Goal: Task Accomplishment & Management: Complete application form

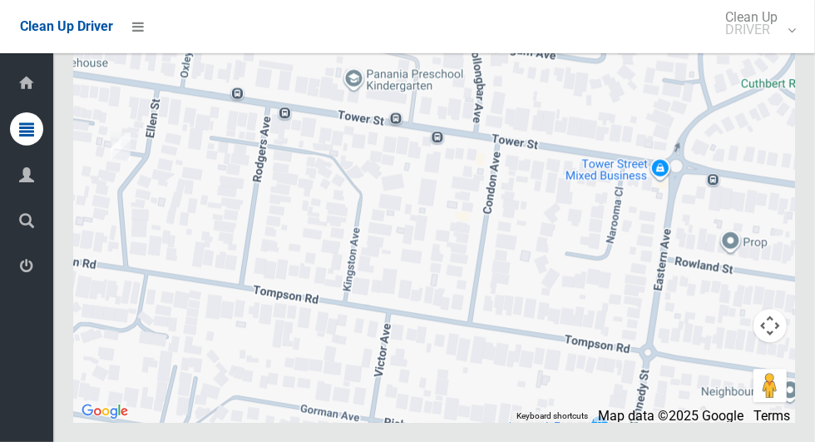
scroll to position [12975, 0]
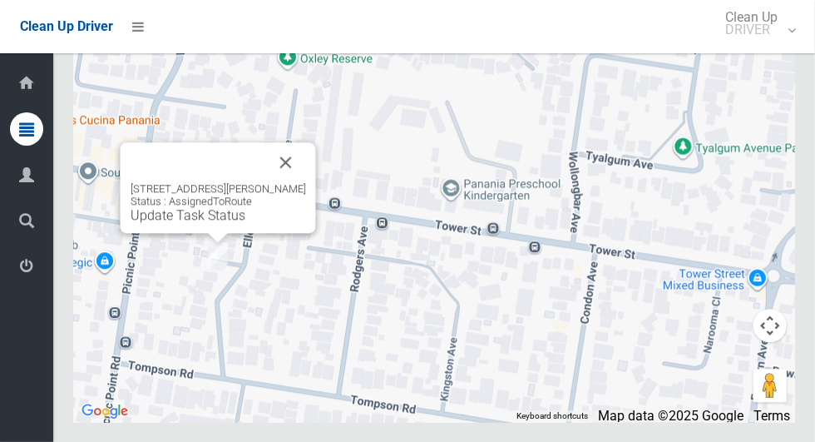
click at [291, 182] on button "Close" at bounding box center [286, 162] width 40 height 40
click at [223, 223] on link "Update Task Status" at bounding box center [188, 215] width 115 height 16
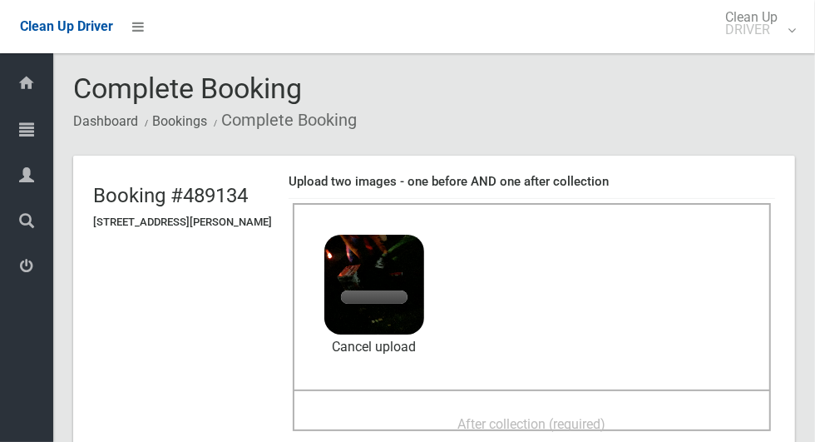
click at [575, 416] on span "After collection (required)" at bounding box center [532, 424] width 148 height 16
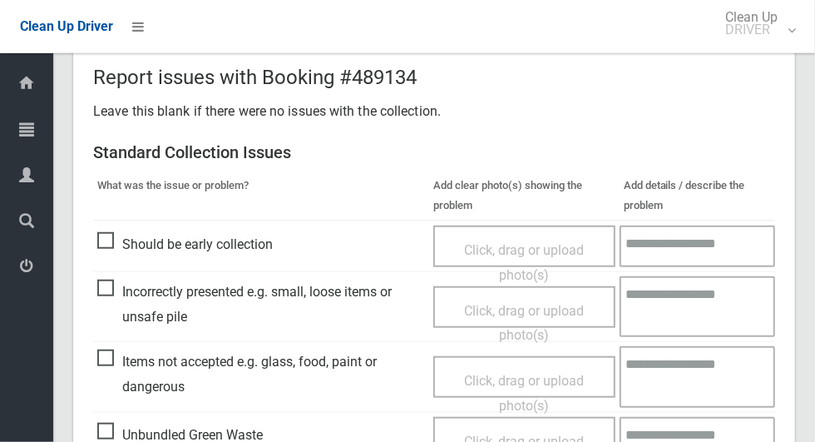
scroll to position [1361, 0]
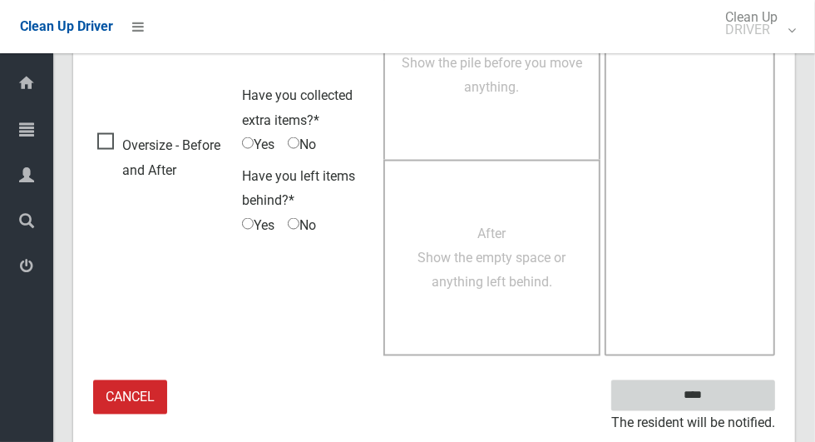
click at [723, 398] on input "****" at bounding box center [693, 395] width 164 height 31
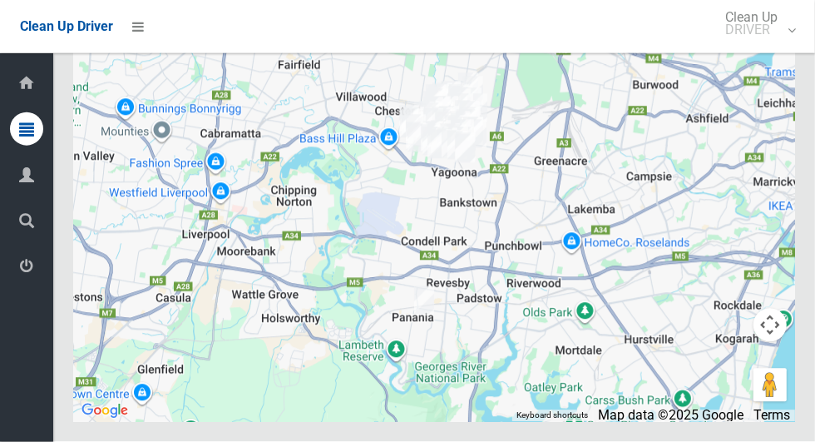
scroll to position [12975, 0]
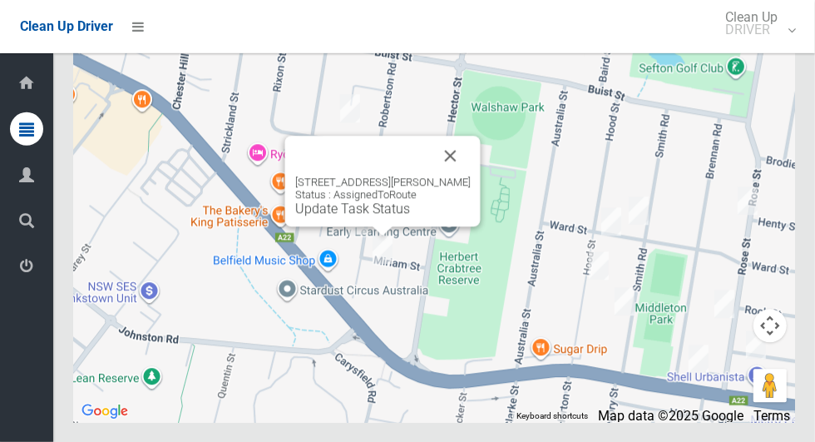
click at [452, 175] on button "Close" at bounding box center [451, 156] width 40 height 40
click at [454, 175] on button "Close" at bounding box center [451, 156] width 40 height 40
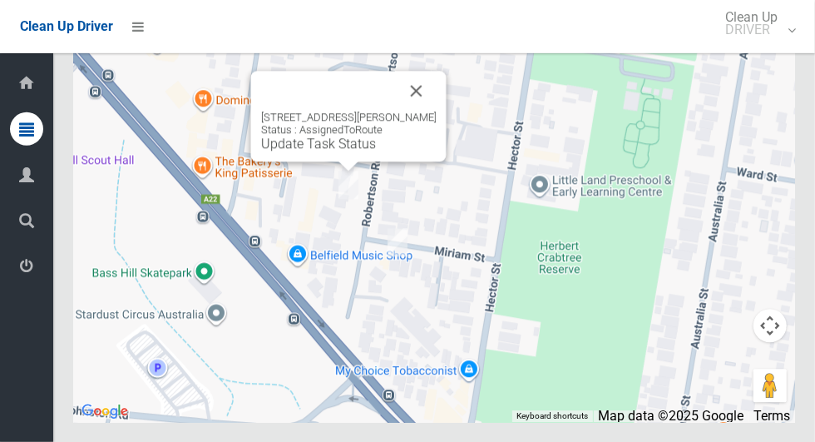
click at [432, 111] on button "Close" at bounding box center [417, 91] width 40 height 40
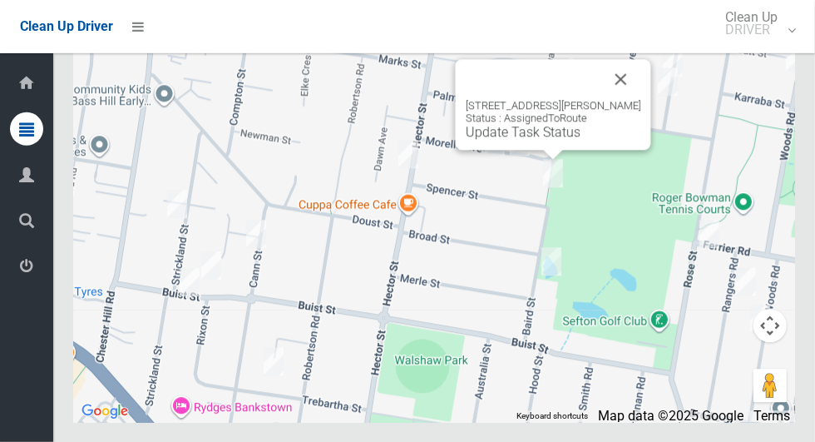
click at [622, 99] on button "Close" at bounding box center [621, 79] width 40 height 40
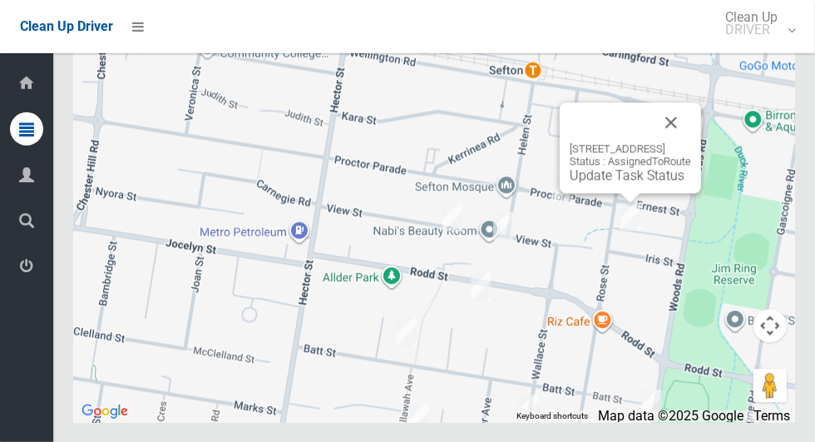
click at [691, 142] on button "Close" at bounding box center [671, 122] width 40 height 40
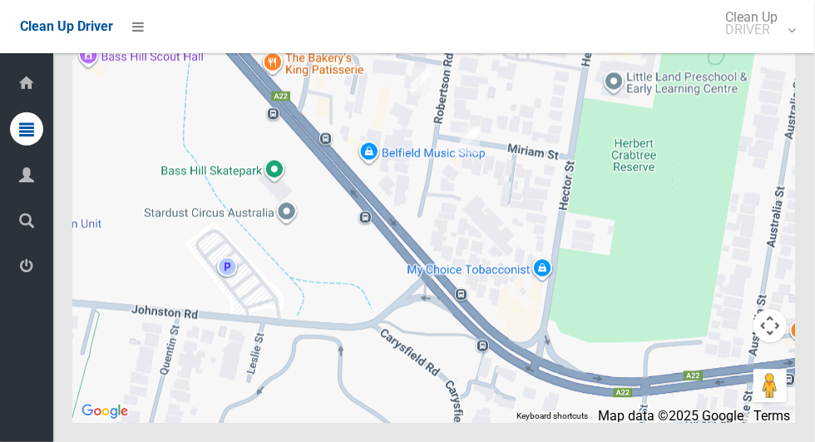
click at [477, 258] on div at bounding box center [434, 214] width 722 height 416
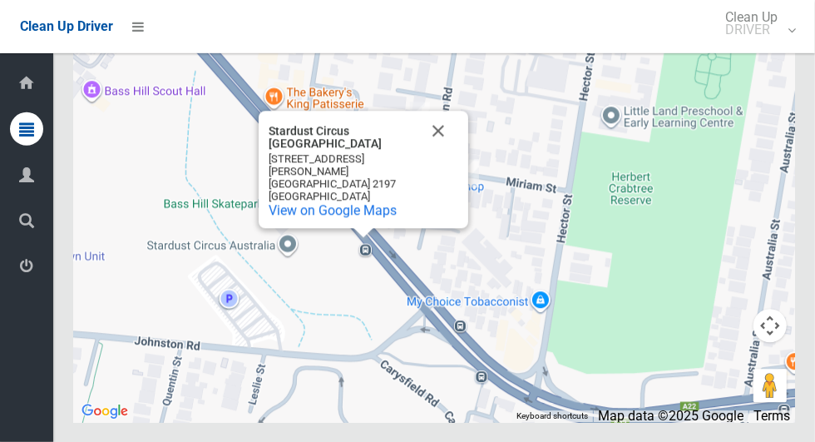
click at [450, 151] on button "Close" at bounding box center [438, 131] width 40 height 40
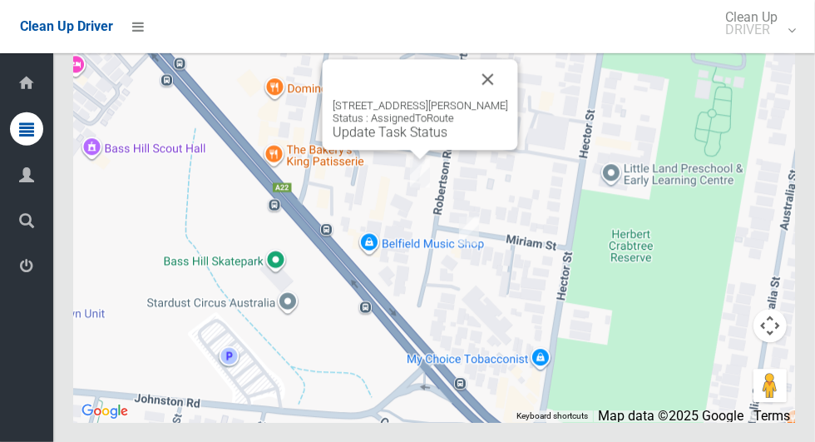
click at [497, 99] on button "Close" at bounding box center [488, 79] width 40 height 40
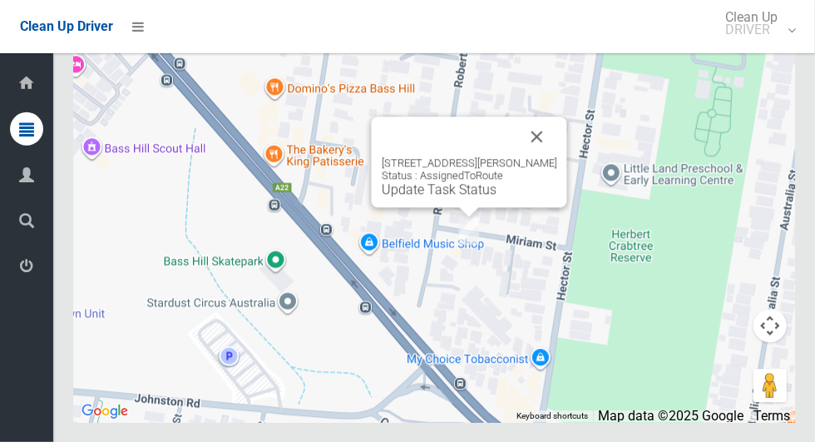
click at [472, 197] on link "Update Task Status" at bounding box center [439, 189] width 115 height 16
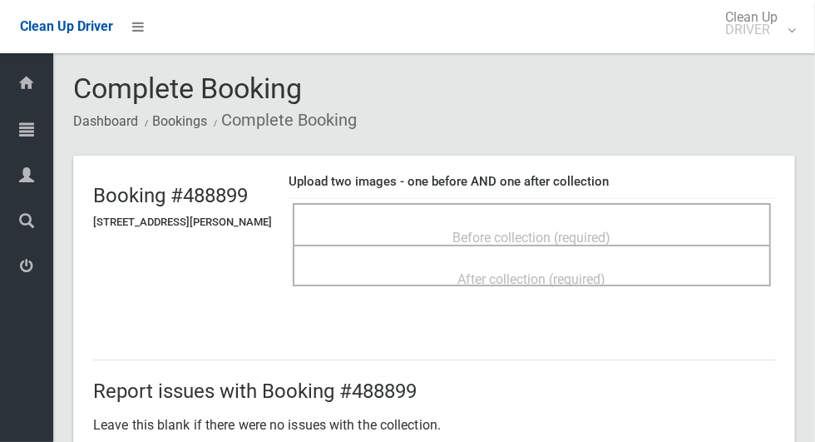
click at [611, 230] on span "Before collection (required)" at bounding box center [532, 238] width 158 height 16
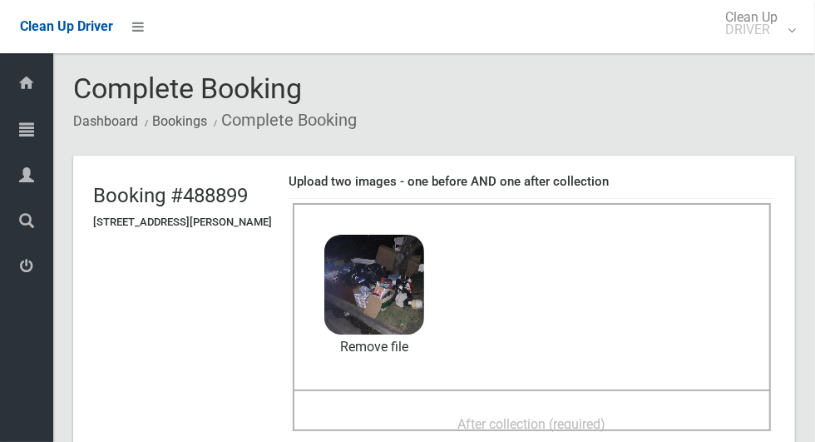
click at [554, 416] on span "After collection (required)" at bounding box center [532, 424] width 148 height 16
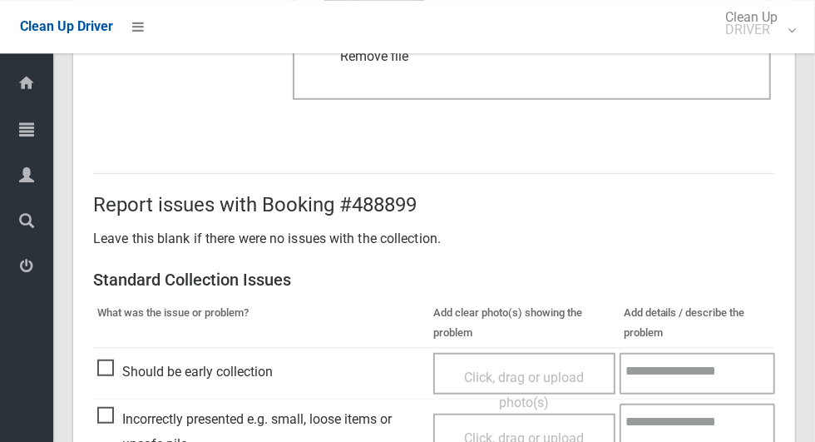
scroll to position [1361, 0]
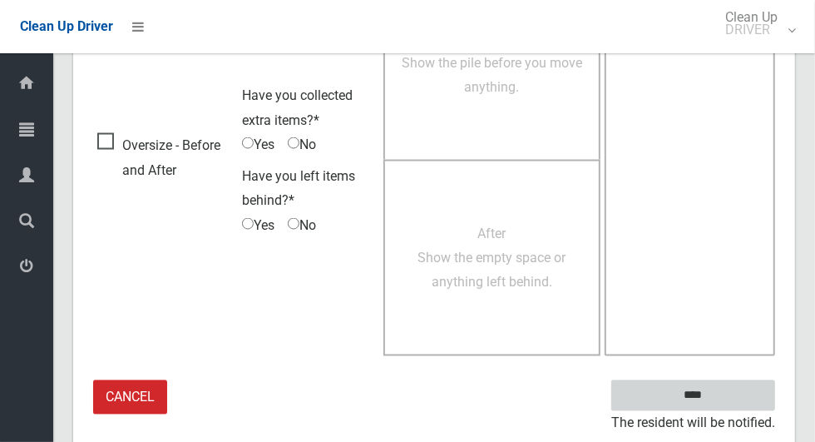
click at [727, 384] on input "****" at bounding box center [693, 395] width 164 height 31
click at [775, 96] on textarea at bounding box center [690, 160] width 170 height 392
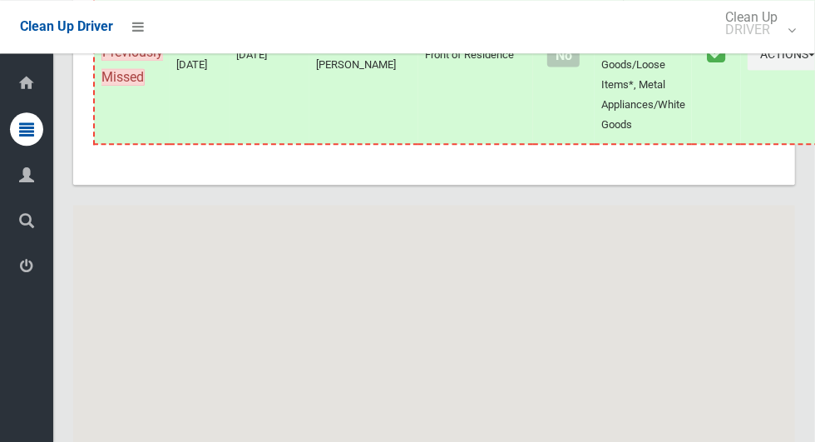
scroll to position [12975, 0]
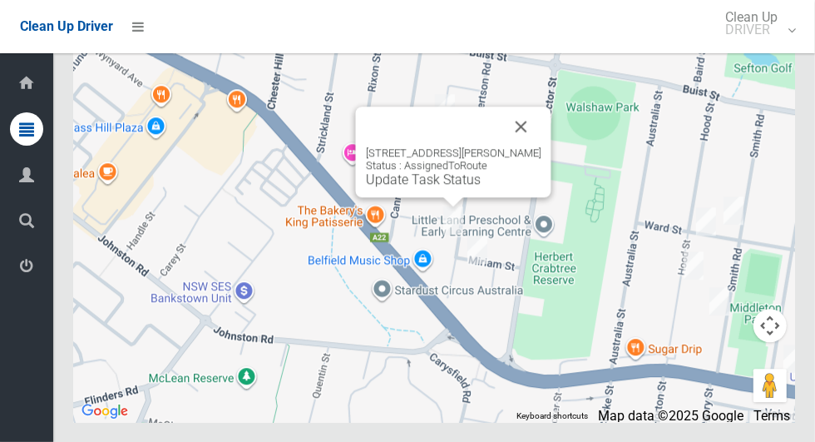
click at [448, 187] on link "Update Task Status" at bounding box center [423, 179] width 115 height 16
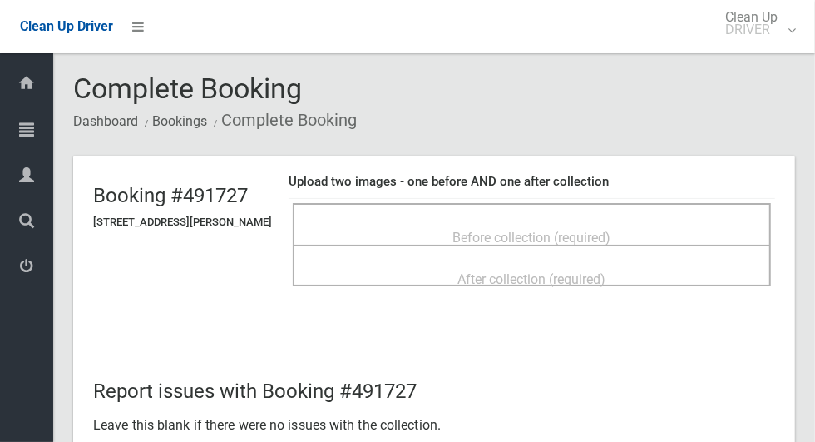
click at [554, 230] on span "Before collection (required)" at bounding box center [532, 238] width 158 height 16
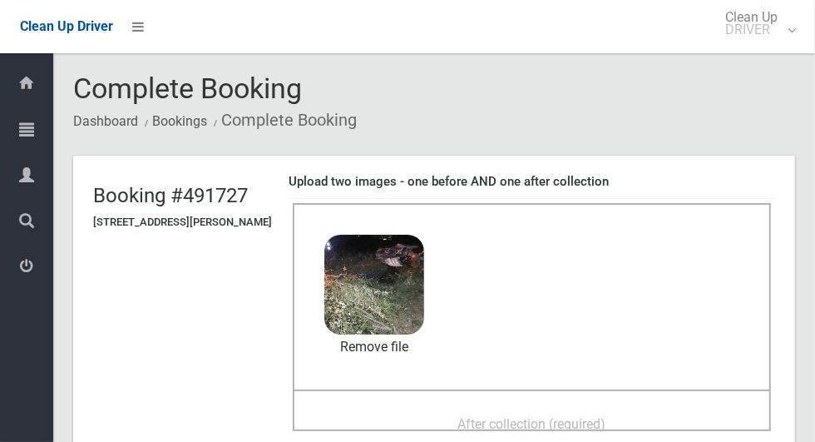
click at [583, 417] on span "After collection (required)" at bounding box center [532, 424] width 148 height 16
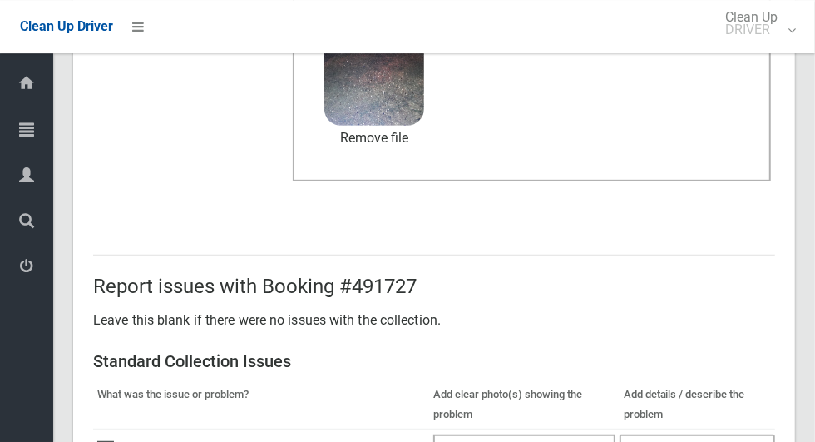
scroll to position [1361, 0]
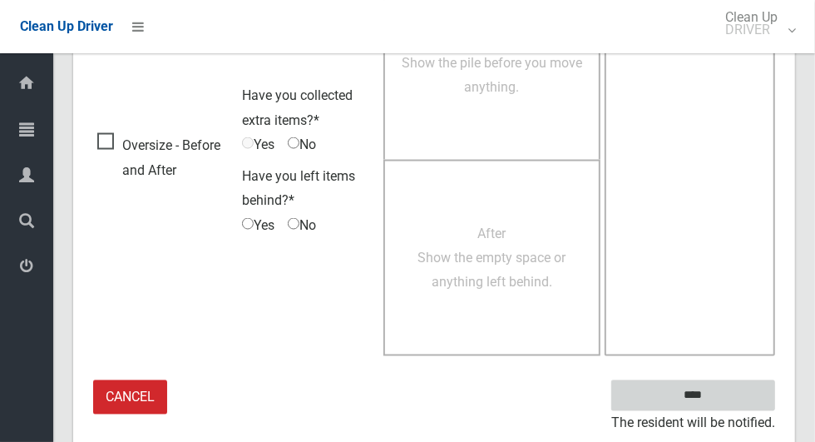
click at [722, 398] on input "****" at bounding box center [693, 395] width 164 height 31
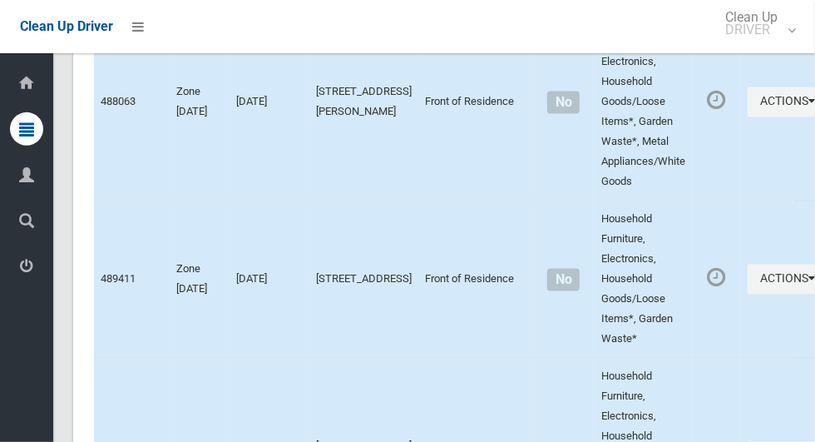
scroll to position [12975, 0]
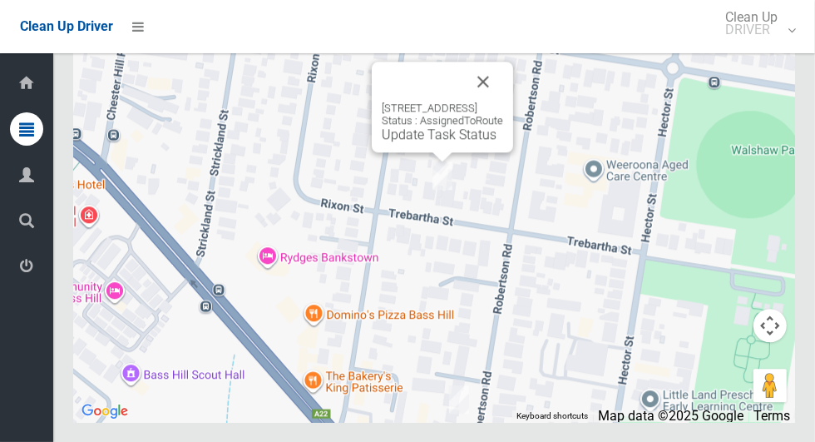
click at [503, 101] on button "Close" at bounding box center [483, 82] width 40 height 40
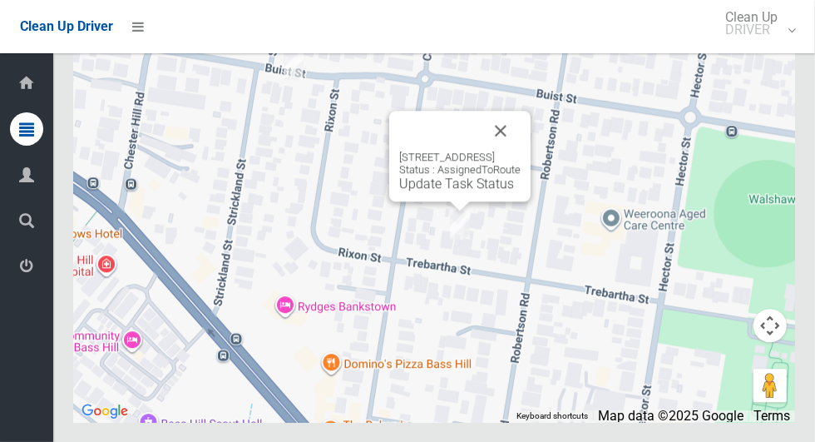
click at [459, 201] on div "28 Trebartha Street, BASS HILL NSW 2197 Status : AssignedToRoute Update Task St…" at bounding box center [459, 156] width 141 height 91
click at [462, 191] on link "Update Task Status" at bounding box center [456, 183] width 115 height 16
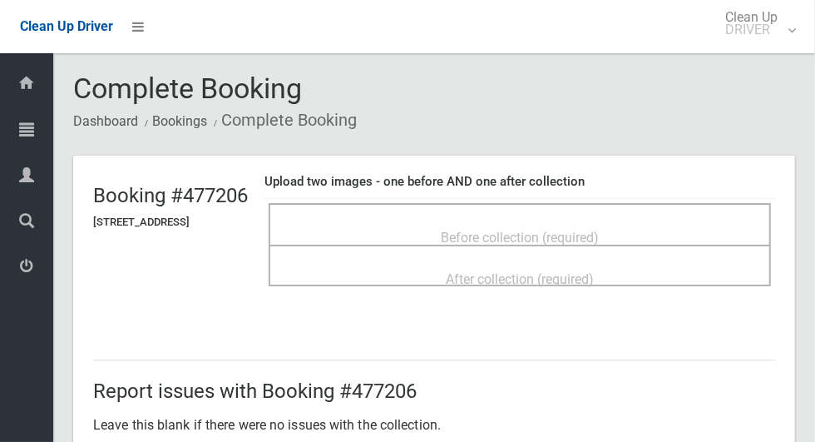
click at [599, 230] on span "Before collection (required)" at bounding box center [520, 238] width 158 height 16
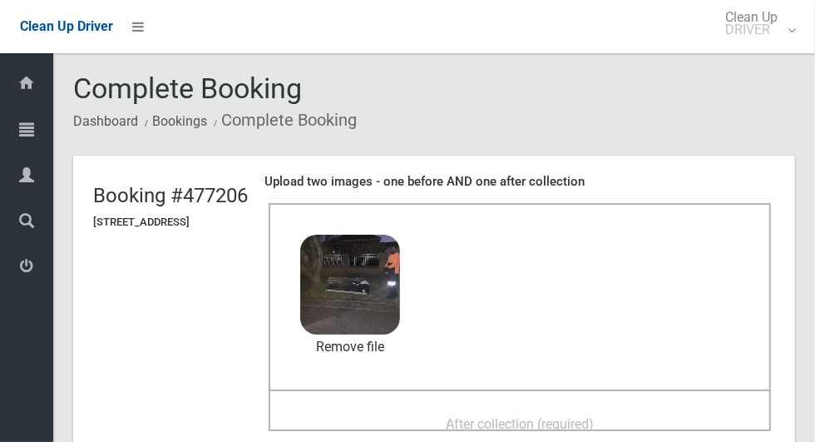
click at [469, 416] on span "After collection (required)" at bounding box center [520, 424] width 148 height 16
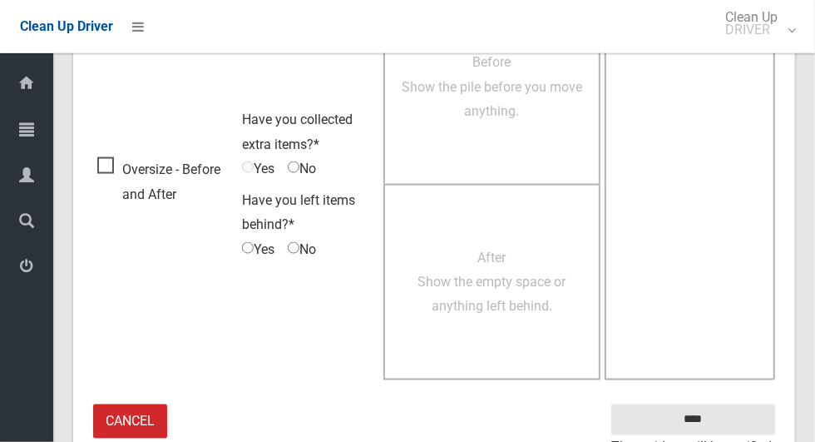
scroll to position [1361, 0]
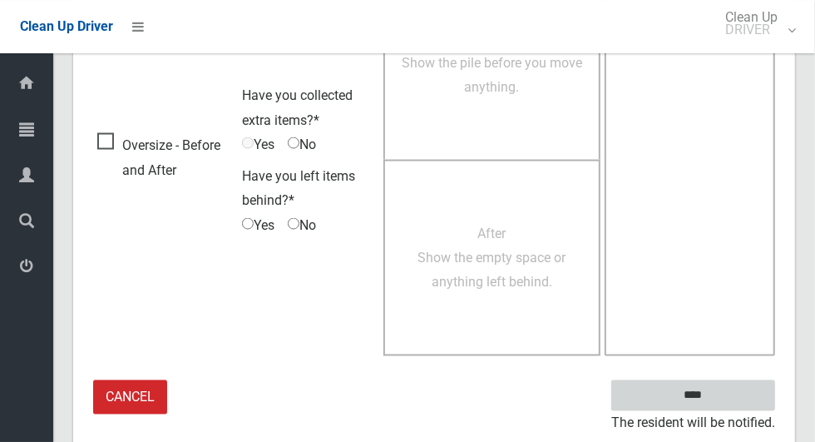
click at [722, 401] on input "****" at bounding box center [693, 395] width 164 height 31
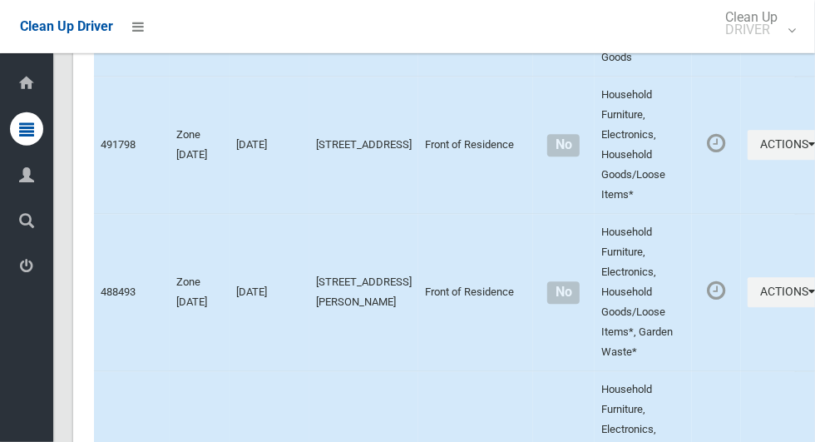
scroll to position [12975, 0]
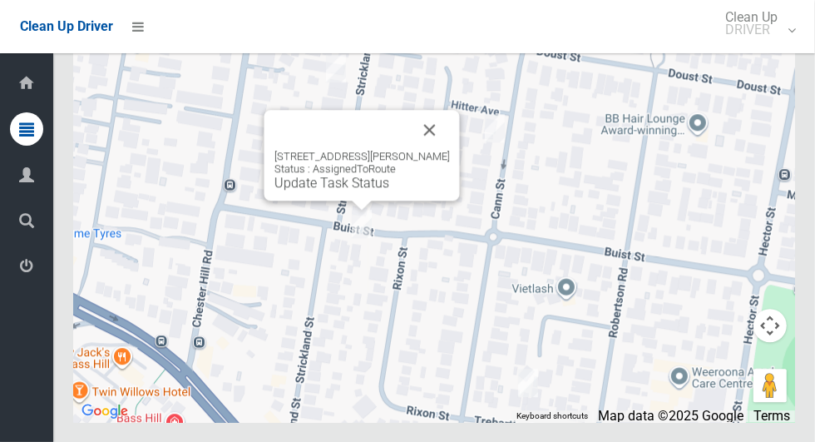
click at [432, 150] on button "Close" at bounding box center [430, 130] width 40 height 40
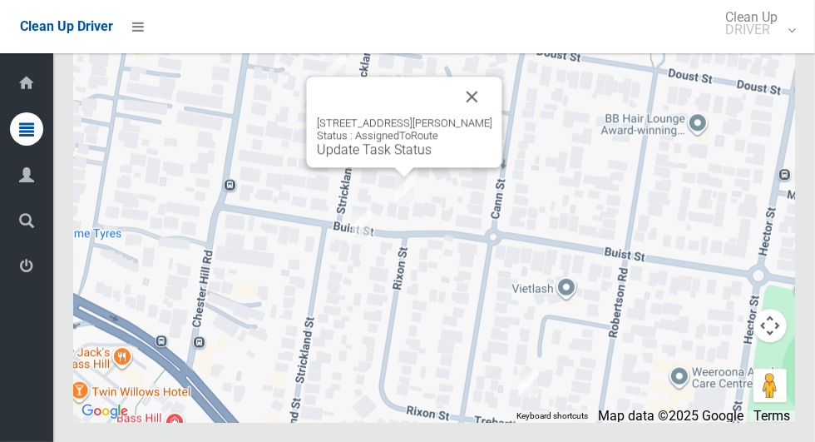
click at [415, 157] on link "Update Task Status" at bounding box center [374, 149] width 115 height 16
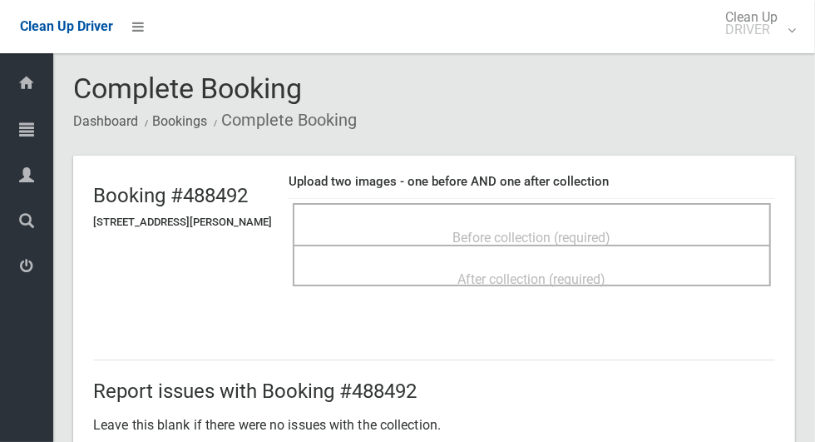
click at [600, 233] on span "Before collection (required)" at bounding box center [532, 238] width 158 height 16
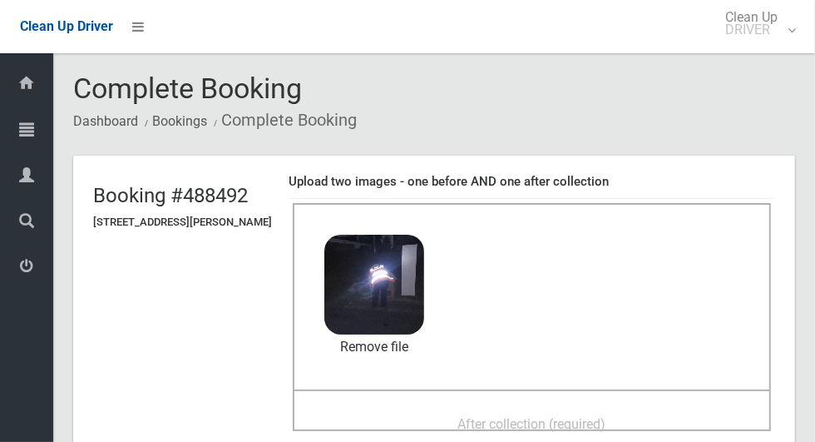
click at [649, 411] on div "After collection (required)" at bounding box center [532, 423] width 442 height 31
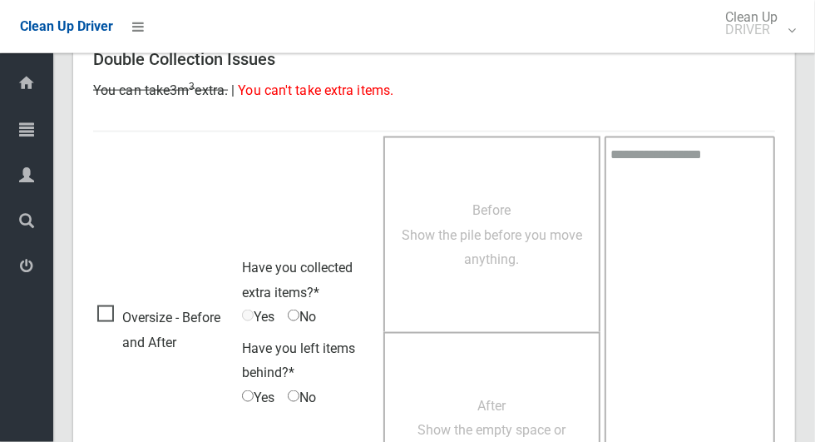
scroll to position [1361, 0]
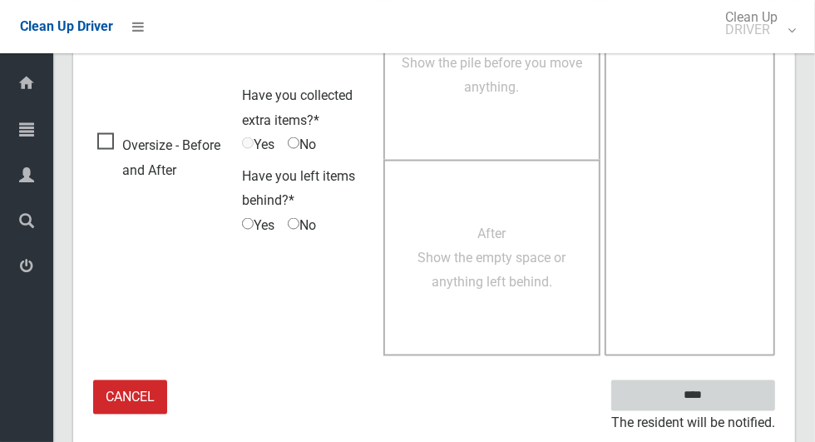
click at [722, 403] on input "****" at bounding box center [693, 395] width 164 height 31
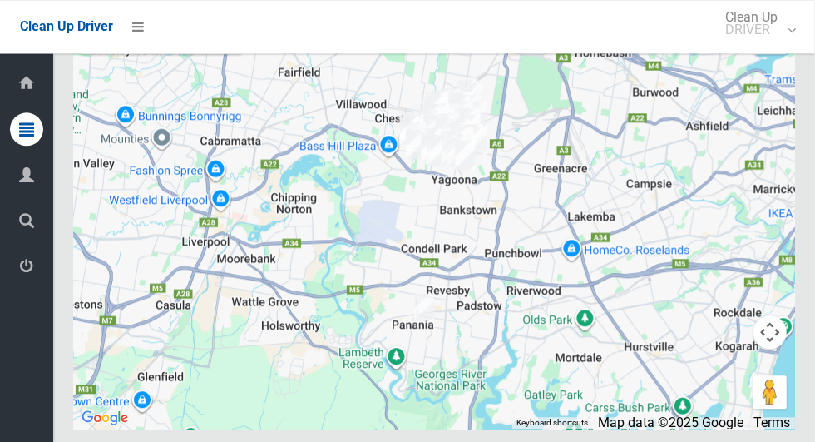
scroll to position [11939, 0]
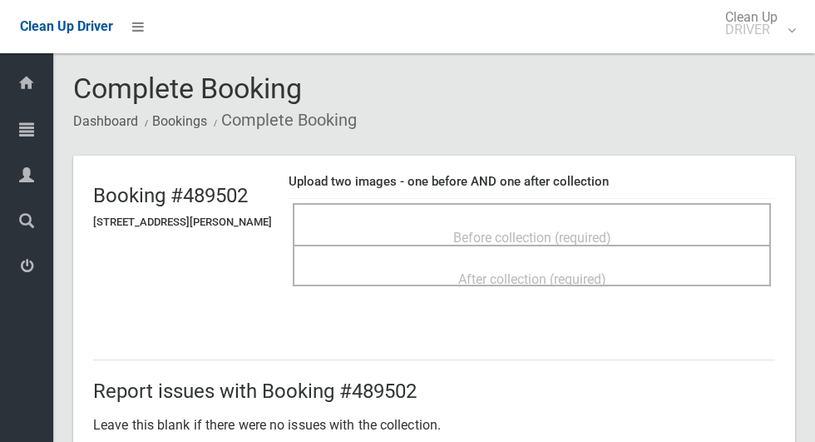
click at [611, 233] on span "Before collection (required)" at bounding box center [532, 238] width 158 height 16
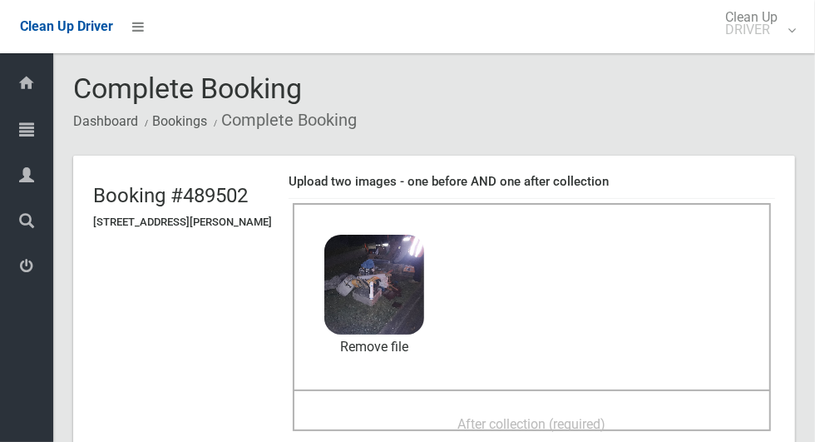
click at [632, 408] on div "After collection (required)" at bounding box center [532, 423] width 442 height 31
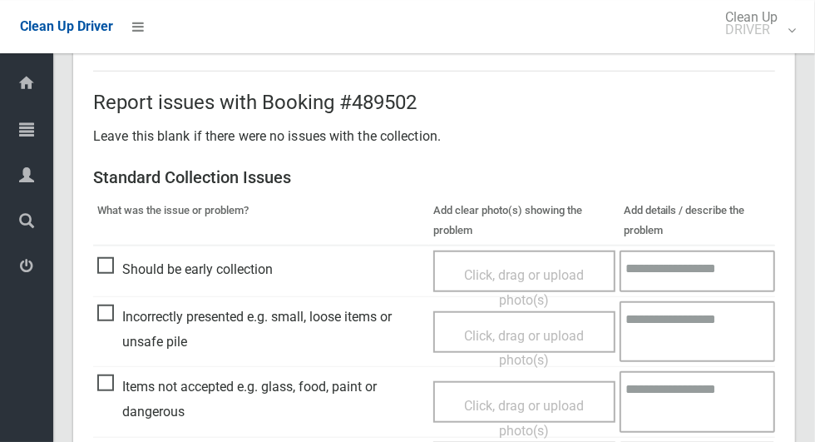
scroll to position [581, 0]
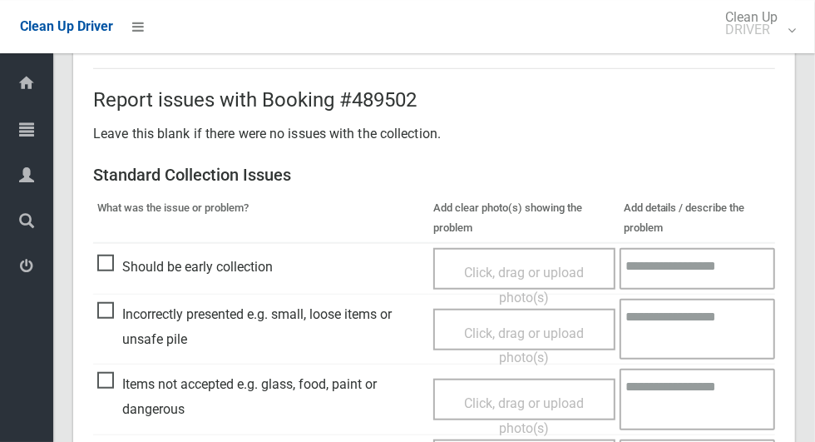
click at [565, 269] on span "Click, drag or upload photo(s)" at bounding box center [524, 284] width 120 height 41
click at [653, 122] on p "Leave this blank if there were no issues with the collection." at bounding box center [434, 133] width 682 height 25
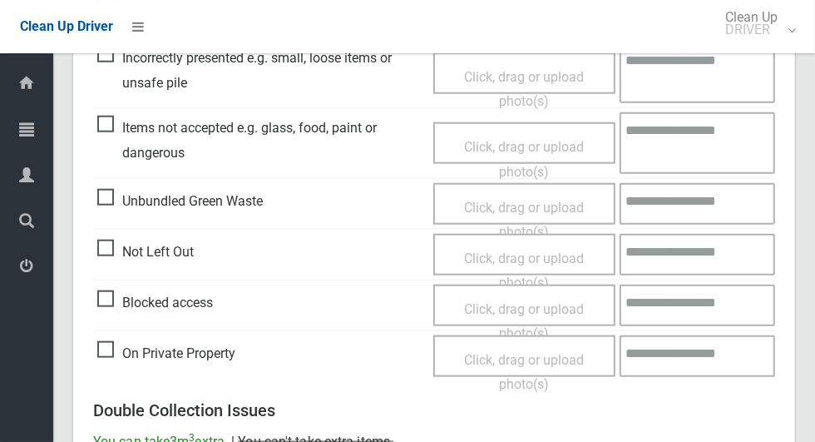
scroll to position [1361, 0]
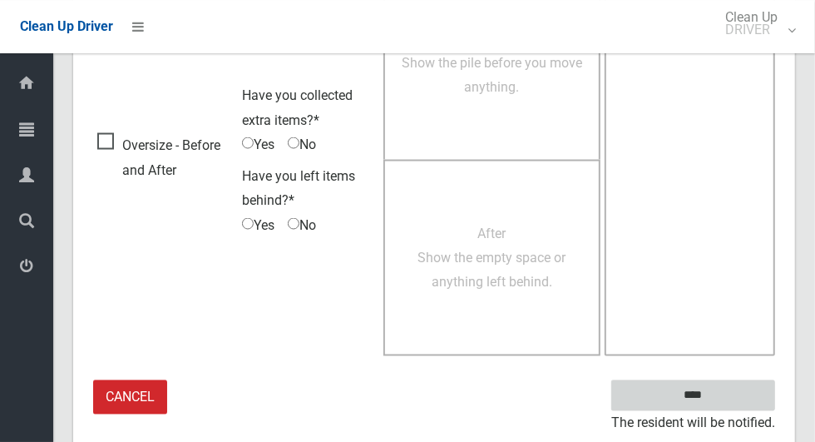
click at [722, 403] on input "****" at bounding box center [693, 395] width 164 height 31
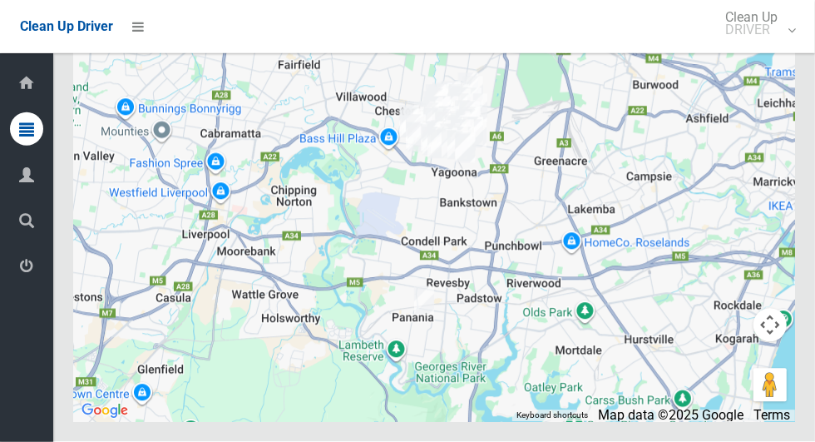
scroll to position [12165, 0]
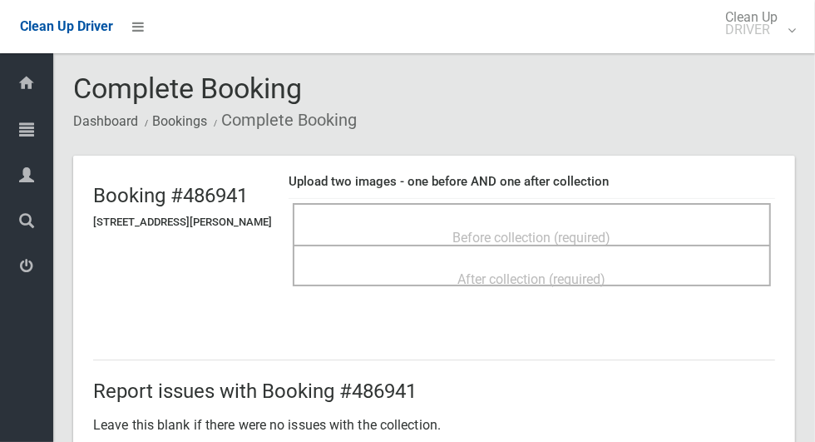
click at [611, 230] on span "Before collection (required)" at bounding box center [532, 238] width 158 height 16
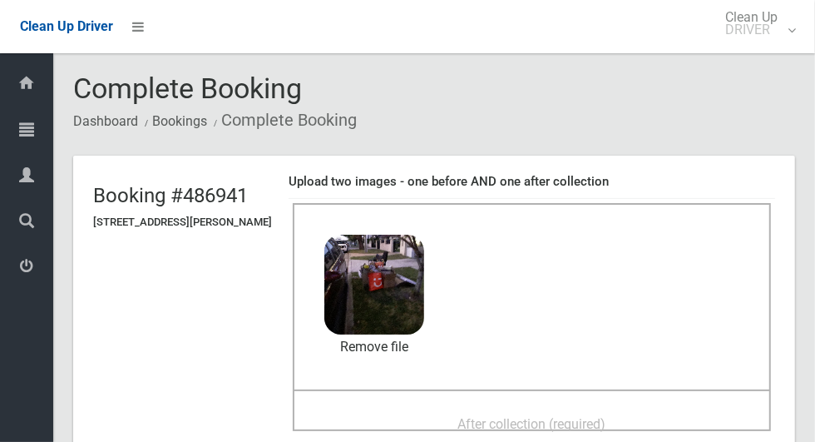
click at [606, 416] on span "After collection (required)" at bounding box center [532, 424] width 148 height 16
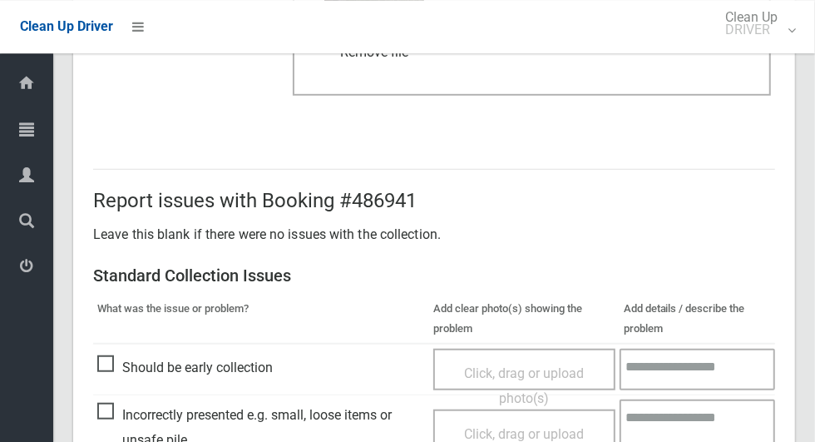
scroll to position [1361, 0]
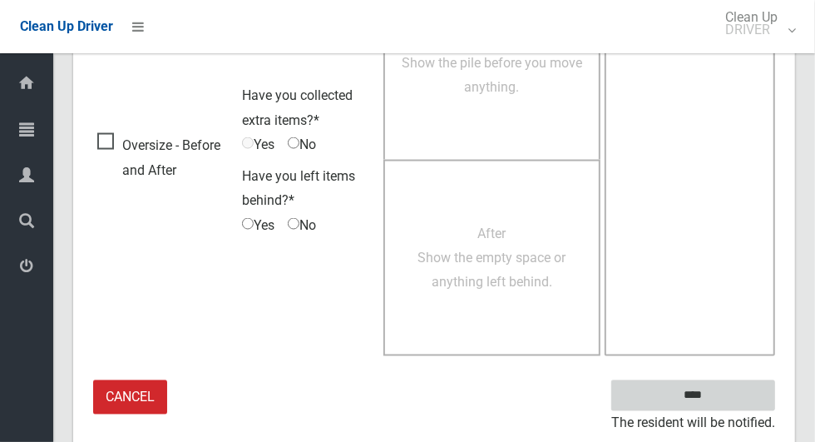
click at [722, 405] on input "****" at bounding box center [693, 395] width 164 height 31
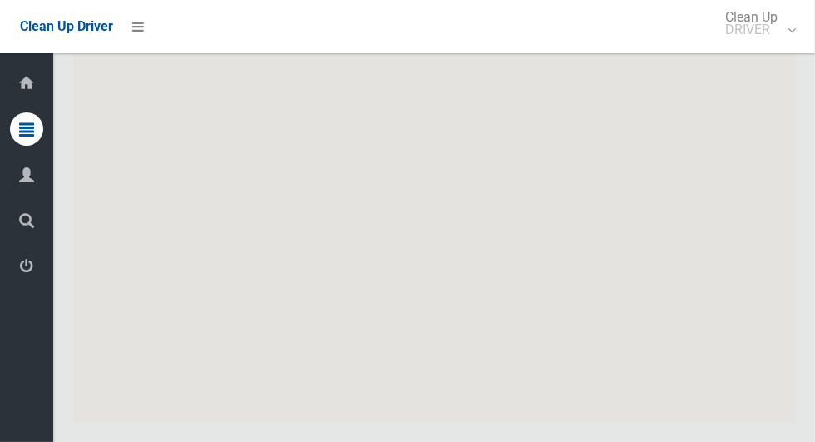
scroll to position [12975, 0]
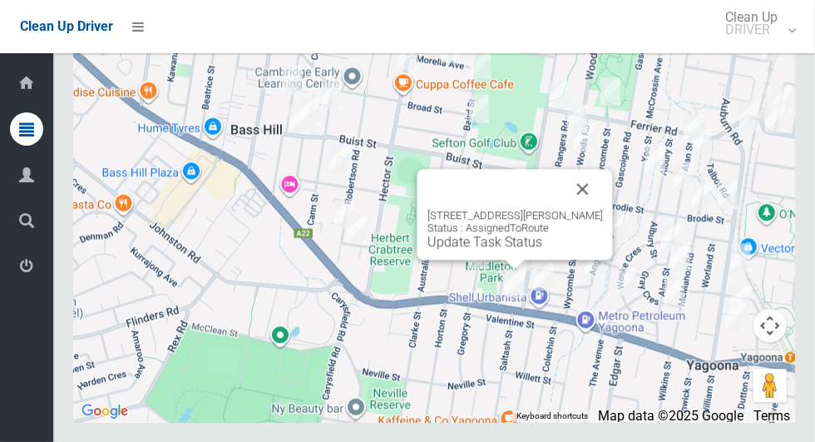
click at [599, 209] on button "Close" at bounding box center [583, 189] width 40 height 40
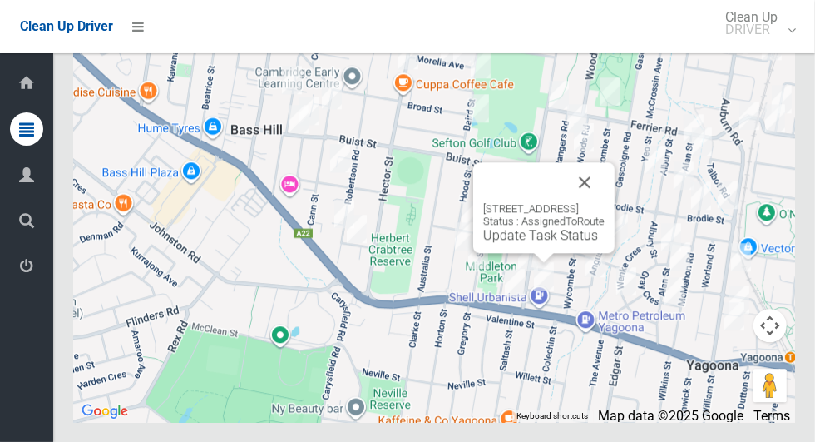
click at [605, 202] on button "Close" at bounding box center [585, 182] width 40 height 40
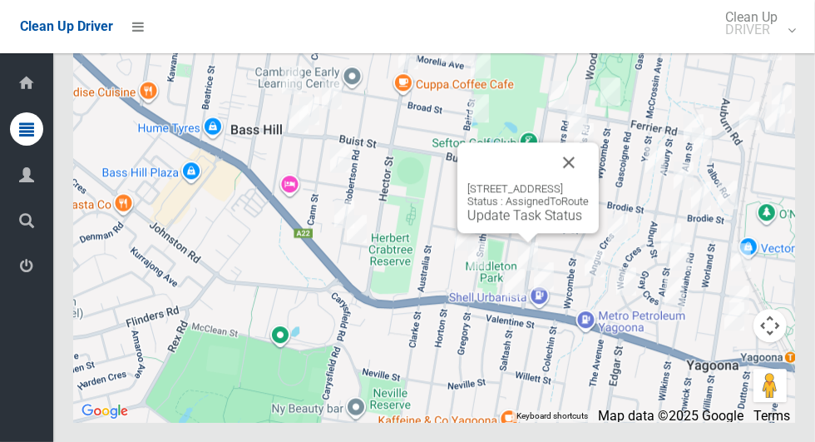
click at [589, 182] on button "Close" at bounding box center [569, 162] width 40 height 40
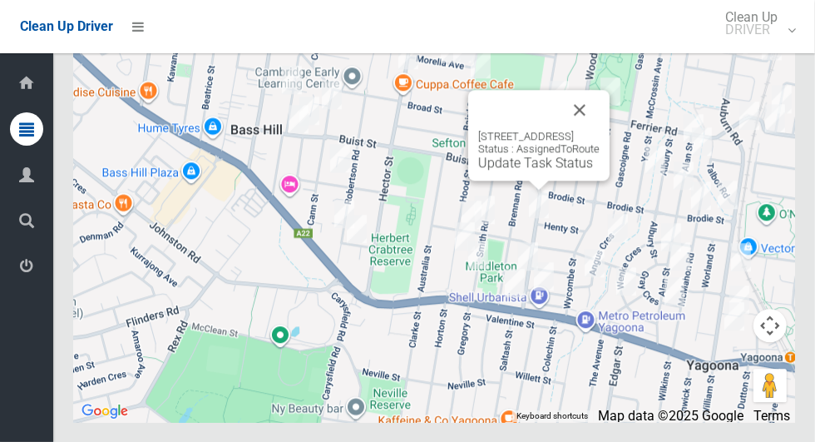
click at [600, 130] on button "Close" at bounding box center [580, 110] width 40 height 40
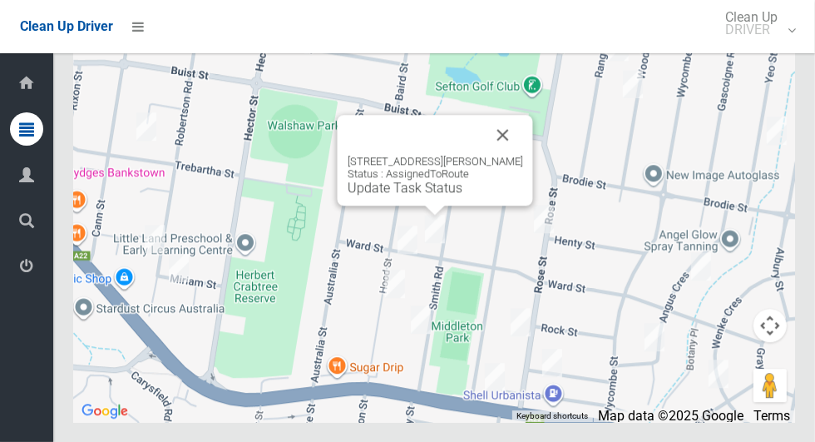
click at [519, 155] on button "Close" at bounding box center [503, 135] width 40 height 40
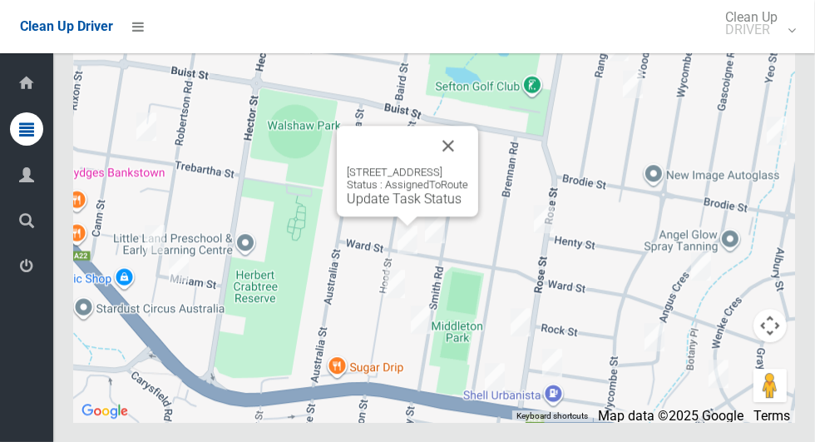
click at [468, 166] on button "Close" at bounding box center [448, 146] width 40 height 40
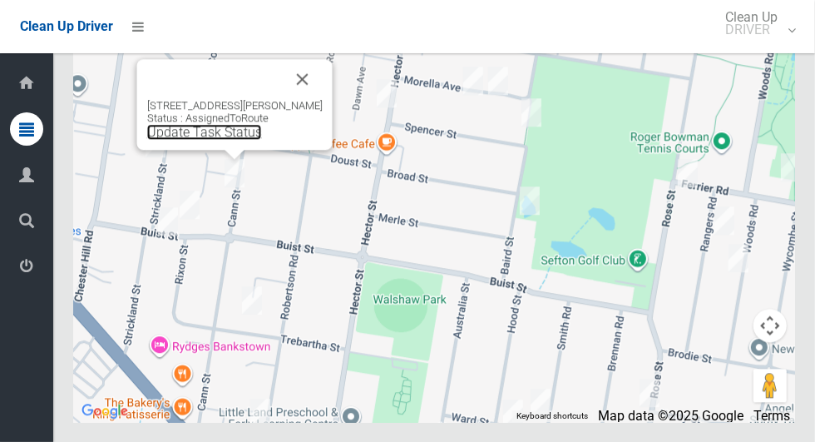
click at [238, 140] on link "Update Task Status" at bounding box center [204, 132] width 115 height 16
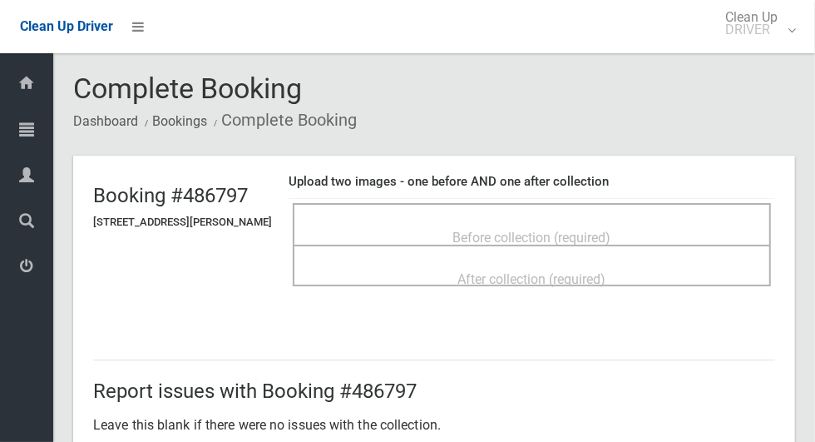
click at [456, 238] on span "Before collection (required)" at bounding box center [532, 238] width 158 height 16
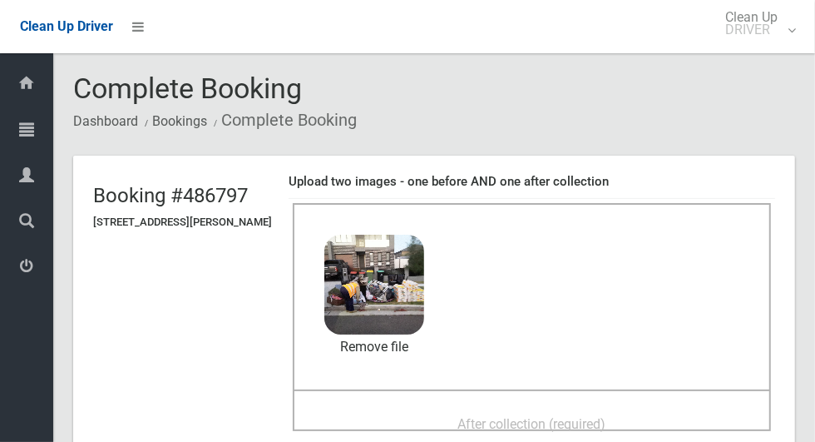
click at [551, 416] on span "After collection (required)" at bounding box center [532, 424] width 148 height 16
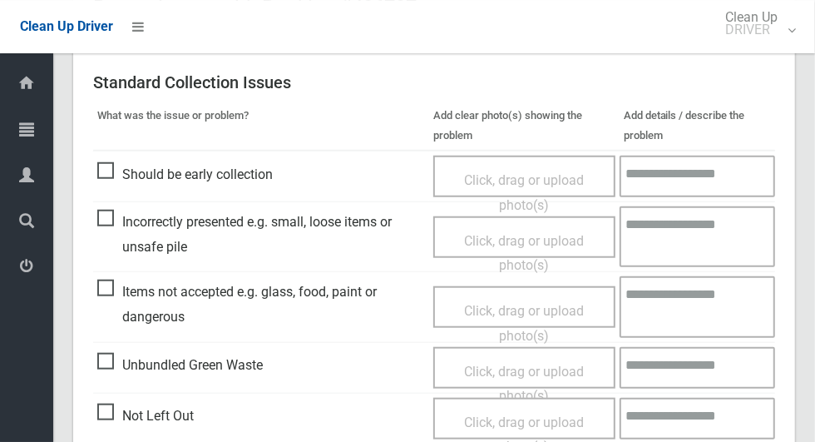
scroll to position [679, 0]
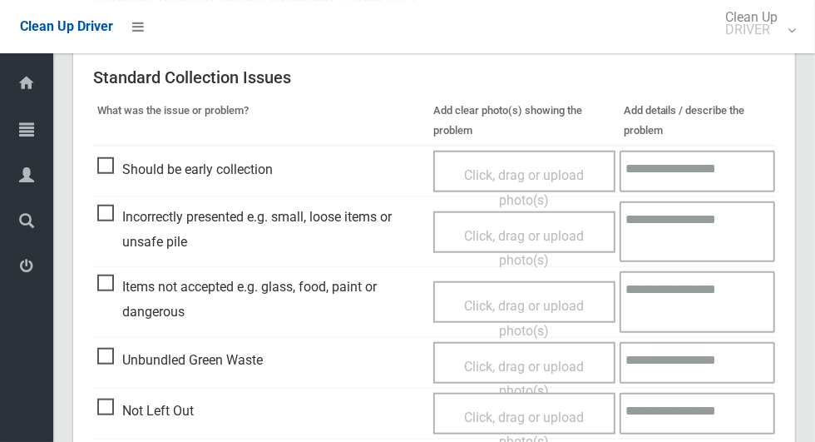
click at [116, 290] on span "Items not accepted e.g. glass, food, paint or dangerous" at bounding box center [261, 298] width 328 height 49
click at [504, 309] on span "Click, drag or upload photo(s)" at bounding box center [524, 318] width 120 height 41
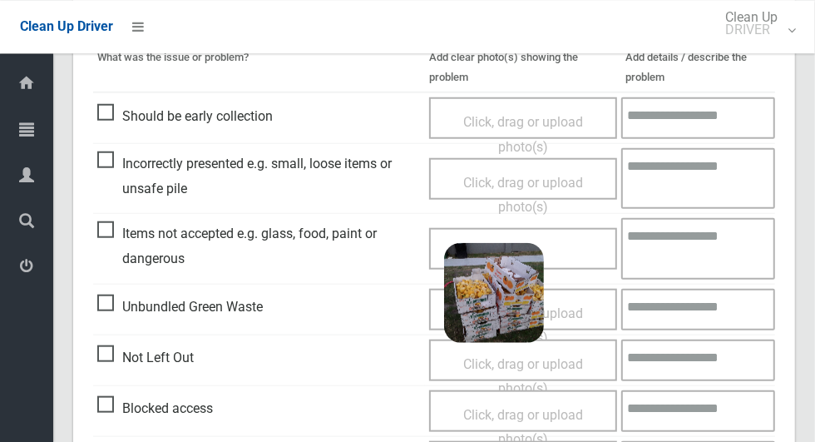
scroll to position [731, 0]
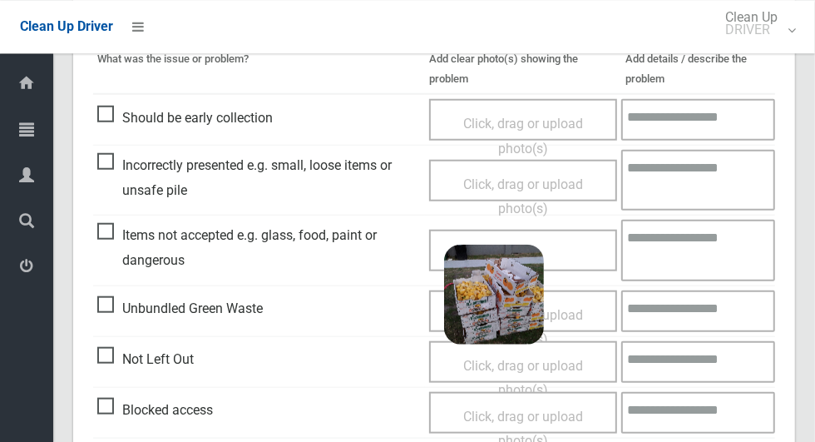
click at [688, 256] on textarea at bounding box center [698, 249] width 154 height 61
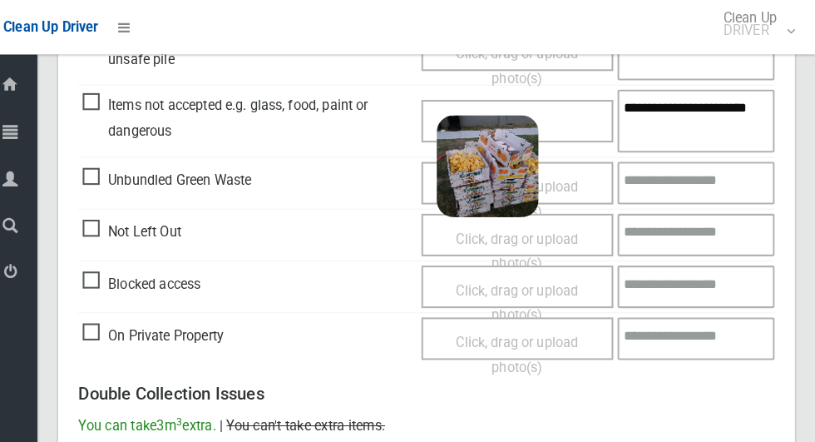
scroll to position [1408, 0]
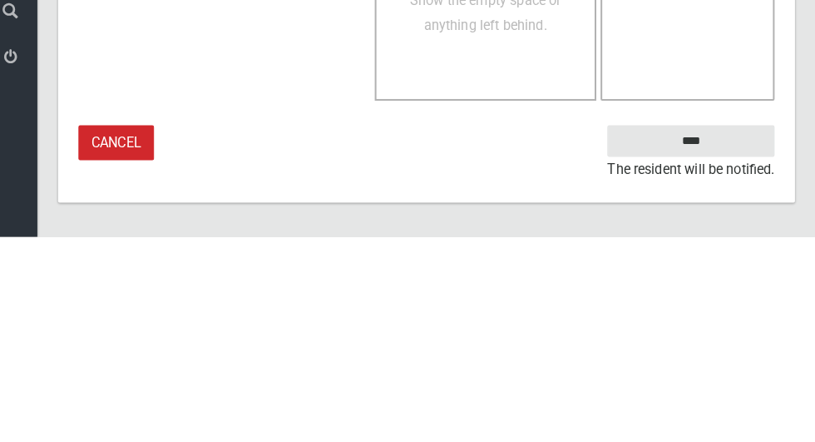
type textarea "**********"
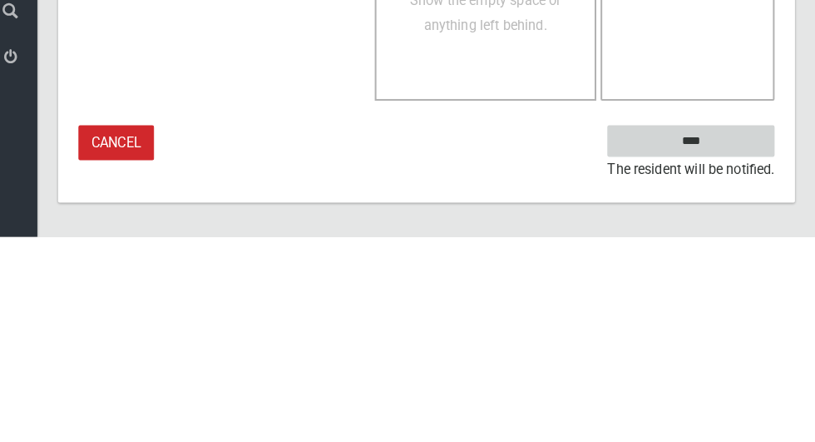
click at [719, 363] on input "****" at bounding box center [693, 348] width 164 height 31
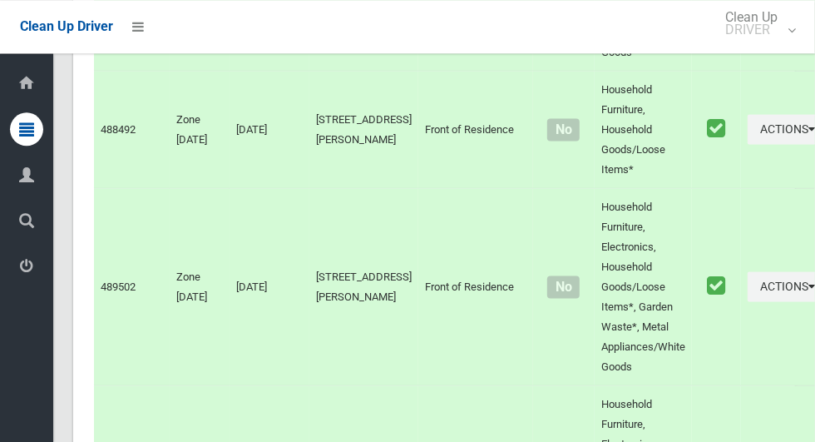
scroll to position [12975, 0]
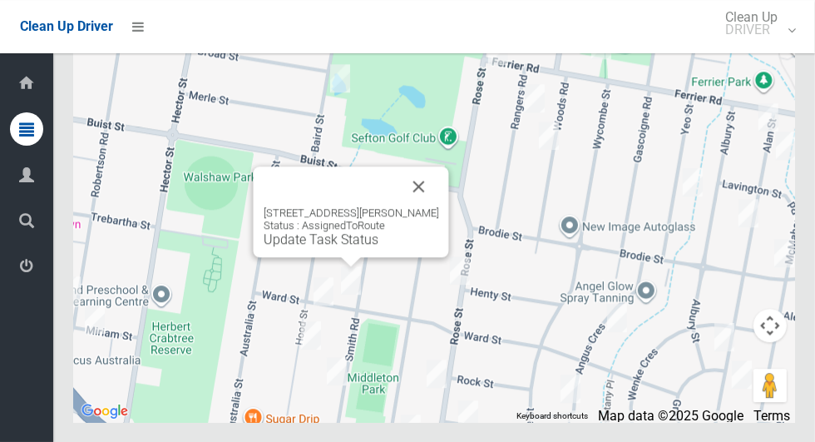
click at [355, 247] on link "Update Task Status" at bounding box center [321, 239] width 115 height 16
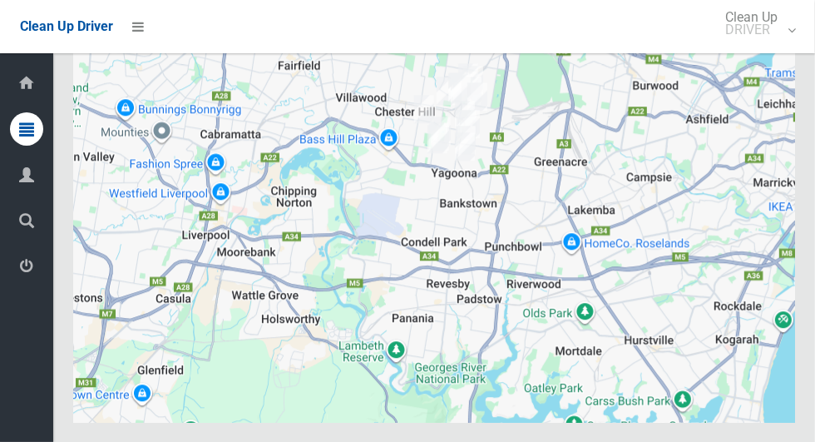
scroll to position [12975, 0]
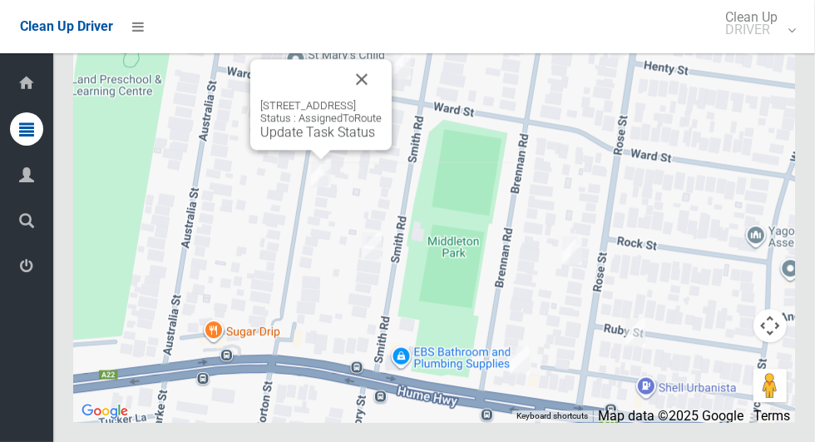
click at [325, 140] on link "Update Task Status" at bounding box center [317, 132] width 115 height 16
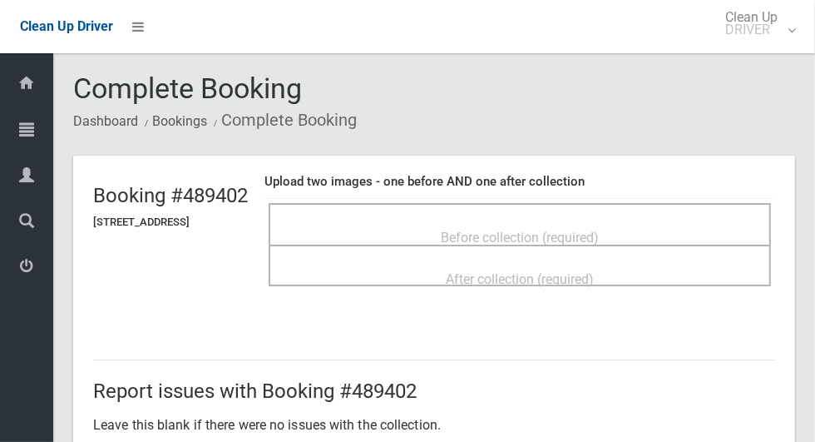
click at [580, 230] on span "Before collection (required)" at bounding box center [520, 238] width 158 height 16
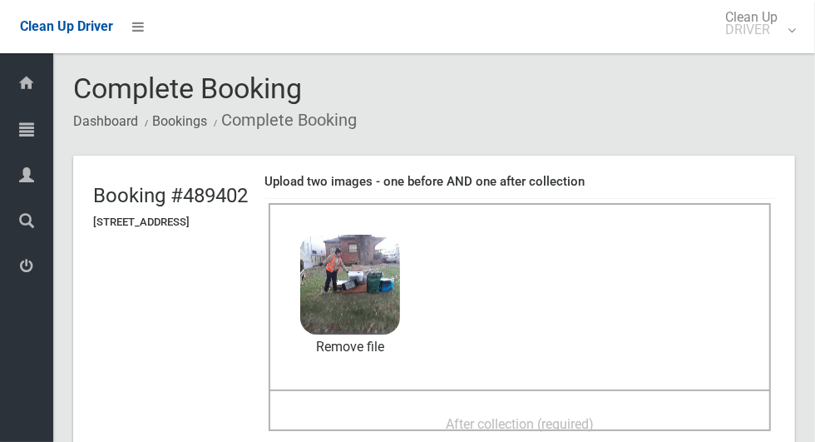
click at [579, 416] on span "After collection (required)" at bounding box center [520, 424] width 148 height 16
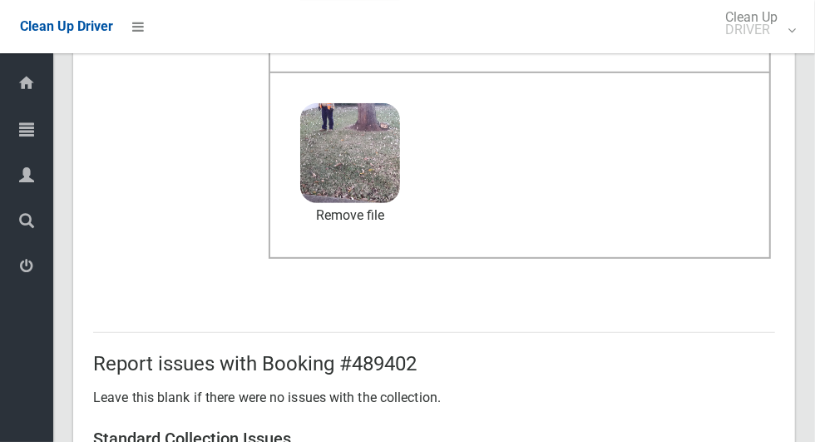
scroll to position [1361, 0]
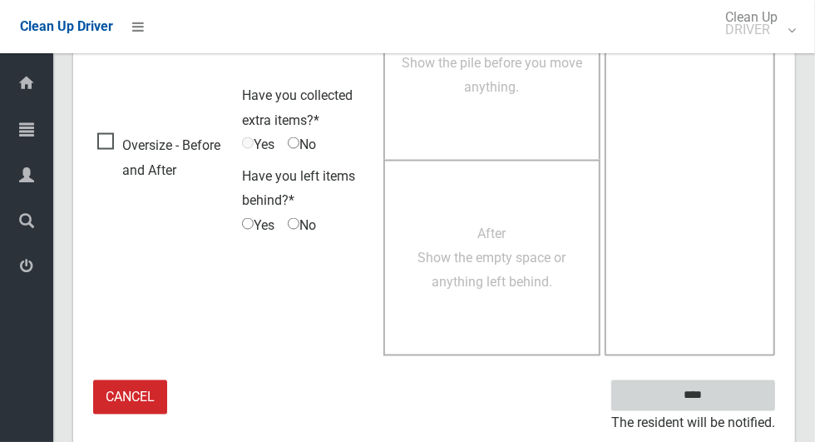
click at [722, 404] on input "****" at bounding box center [693, 395] width 164 height 31
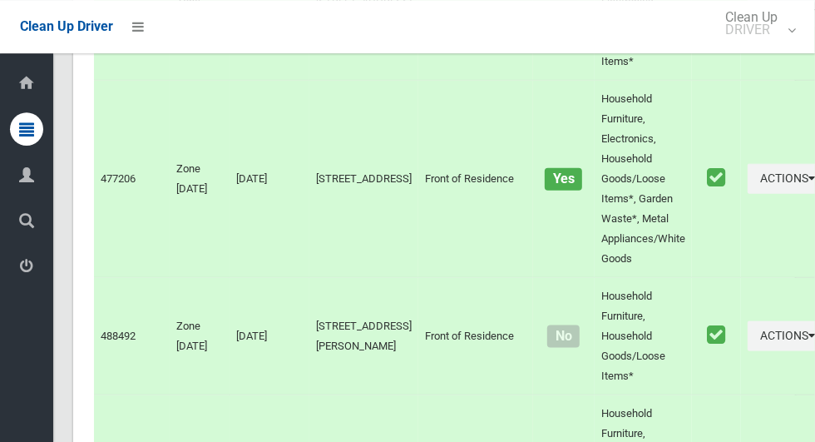
scroll to position [10728, 0]
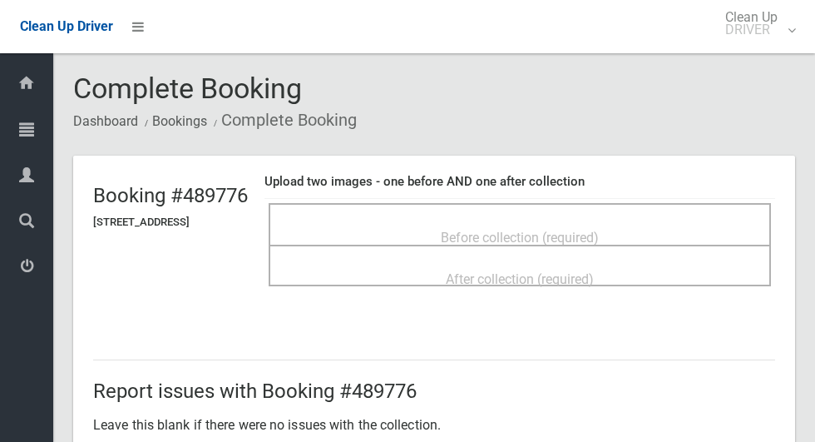
click at [580, 232] on span "Before collection (required)" at bounding box center [520, 238] width 158 height 16
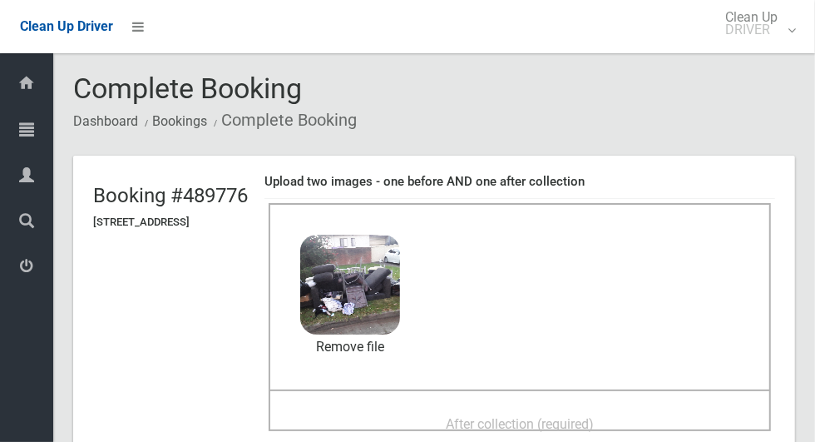
click at [585, 416] on span "After collection (required)" at bounding box center [520, 424] width 148 height 16
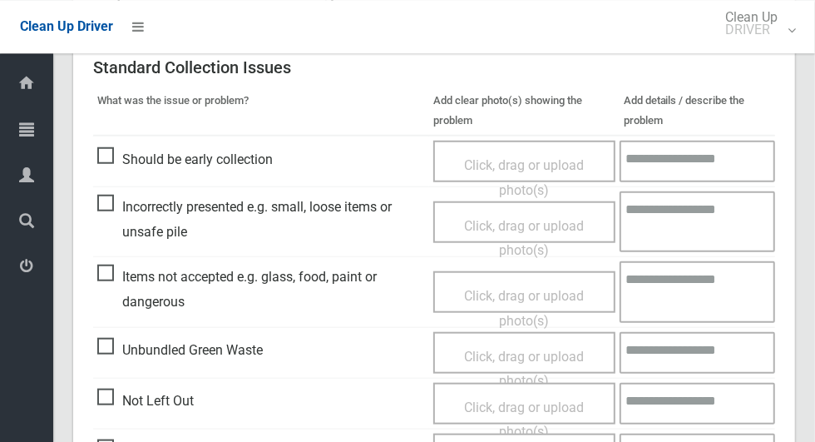
scroll to position [1361, 0]
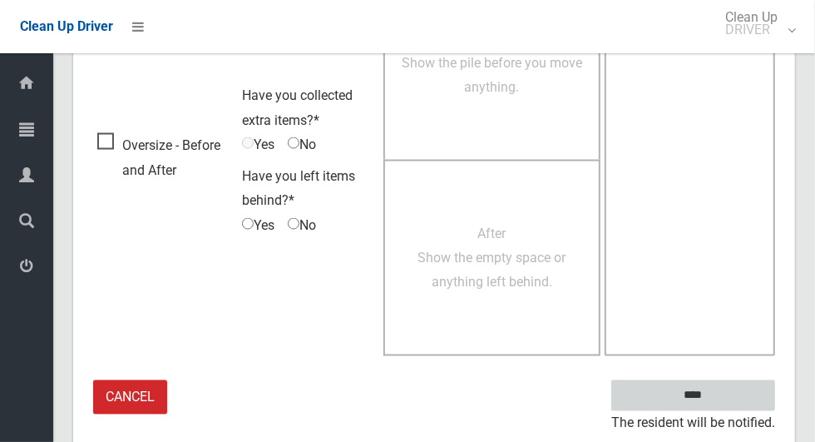
click at [704, 391] on input "****" at bounding box center [693, 395] width 164 height 31
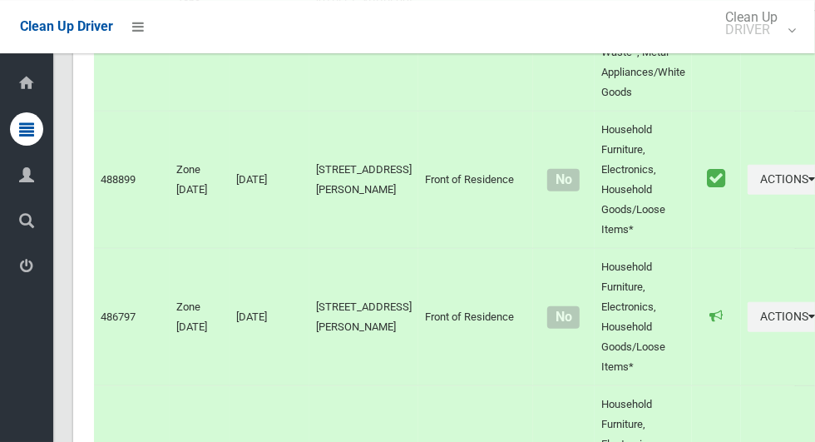
scroll to position [10422, 0]
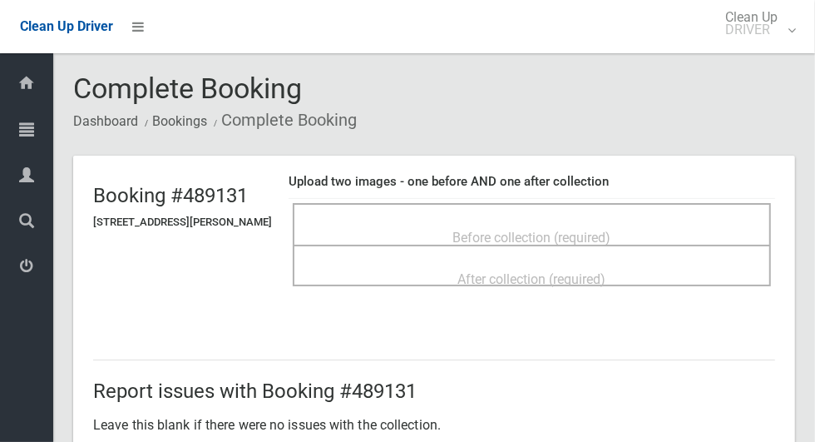
click at [593, 230] on span "Before collection (required)" at bounding box center [532, 238] width 158 height 16
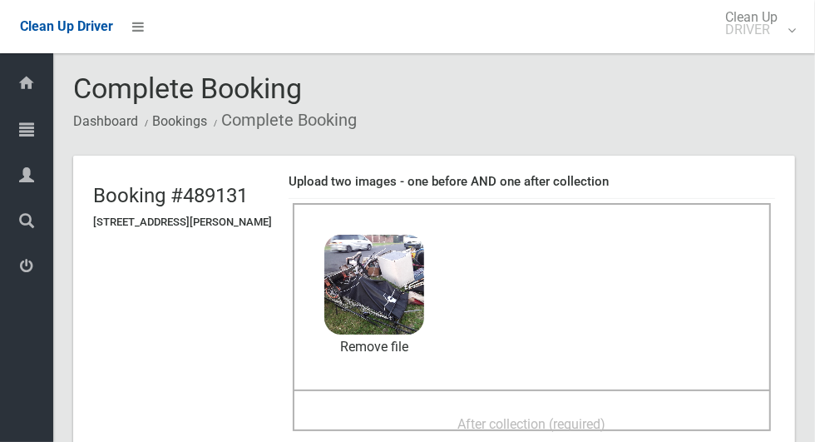
click at [402, 408] on div "After collection (required)" at bounding box center [532, 423] width 442 height 31
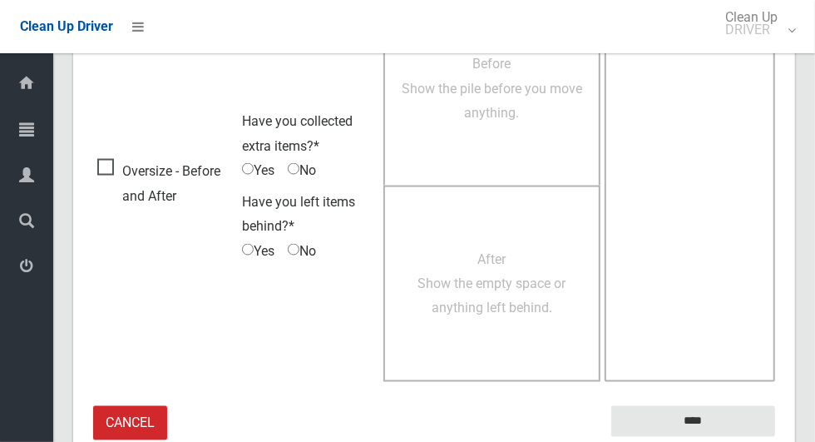
scroll to position [1361, 0]
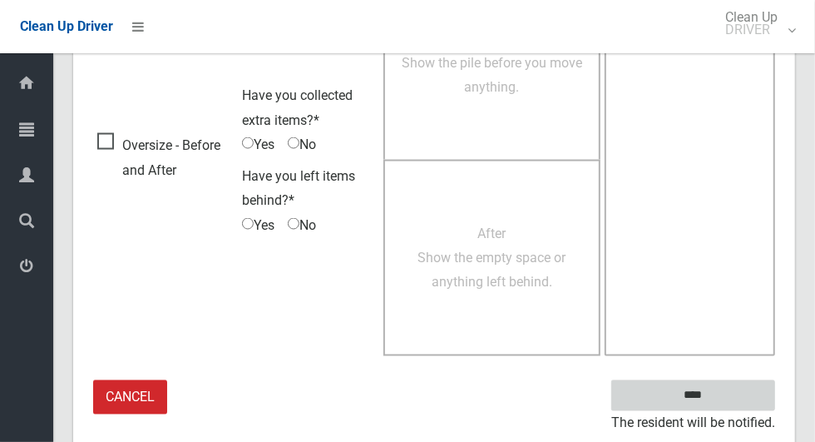
click at [722, 405] on input "****" at bounding box center [693, 395] width 164 height 31
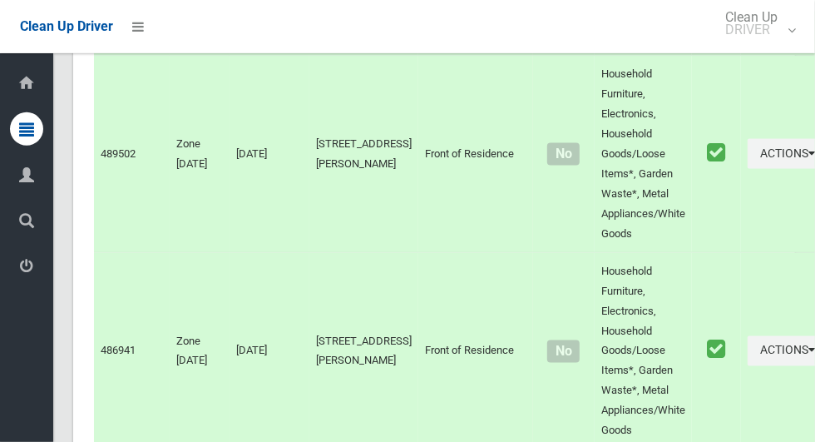
scroll to position [11053, 0]
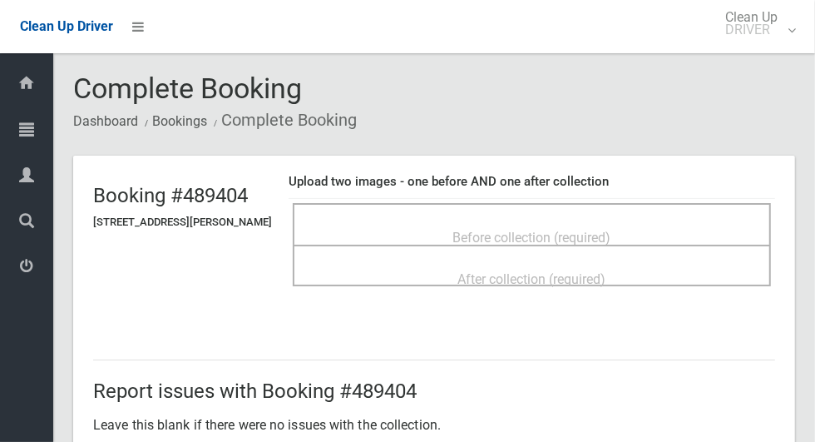
click at [603, 230] on span "Before collection (required)" at bounding box center [532, 238] width 158 height 16
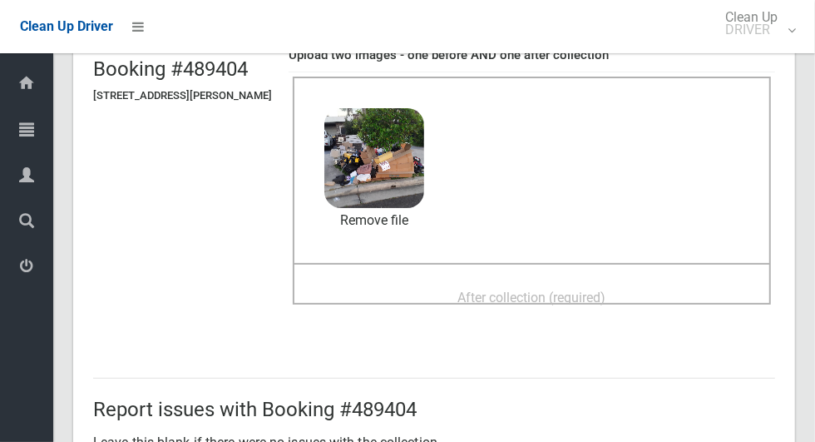
scroll to position [125, 0]
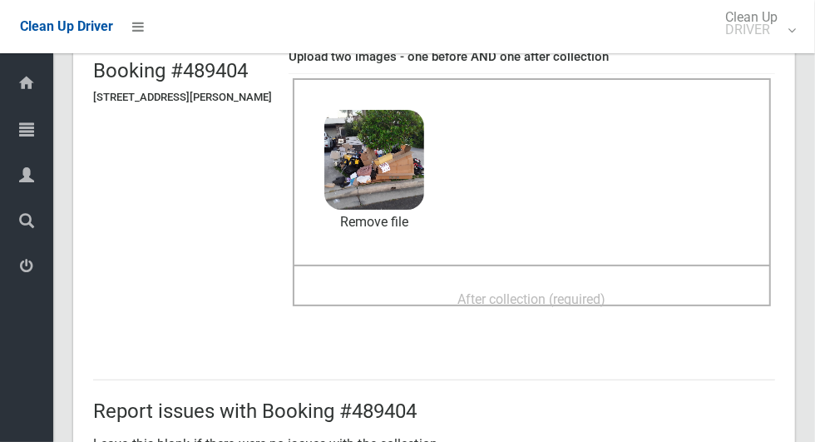
click at [646, 289] on div "After collection (required)" at bounding box center [532, 298] width 442 height 31
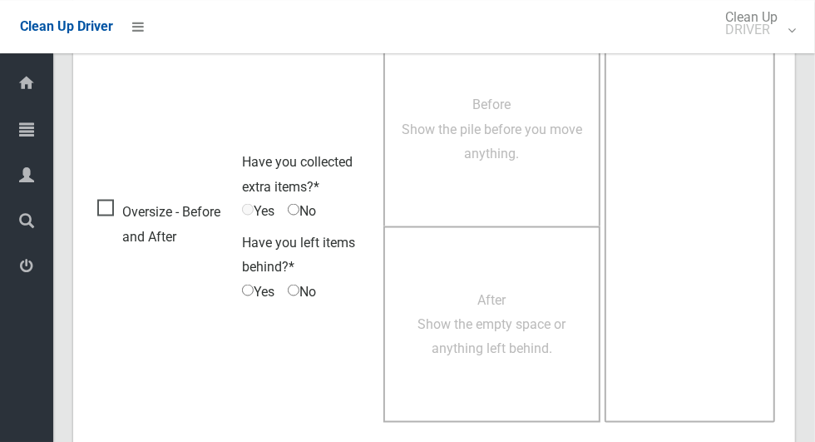
scroll to position [1361, 0]
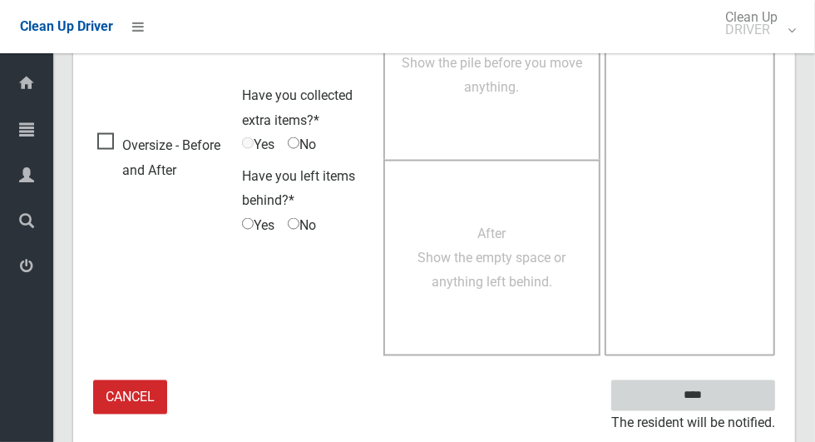
click at [728, 397] on input "****" at bounding box center [693, 395] width 164 height 31
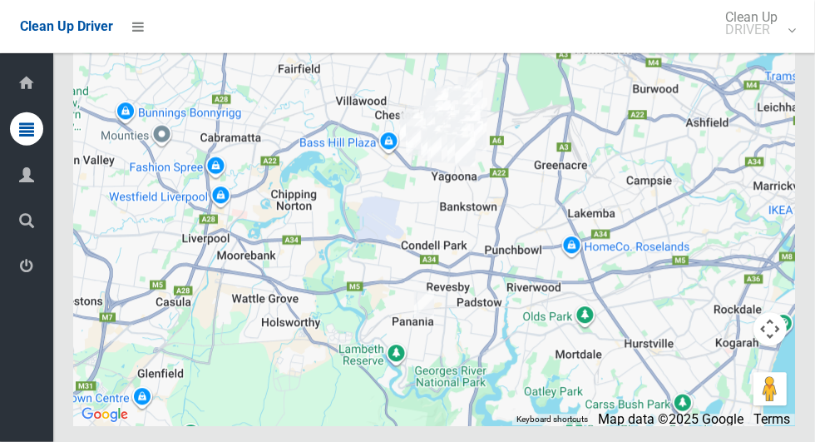
scroll to position [12975, 0]
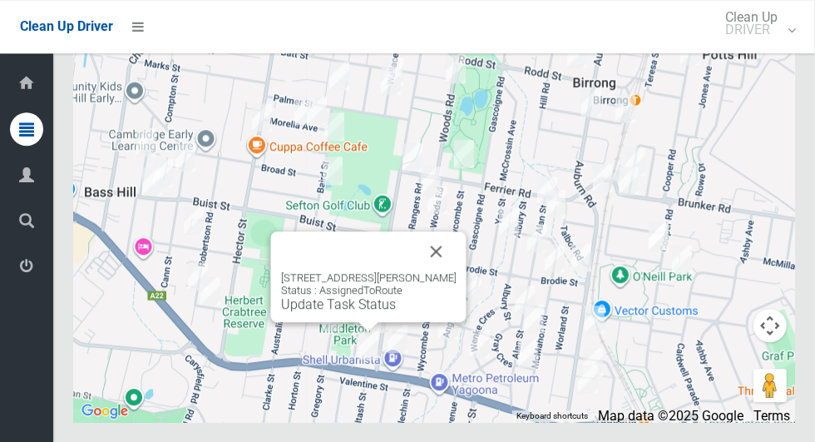
click at [455, 271] on button "Close" at bounding box center [437, 251] width 40 height 40
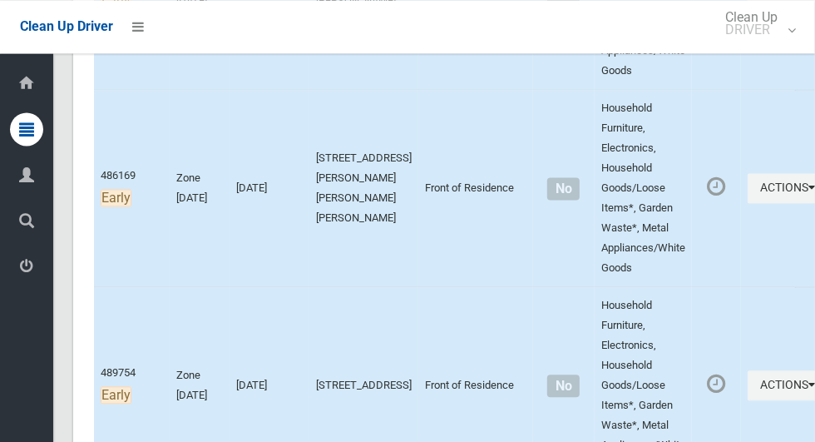
scroll to position [1670, 0]
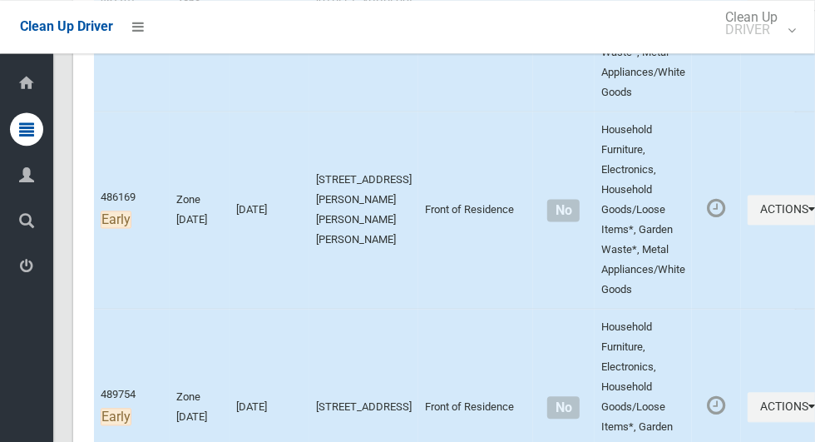
click at [748, 28] on button "Actions" at bounding box center [788, 13] width 80 height 31
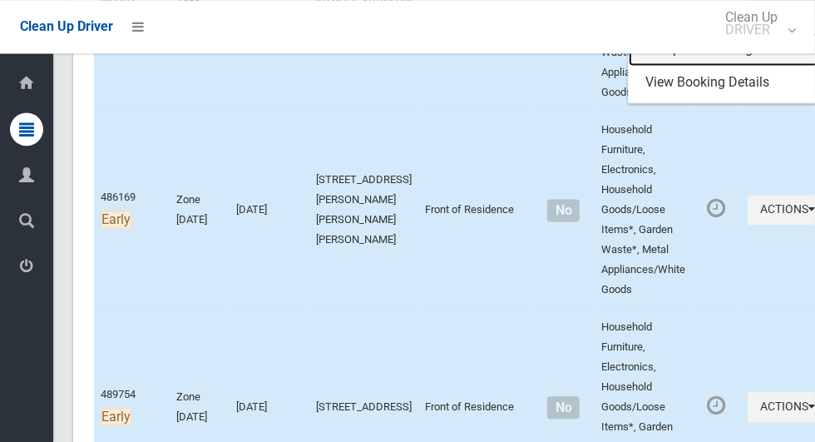
click at [683, 66] on link "Complete Booking" at bounding box center [728, 48] width 198 height 33
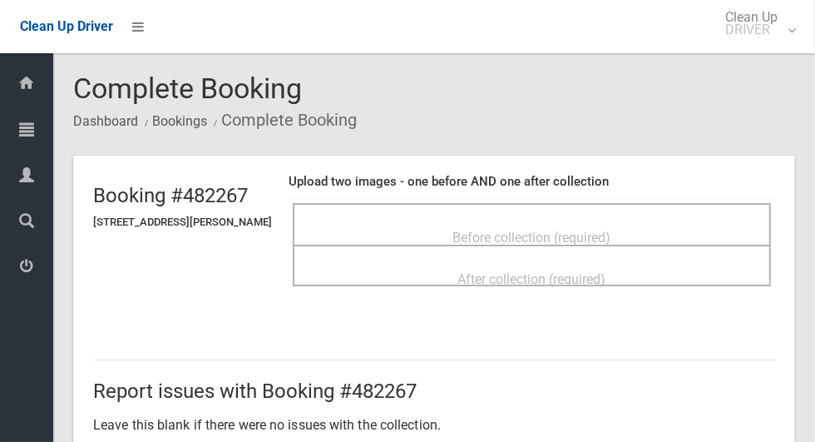
click at [611, 230] on span "Before collection (required)" at bounding box center [532, 238] width 158 height 16
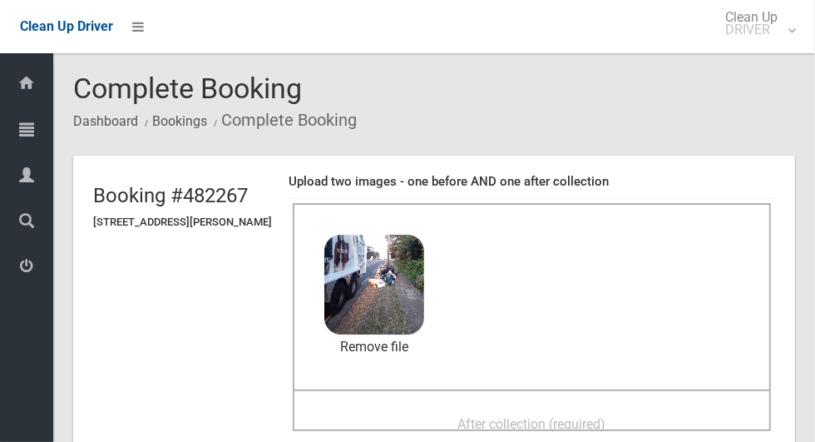
click at [601, 416] on span "After collection (required)" at bounding box center [532, 424] width 148 height 16
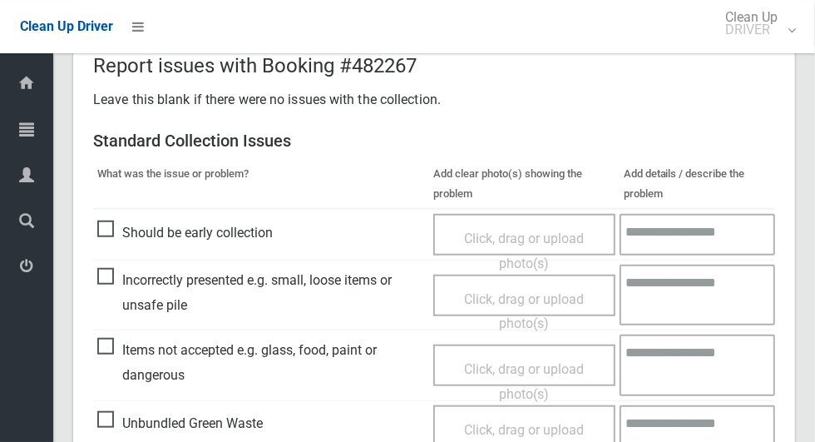
scroll to position [1361, 0]
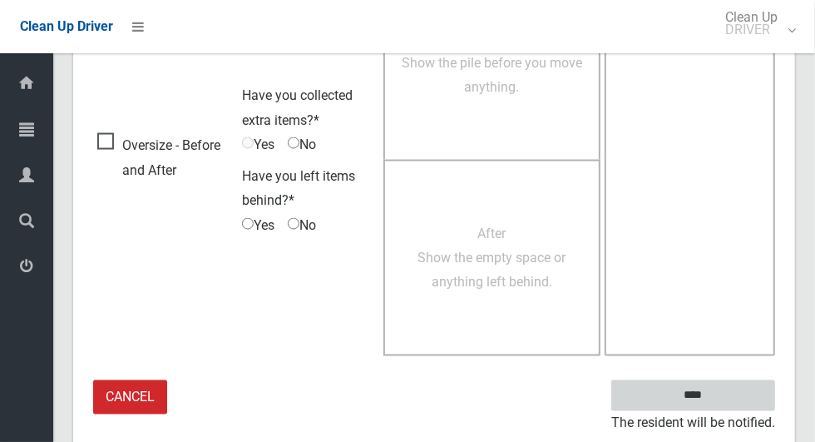
click at [706, 391] on input "****" at bounding box center [693, 395] width 164 height 31
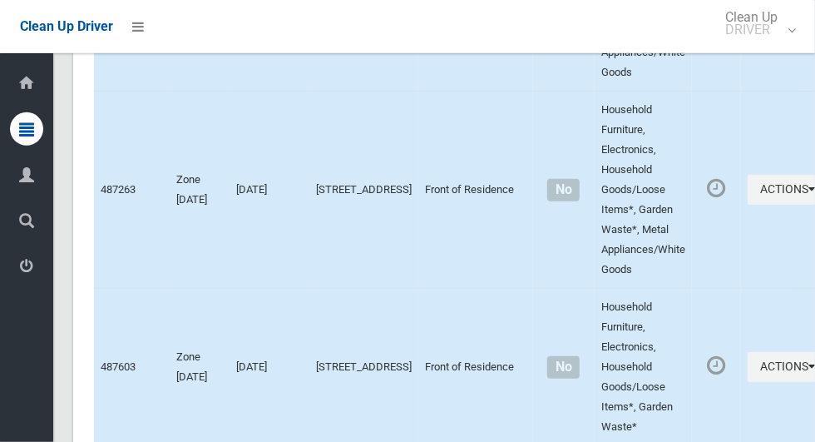
scroll to position [6911, 0]
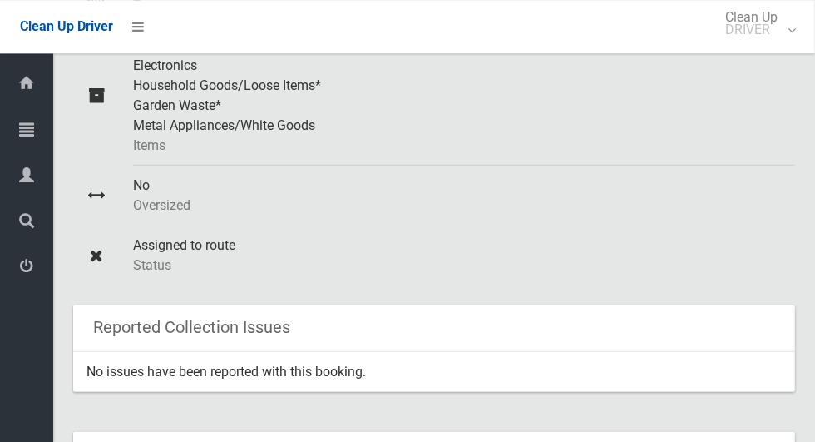
scroll to position [484, 0]
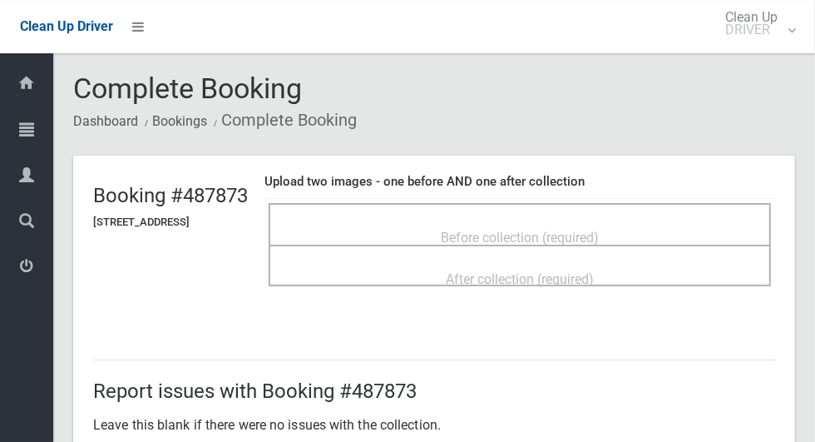
click at [599, 230] on span "Before collection (required)" at bounding box center [520, 238] width 158 height 16
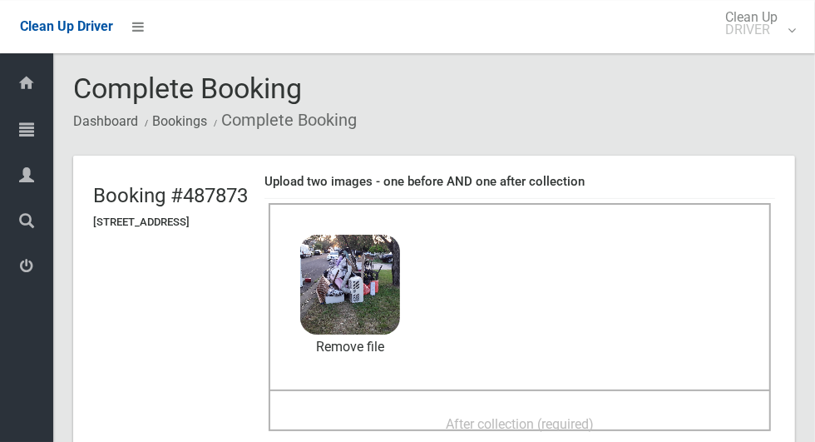
click at [578, 416] on span "After collection (required)" at bounding box center [520, 424] width 148 height 16
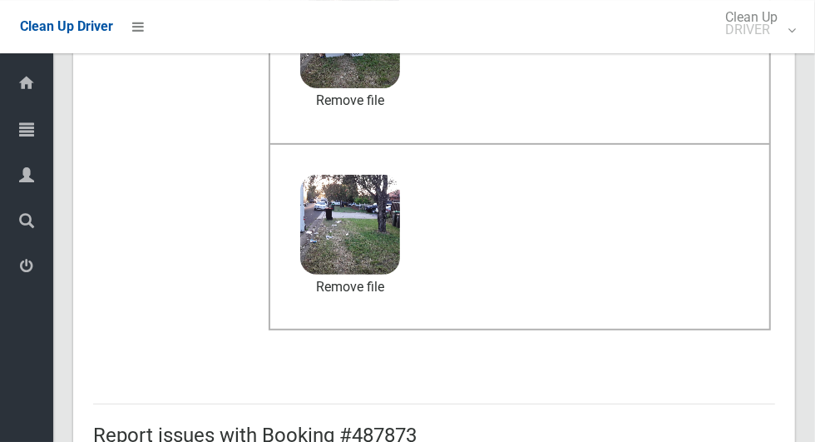
scroll to position [1361, 0]
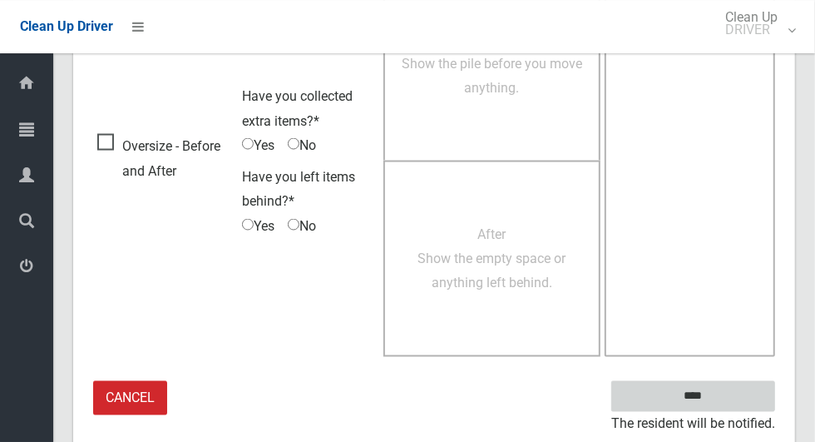
click at [732, 391] on input "****" at bounding box center [693, 395] width 164 height 31
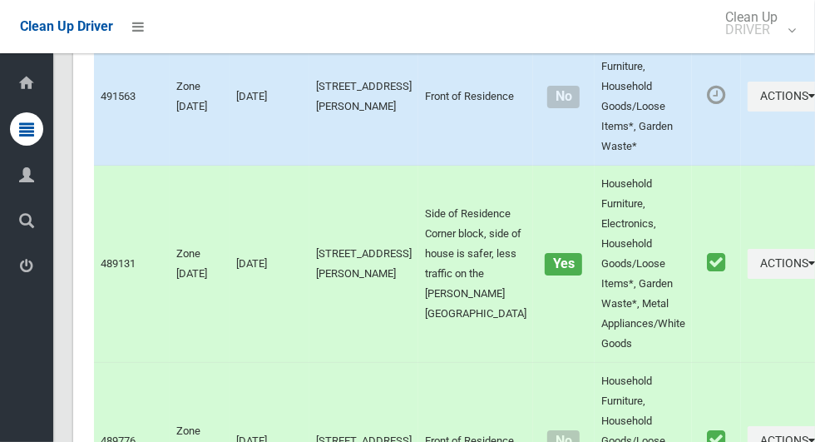
scroll to position [12975, 0]
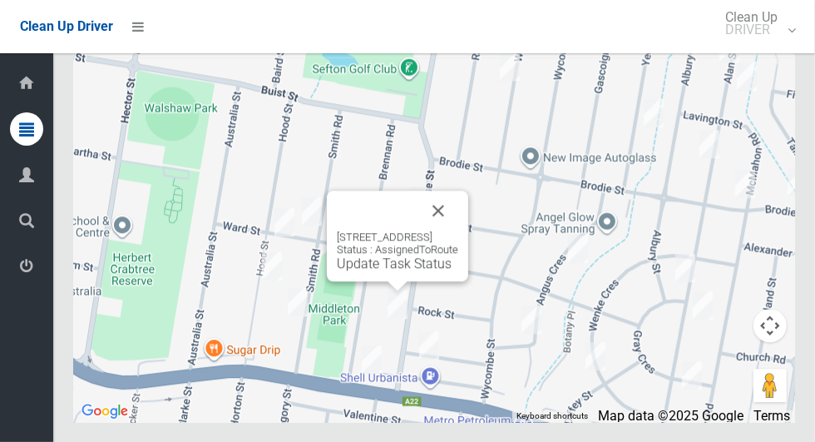
click at [388, 271] on link "Update Task Status" at bounding box center [394, 263] width 115 height 16
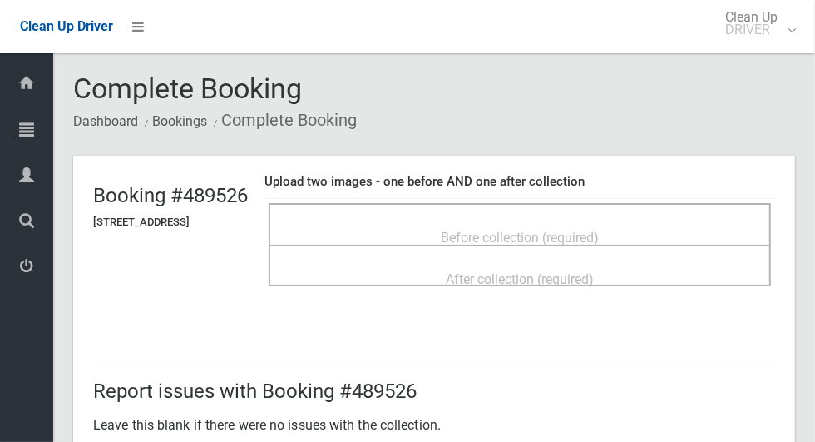
click at [599, 230] on span "Before collection (required)" at bounding box center [520, 238] width 158 height 16
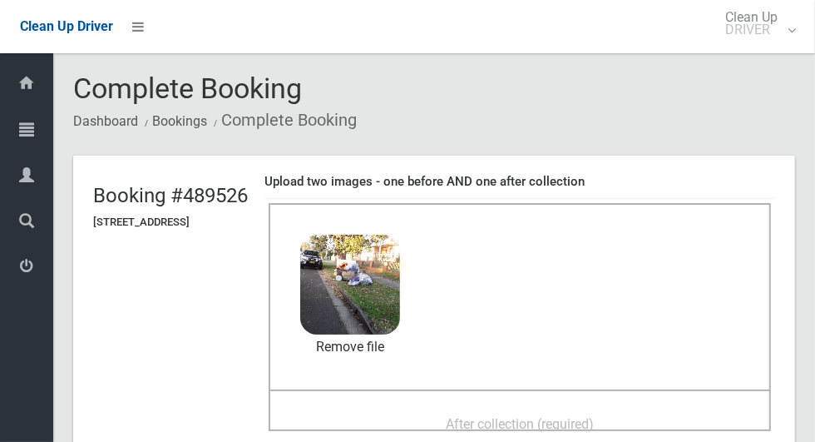
click at [587, 417] on span "After collection (required)" at bounding box center [520, 424] width 148 height 16
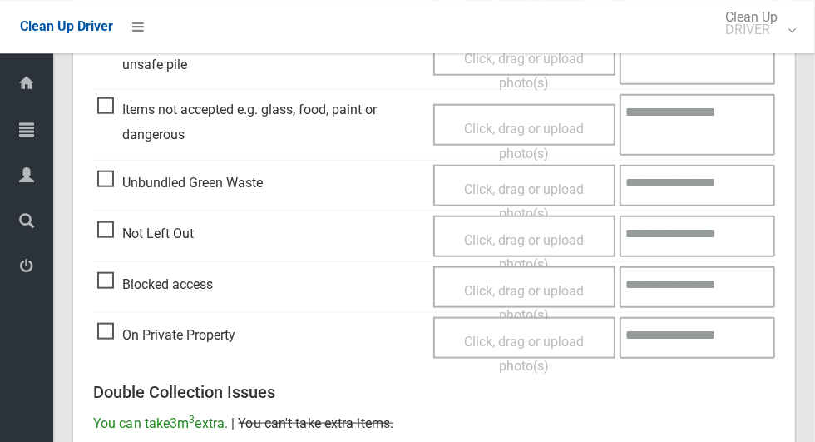
scroll to position [1361, 0]
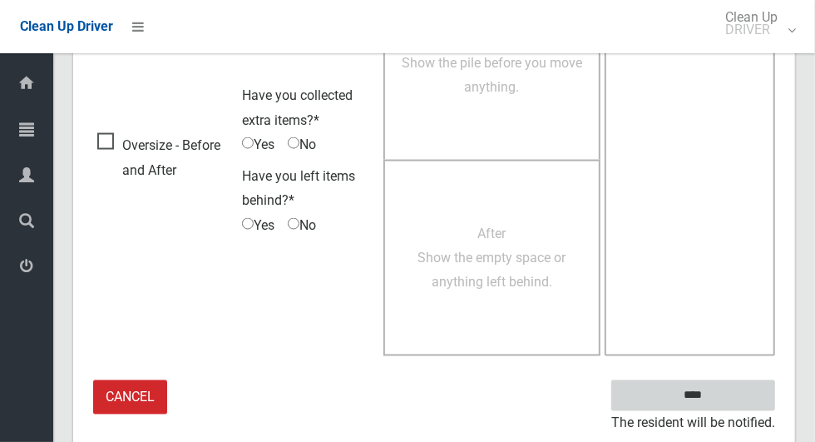
click at [722, 401] on input "****" at bounding box center [693, 395] width 164 height 31
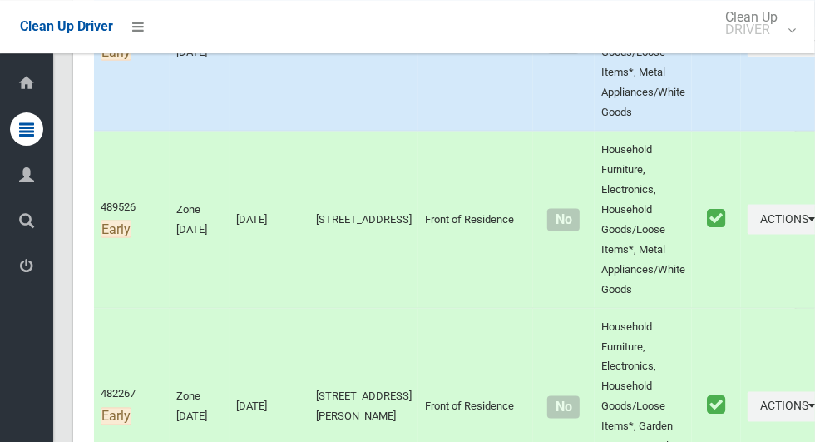
scroll to position [1287, 0]
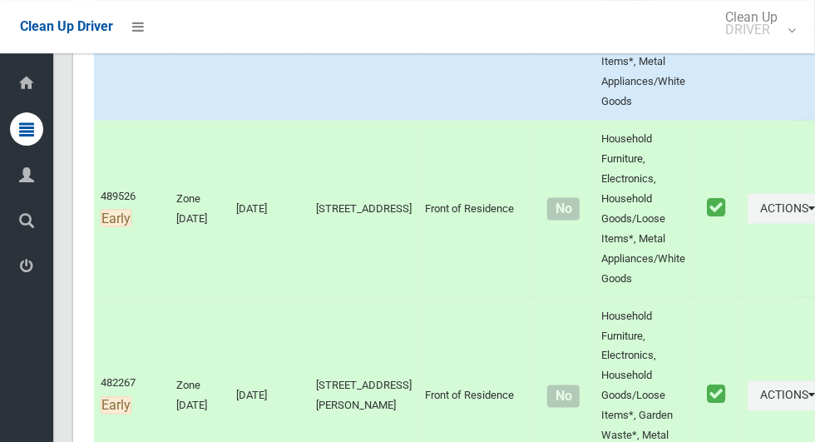
click at [748, 47] on button "Actions" at bounding box center [788, 31] width 80 height 31
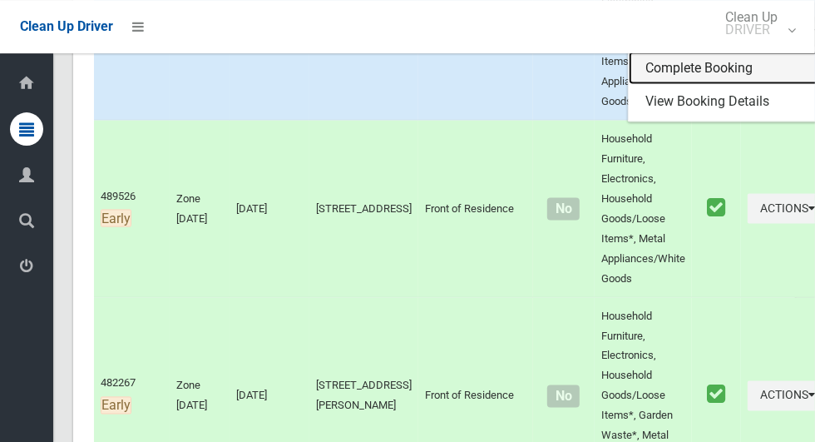
click at [684, 84] on link "Complete Booking" at bounding box center [728, 67] width 198 height 33
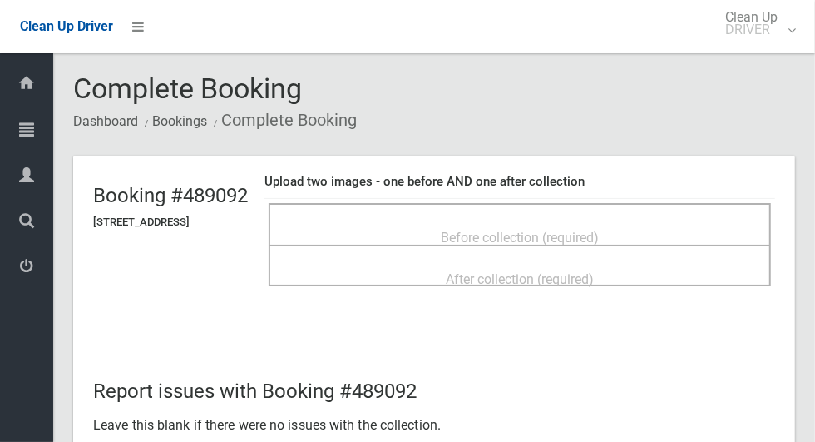
click at [613, 221] on div "Before collection (required)" at bounding box center [520, 236] width 466 height 31
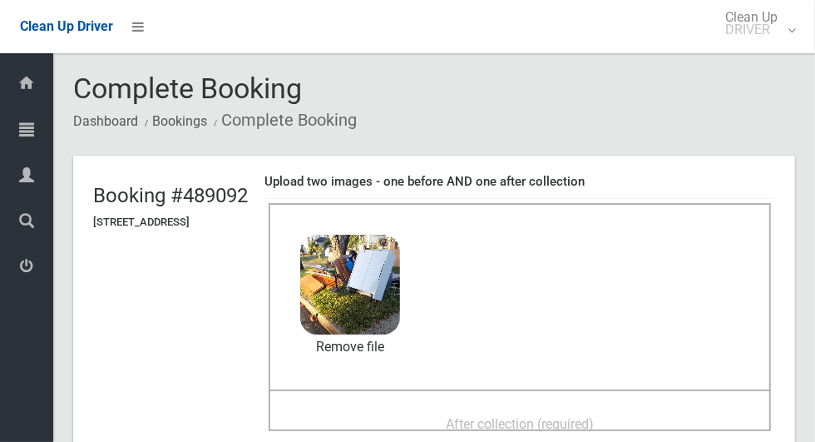
click at [517, 408] on div "After collection (required)" at bounding box center [520, 423] width 466 height 31
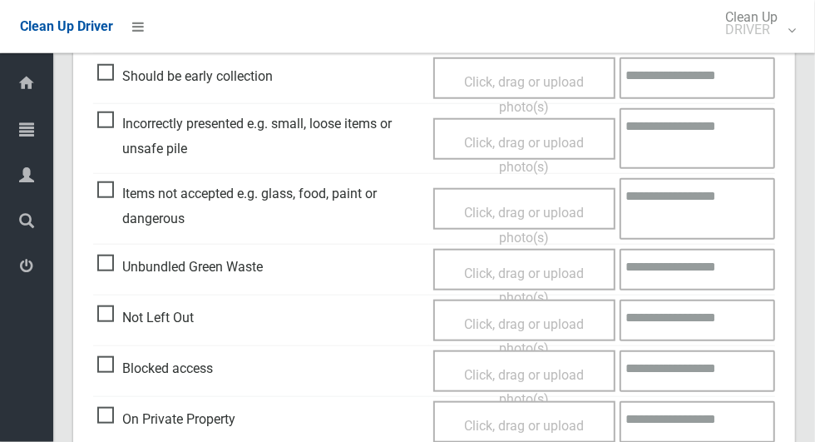
scroll to position [1361, 0]
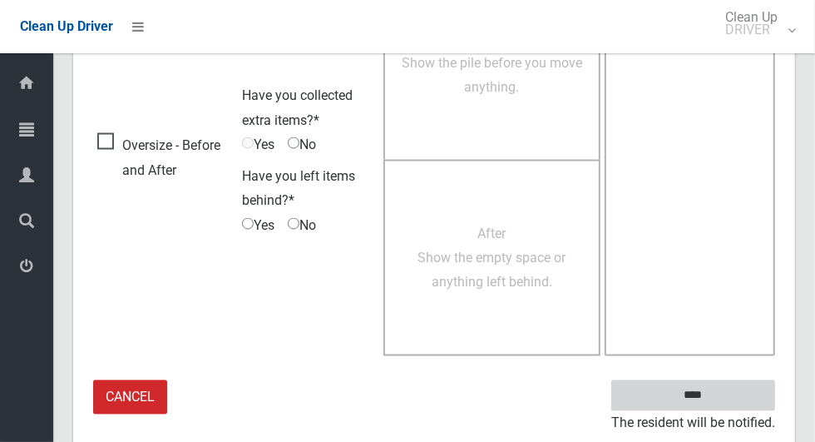
click at [706, 390] on input "****" at bounding box center [693, 395] width 164 height 31
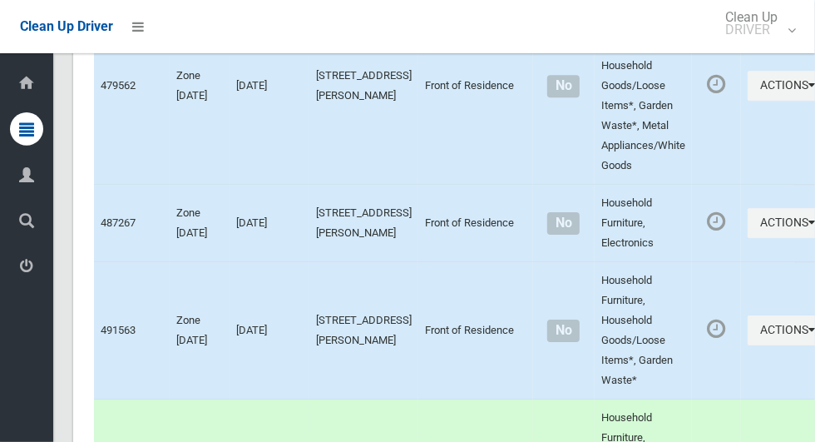
scroll to position [12975, 0]
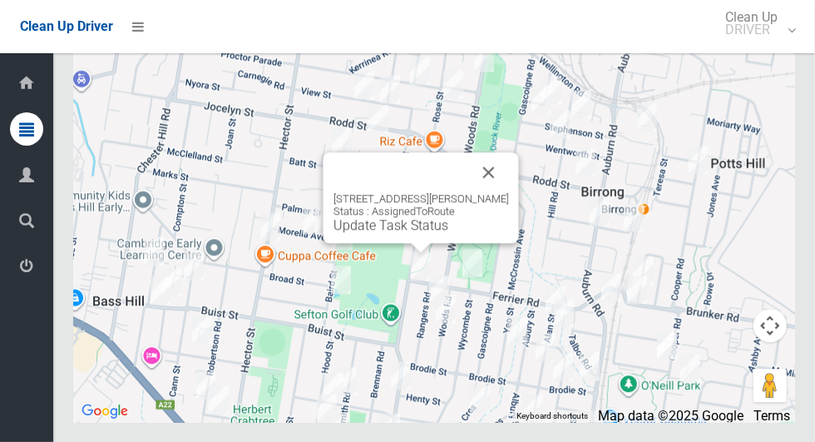
click at [511, 213] on div "67 Ferrier Road, YAGOONA NSW 2199 Status : AssignedToRoute Update Task Status" at bounding box center [421, 197] width 195 height 91
click at [491, 192] on button "Close" at bounding box center [489, 172] width 40 height 40
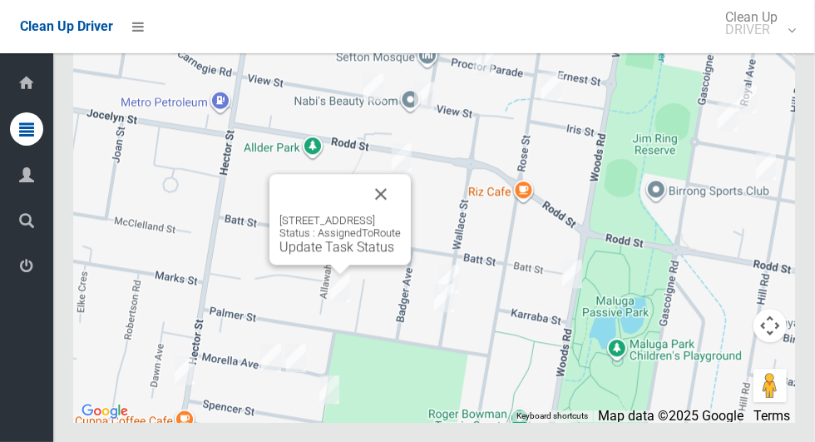
click at [401, 214] on button "Close" at bounding box center [381, 194] width 40 height 40
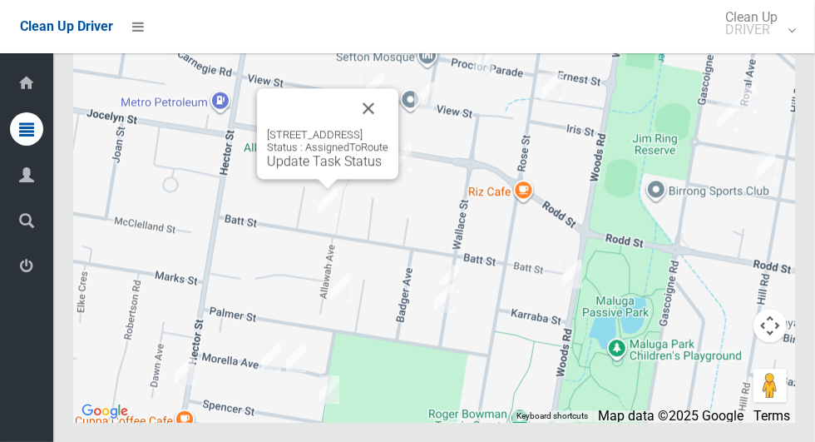
click at [388, 128] on button "Close" at bounding box center [368, 108] width 40 height 40
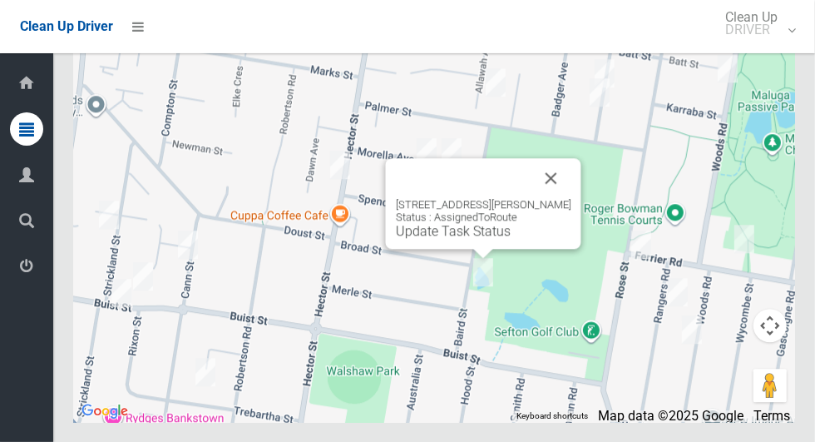
click at [548, 198] on button "Close" at bounding box center [551, 178] width 40 height 40
click at [482, 249] on div "13 Baird Street, BASS HILL NSW 2197 Status : AssignedToRoute Update Task Status" at bounding box center [483, 203] width 195 height 91
click at [557, 198] on button "Close" at bounding box center [551, 178] width 40 height 40
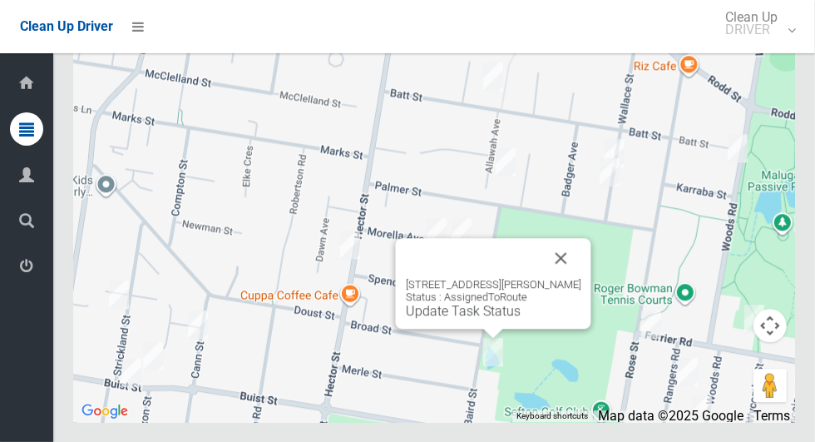
click at [491, 319] on link "Update Task Status" at bounding box center [463, 311] width 115 height 16
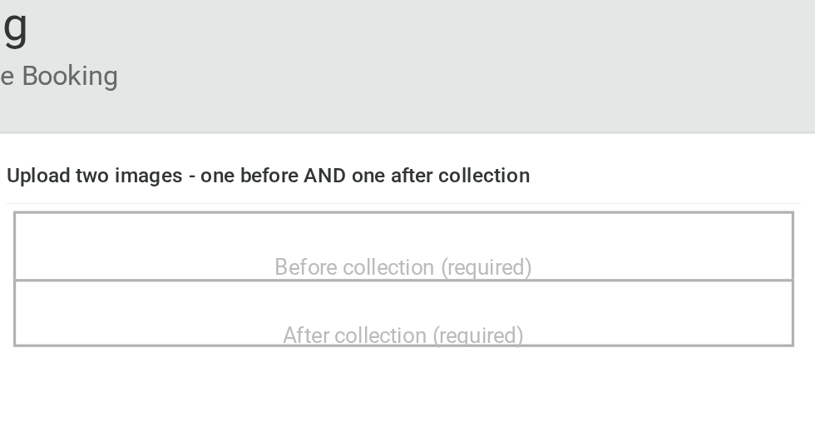
click at [558, 221] on div "Before collection (required)" at bounding box center [532, 236] width 442 height 31
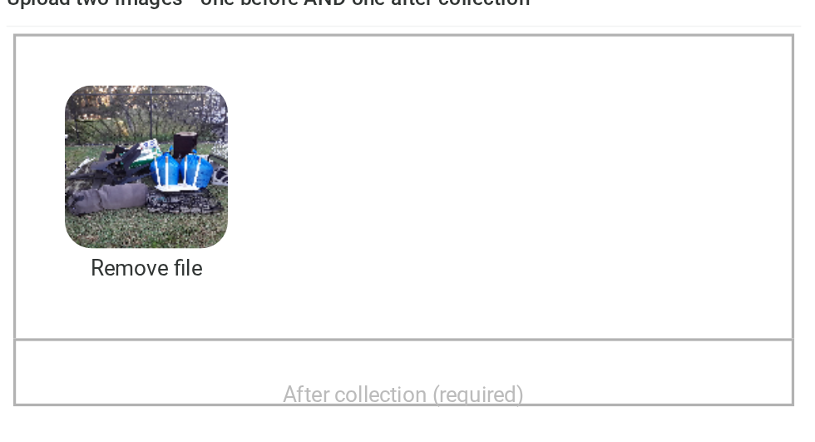
scroll to position [13, 0]
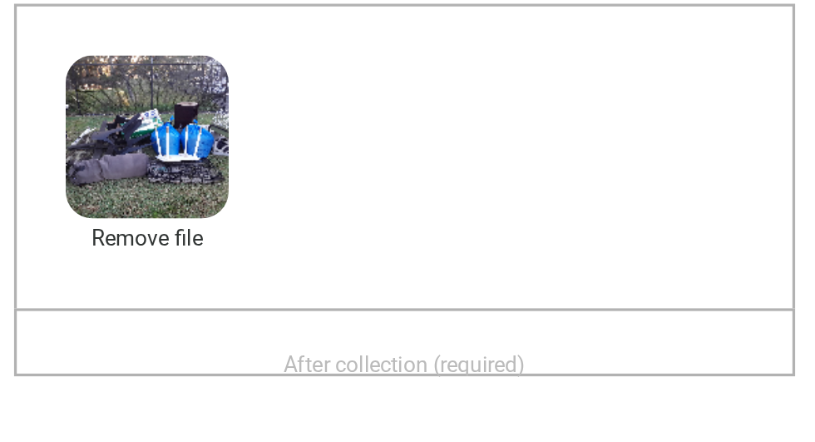
click at [624, 398] on div "After collection (required)" at bounding box center [532, 409] width 442 height 31
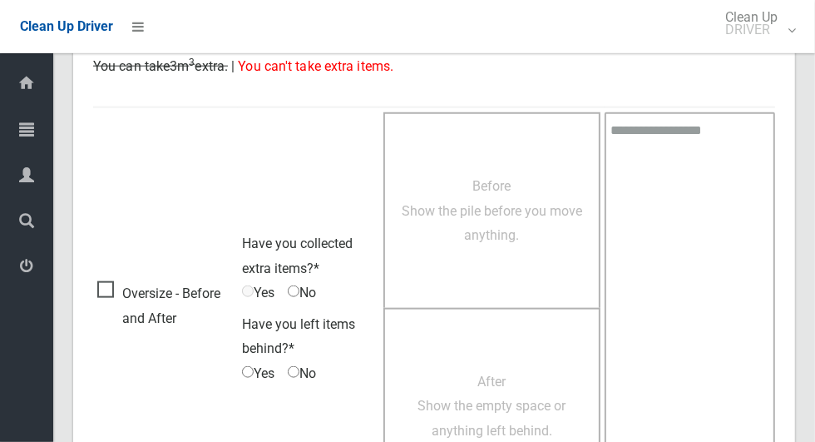
scroll to position [1361, 0]
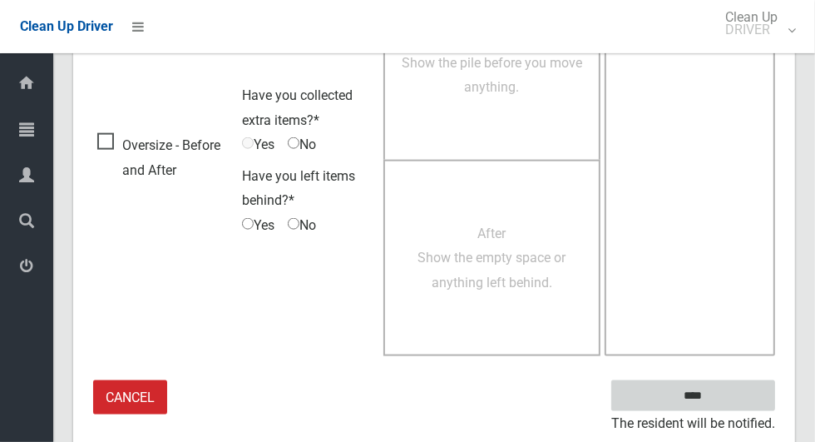
click at [722, 403] on input "****" at bounding box center [693, 395] width 164 height 31
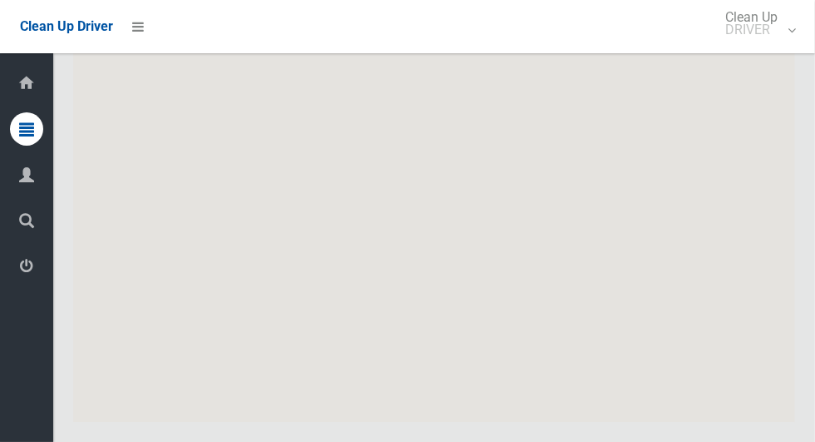
scroll to position [12975, 0]
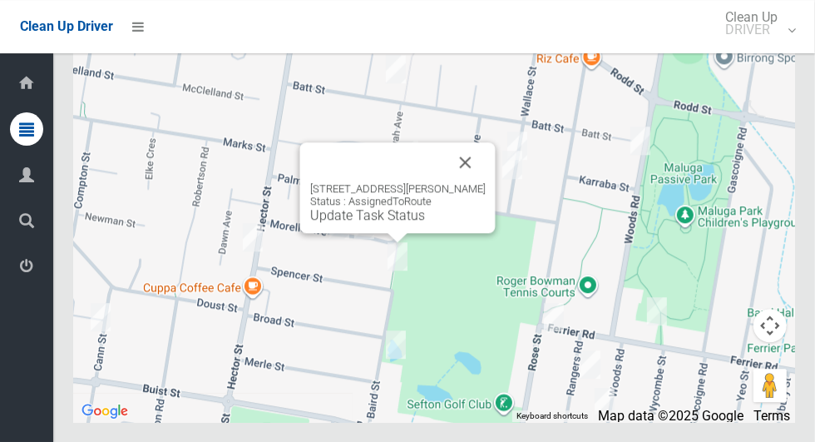
click at [396, 223] on link "Update Task Status" at bounding box center [367, 215] width 115 height 16
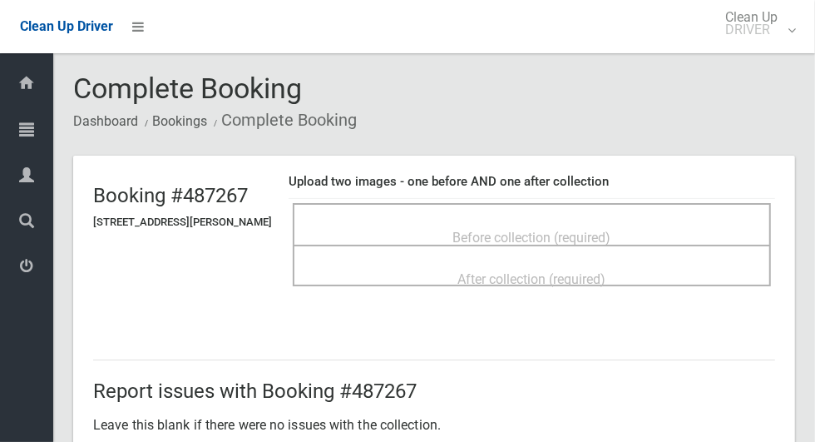
click at [567, 230] on span "Before collection (required)" at bounding box center [532, 238] width 158 height 16
click at [494, 230] on span "Before collection (required)" at bounding box center [532, 238] width 158 height 16
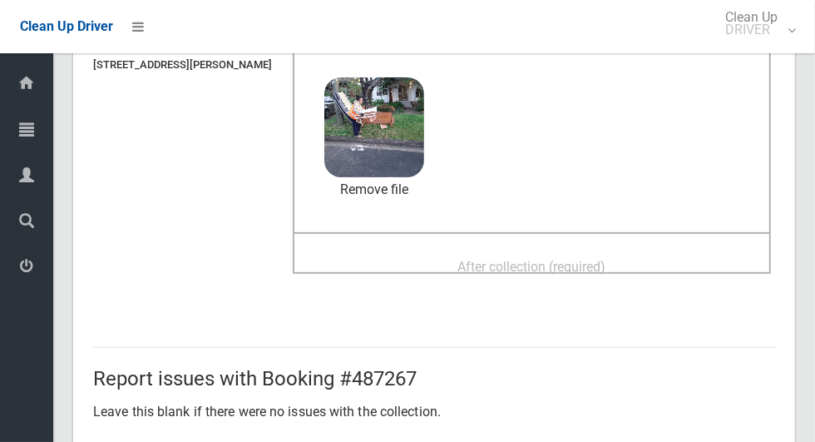
scroll to position [149, 0]
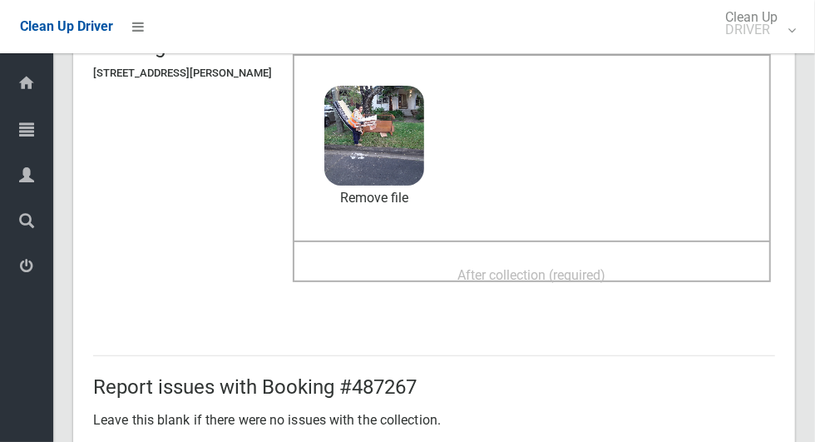
click at [606, 267] on span "After collection (required)" at bounding box center [532, 275] width 148 height 16
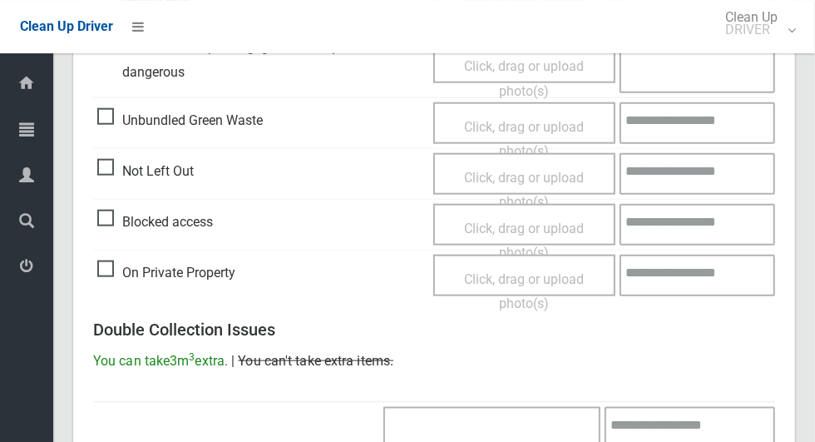
scroll to position [1361, 0]
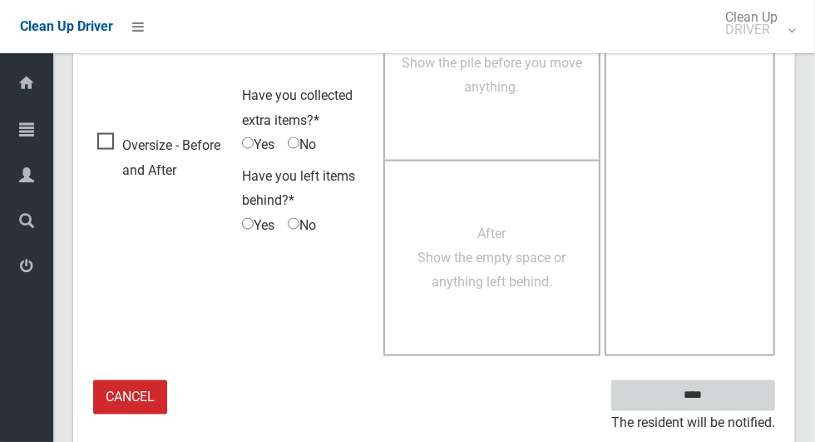
click at [705, 392] on input "****" at bounding box center [693, 395] width 164 height 31
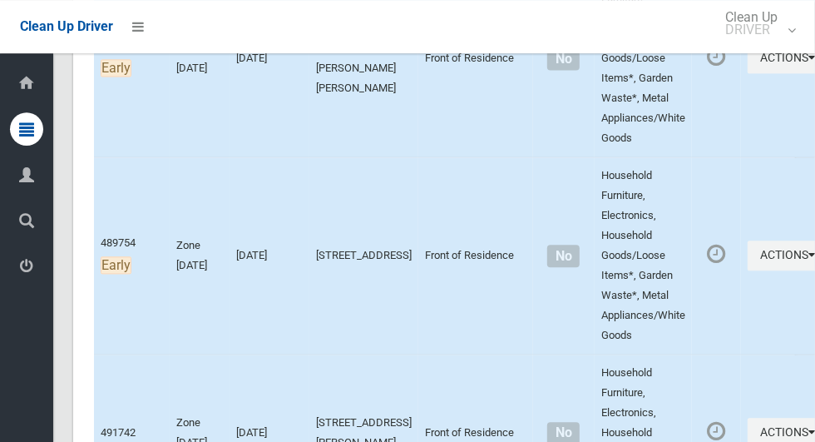
scroll to position [1823, 0]
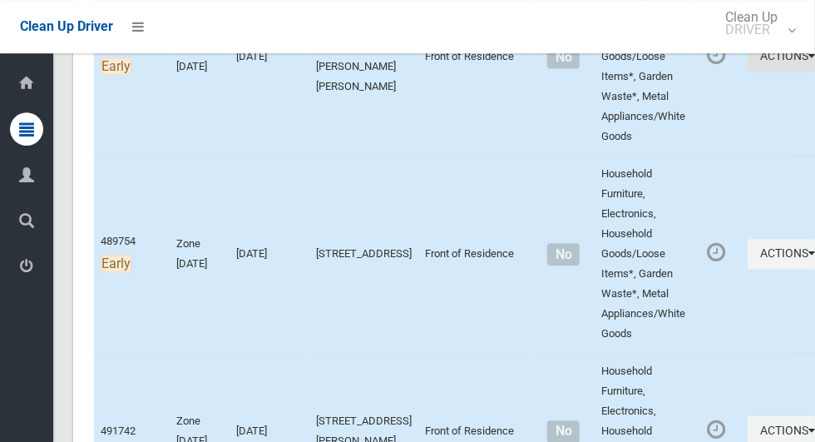
click at [748, 72] on button "Actions" at bounding box center [788, 57] width 80 height 31
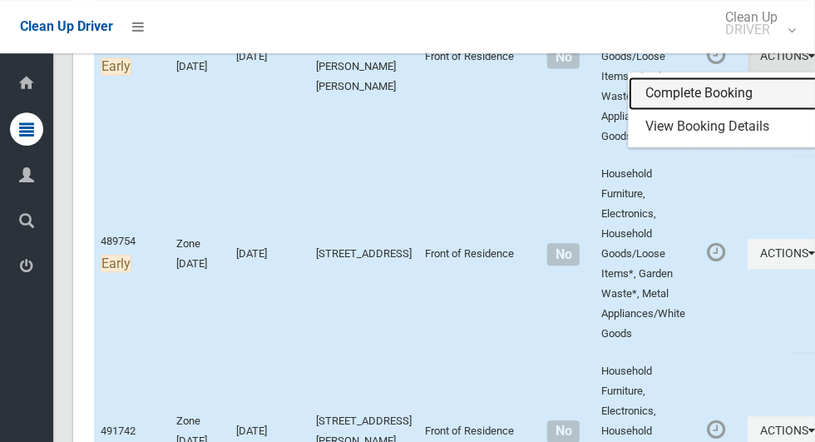
click at [693, 110] on link "Complete Booking" at bounding box center [728, 93] width 198 height 33
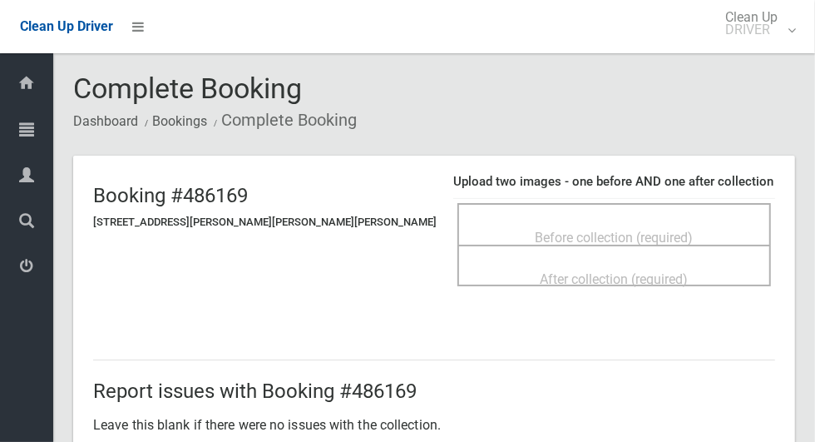
click at [612, 241] on span "Before collection (required)" at bounding box center [615, 238] width 158 height 16
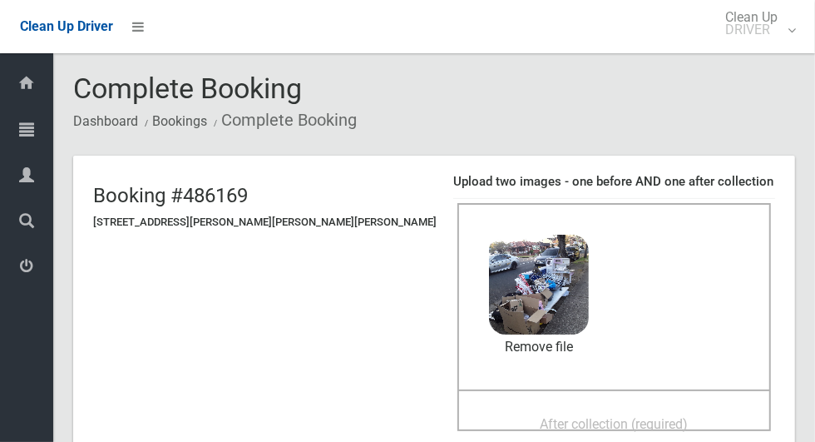
click at [476, 408] on div "After collection (required)" at bounding box center [614, 423] width 277 height 31
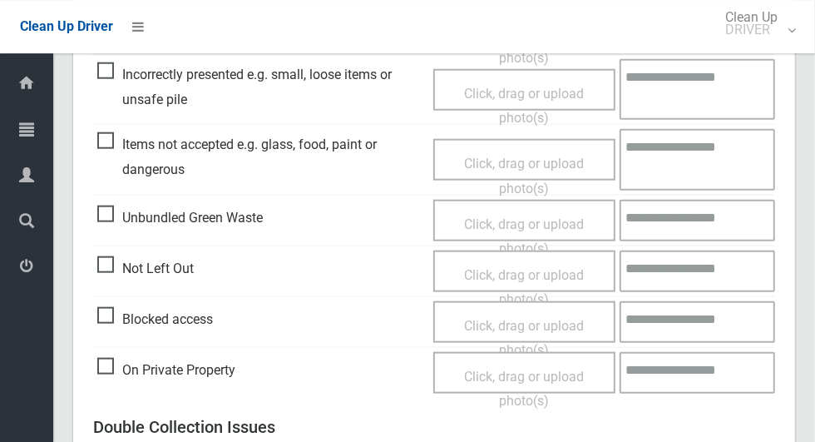
scroll to position [1361, 0]
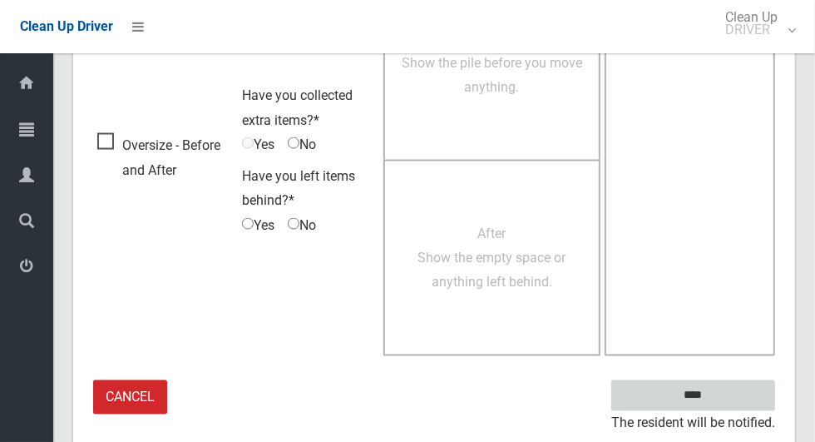
click at [730, 398] on input "****" at bounding box center [693, 395] width 164 height 31
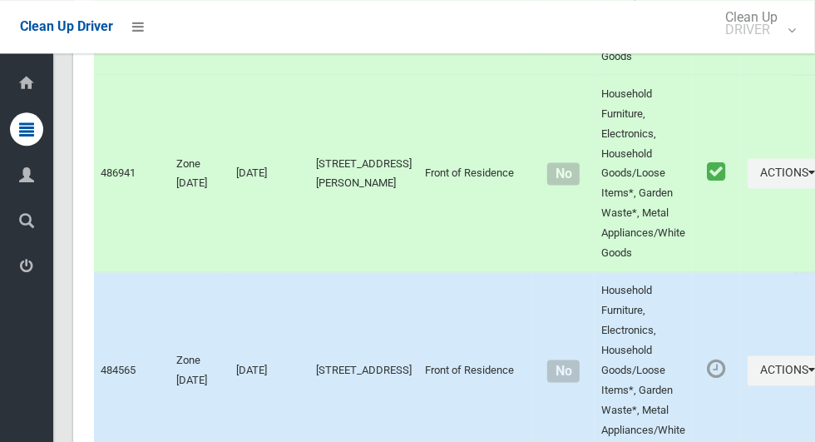
scroll to position [12975, 0]
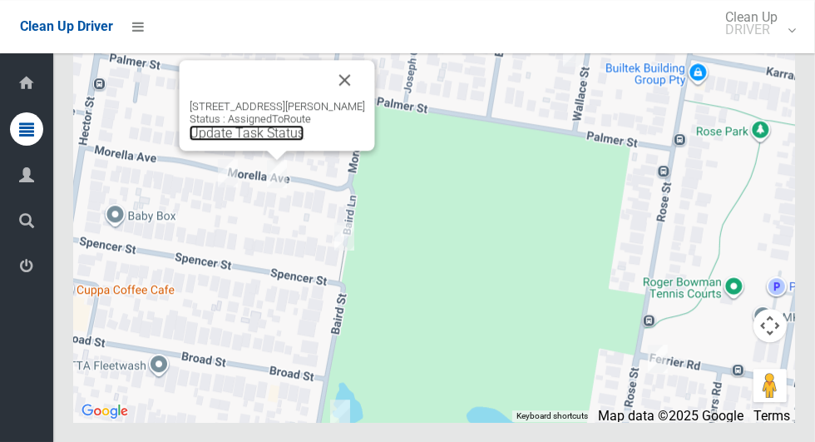
click at [281, 141] on link "Update Task Status" at bounding box center [247, 133] width 115 height 16
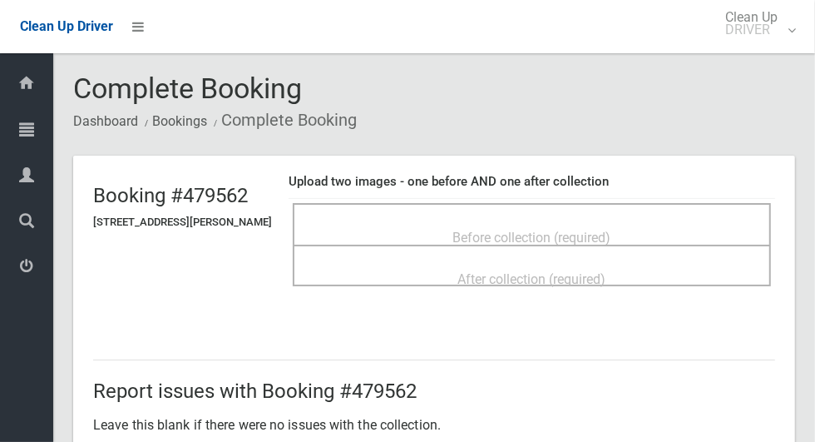
click at [590, 233] on span "Before collection (required)" at bounding box center [532, 238] width 158 height 16
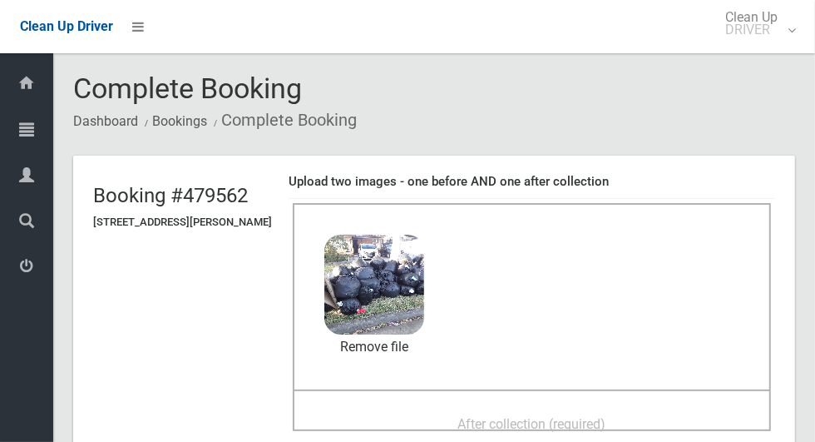
click at [587, 416] on span "After collection (required)" at bounding box center [532, 424] width 148 height 16
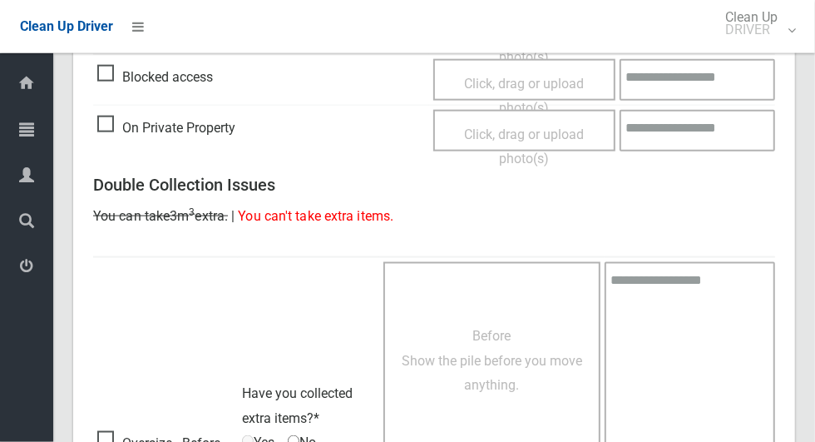
scroll to position [1361, 0]
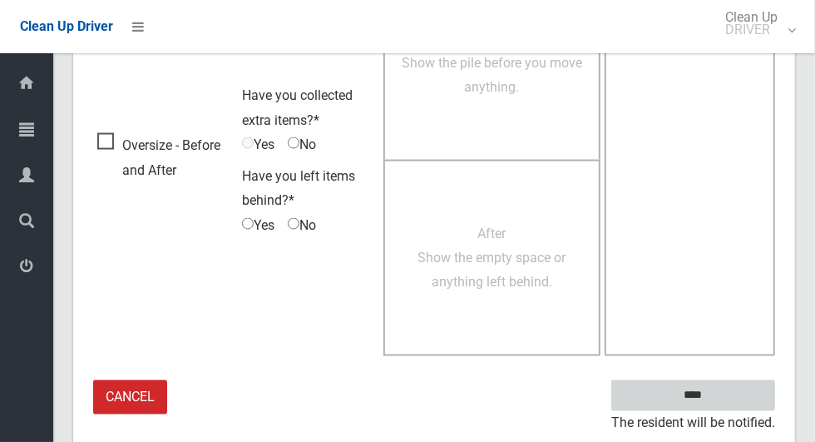
click at [723, 394] on input "****" at bounding box center [693, 395] width 164 height 31
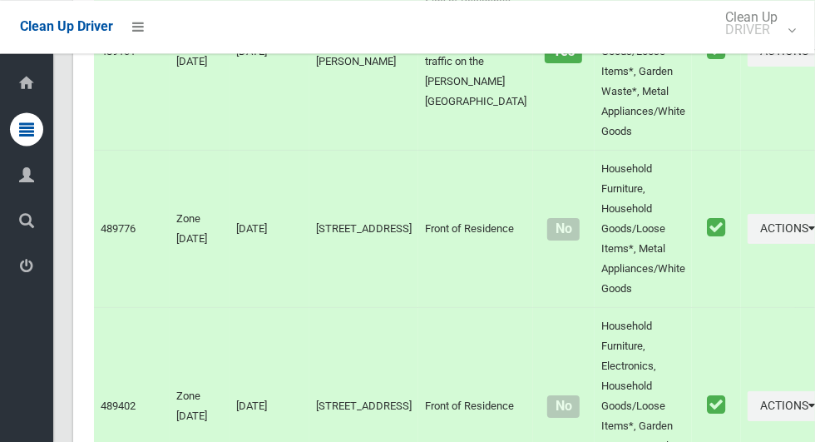
scroll to position [9693, 0]
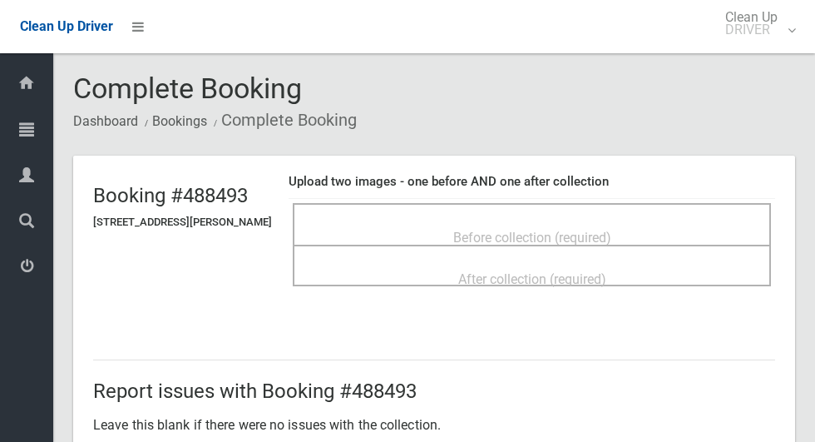
click at [596, 237] on span "Before collection (required)" at bounding box center [532, 238] width 158 height 16
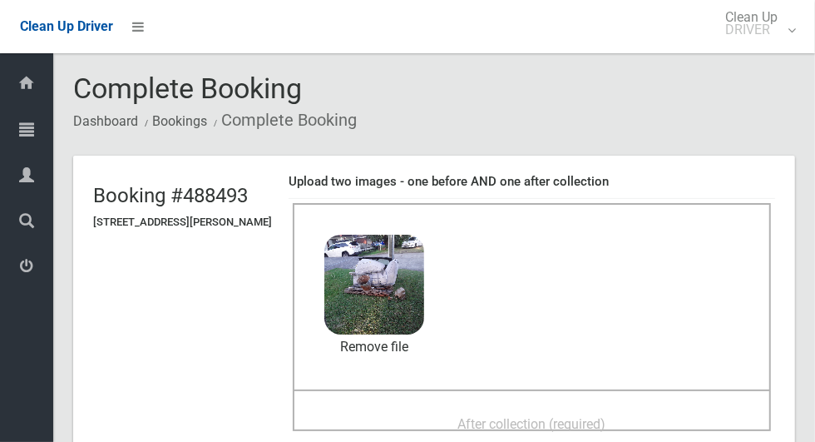
click at [587, 416] on span "After collection (required)" at bounding box center [532, 424] width 148 height 16
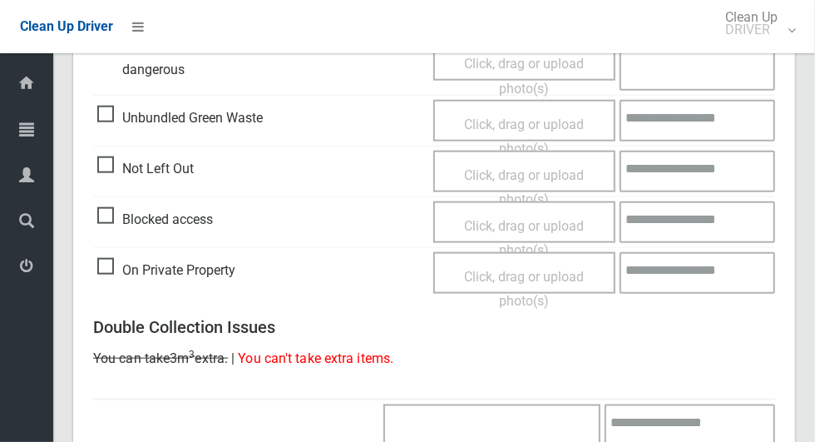
scroll to position [1361, 0]
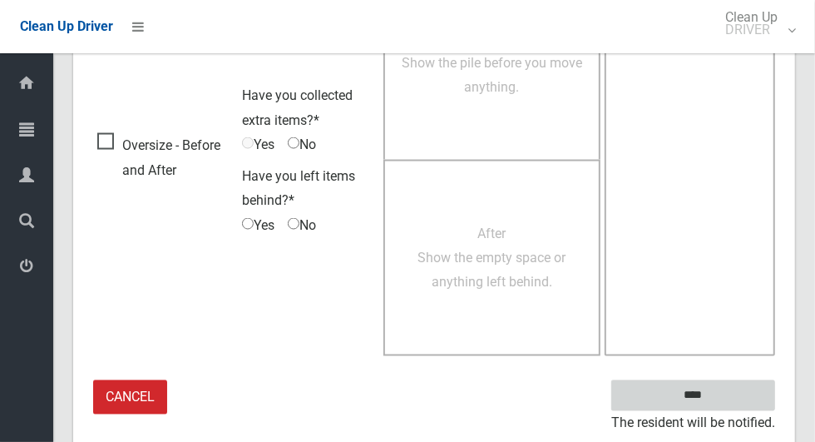
click at [722, 404] on input "****" at bounding box center [693, 395] width 164 height 31
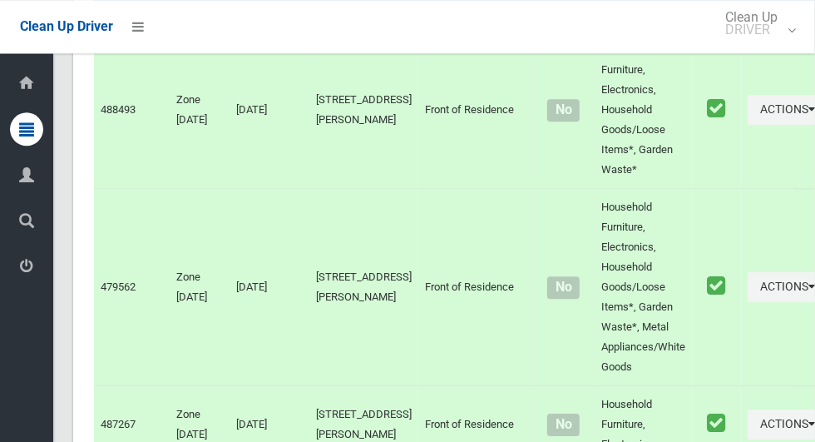
scroll to position [12975, 0]
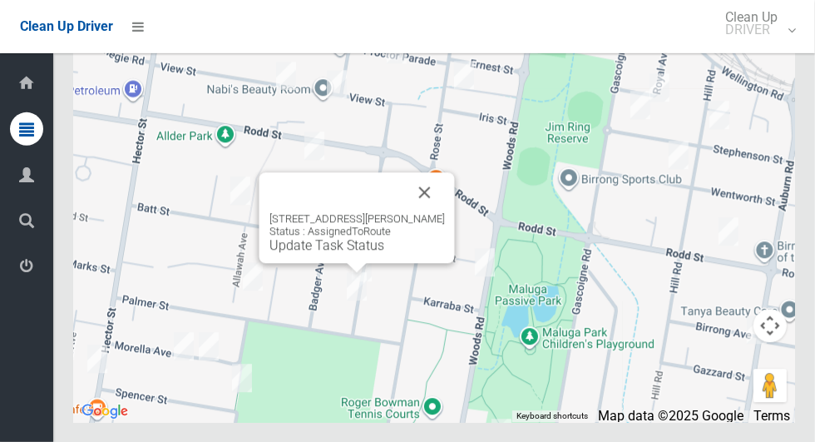
click at [439, 212] on button "Close" at bounding box center [425, 192] width 40 height 40
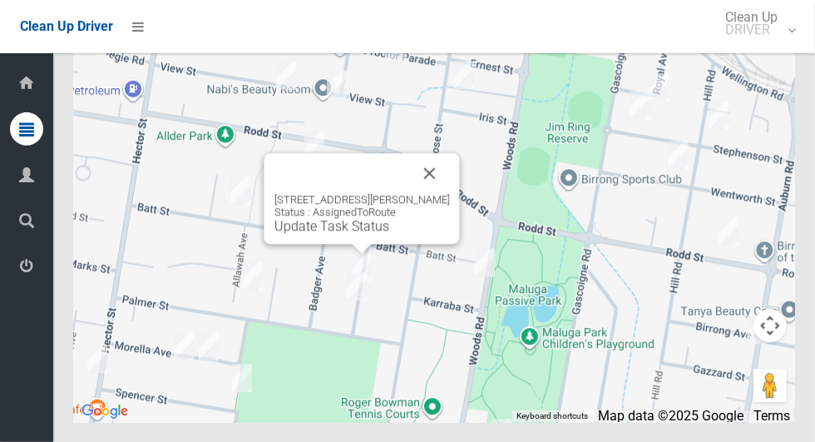
click at [432, 193] on button "Close" at bounding box center [430, 173] width 40 height 40
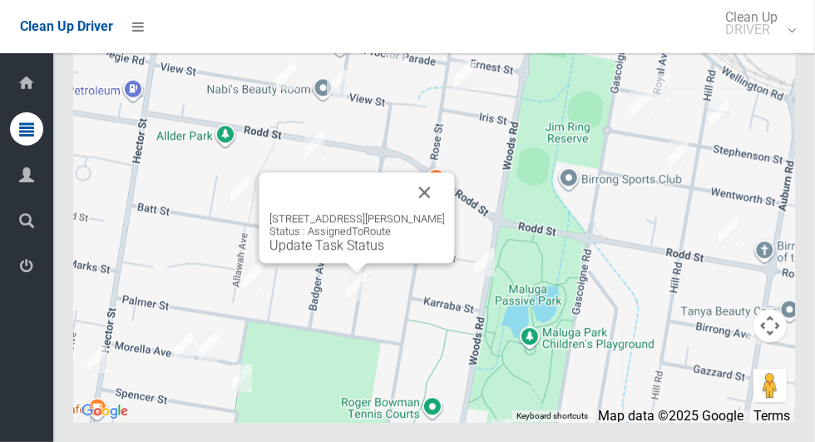
click at [366, 253] on link "Update Task Status" at bounding box center [326, 245] width 115 height 16
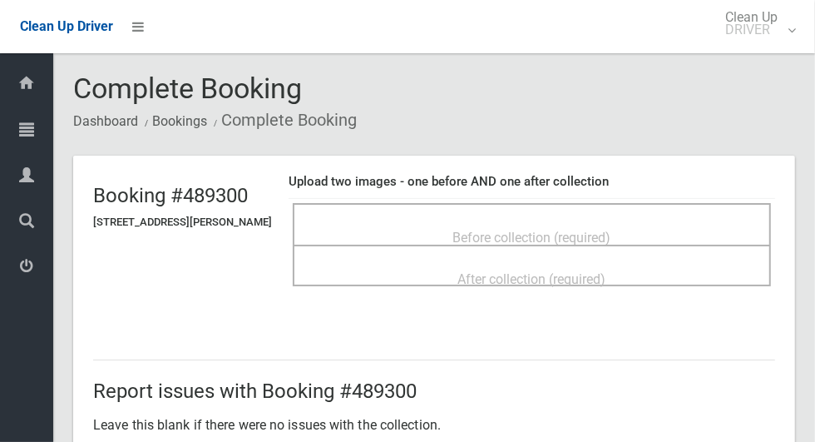
click at [561, 231] on span "Before collection (required)" at bounding box center [532, 238] width 158 height 16
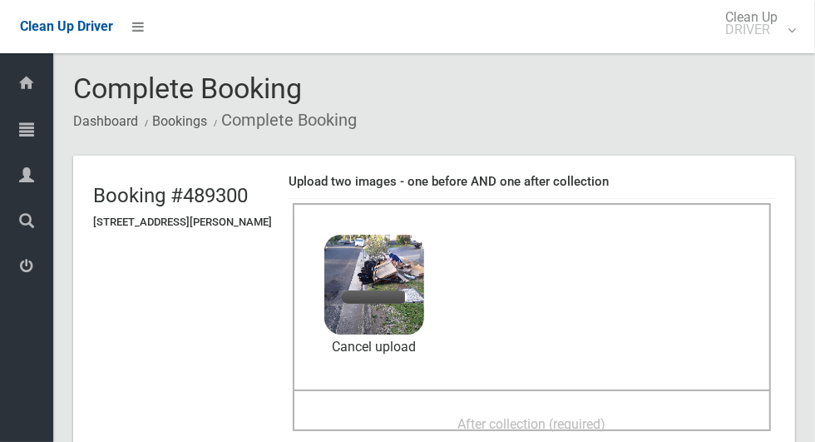
click at [578, 416] on span "After collection (required)" at bounding box center [532, 424] width 148 height 16
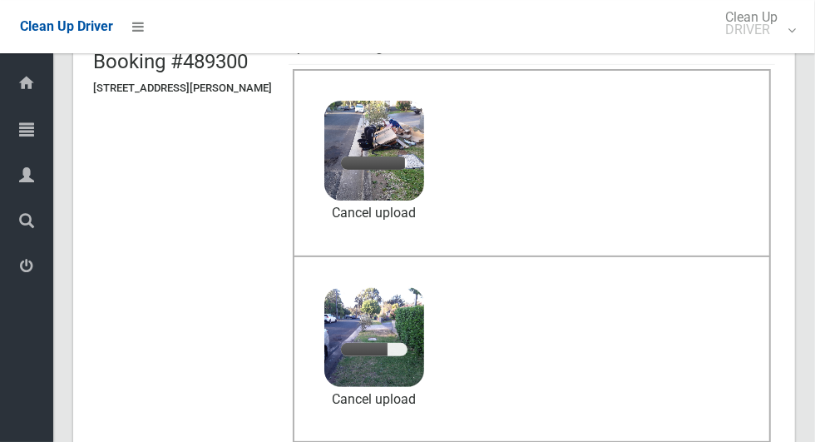
scroll to position [131, 0]
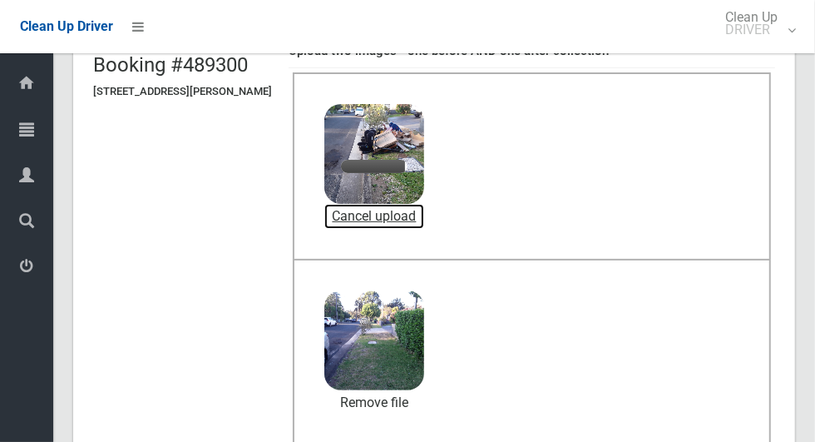
click at [412, 219] on link "Cancel upload" at bounding box center [374, 216] width 100 height 25
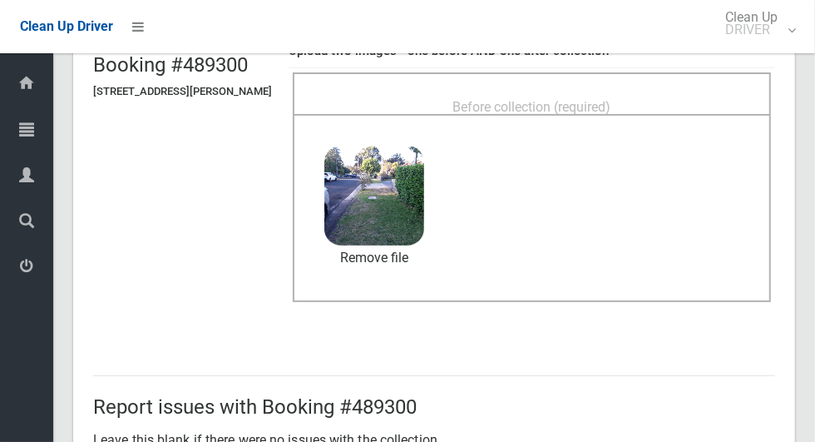
click at [595, 99] on span "Before collection (required)" at bounding box center [532, 107] width 158 height 16
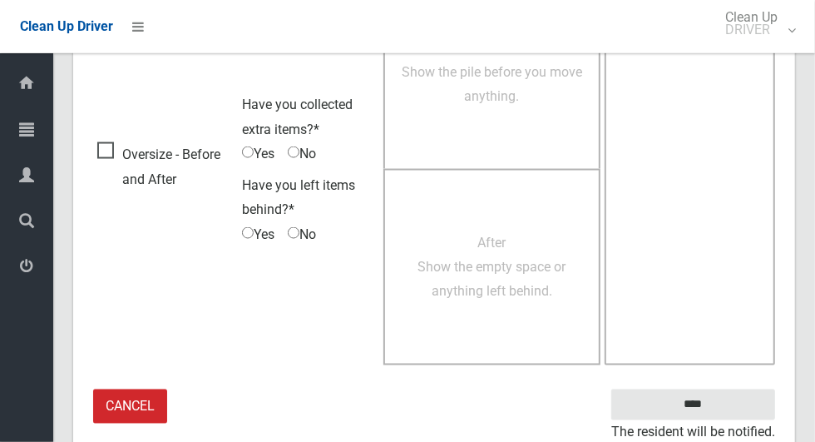
scroll to position [1361, 0]
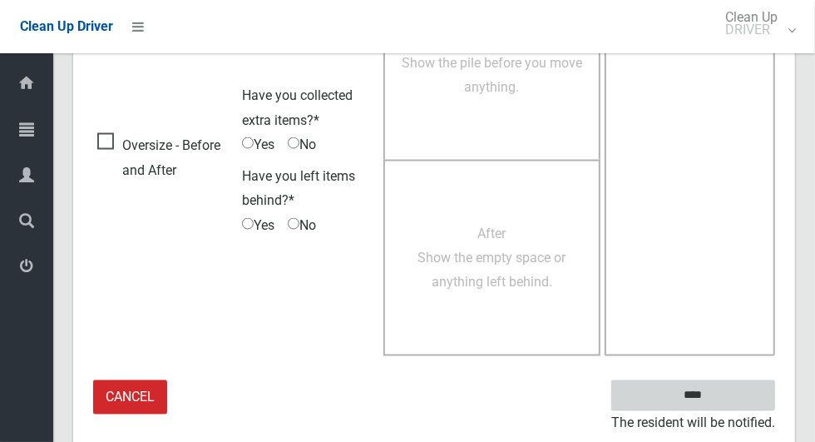
click at [723, 398] on input "****" at bounding box center [693, 395] width 164 height 31
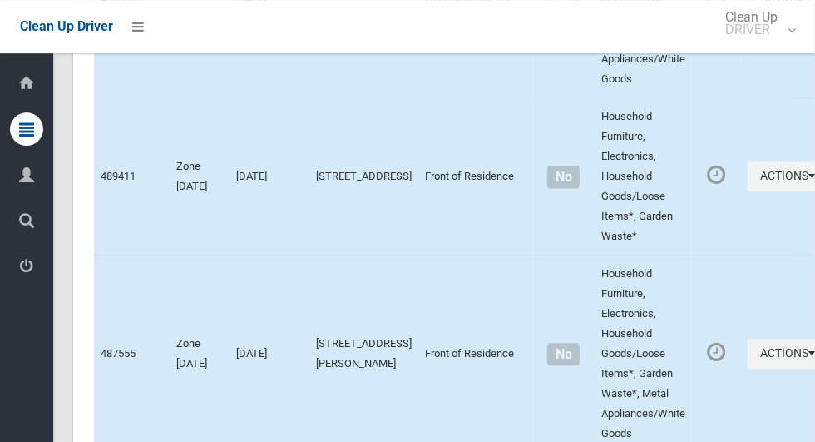
scroll to position [8312, 0]
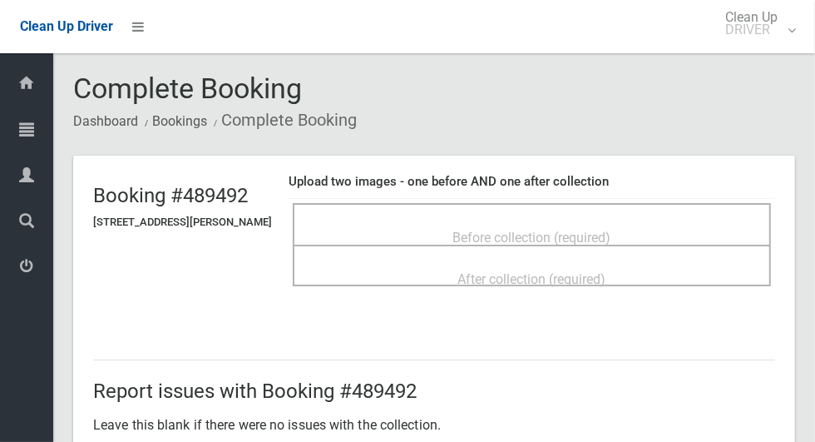
click at [605, 232] on span "Before collection (required)" at bounding box center [532, 238] width 158 height 16
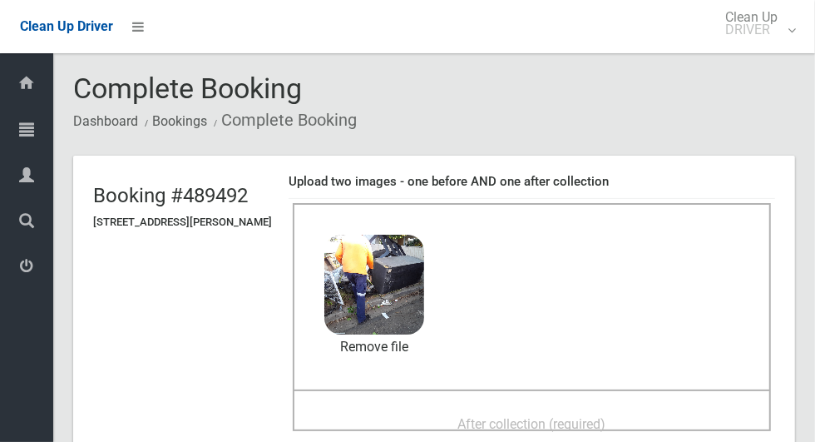
click at [569, 416] on span "After collection (required)" at bounding box center [532, 424] width 148 height 16
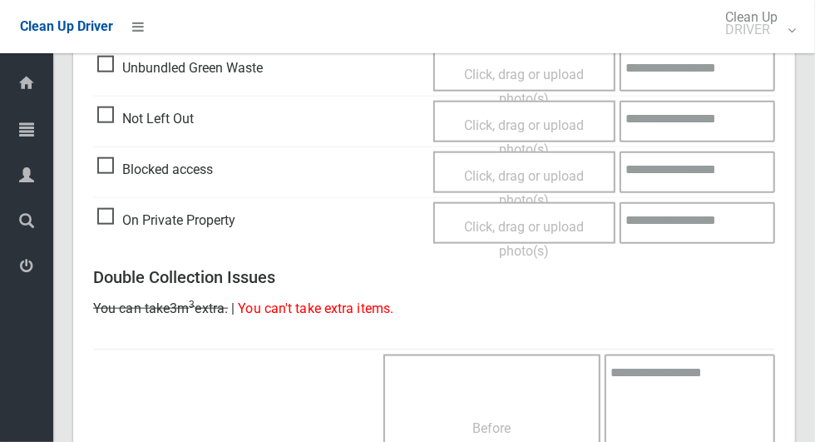
scroll to position [1361, 0]
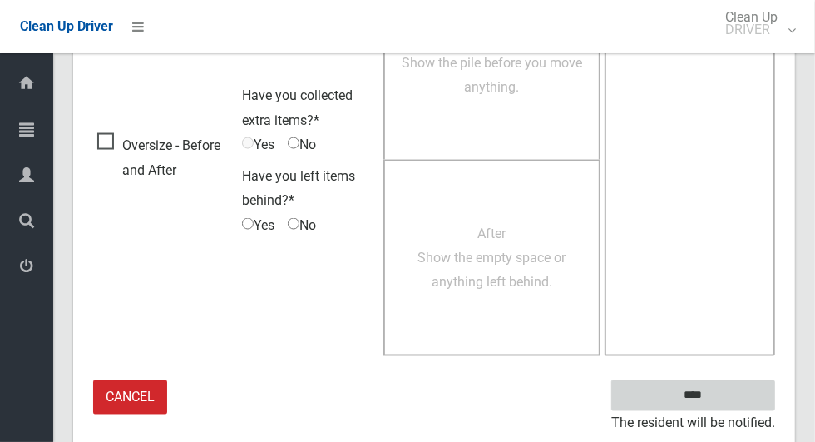
click at [734, 398] on input "****" at bounding box center [693, 395] width 164 height 31
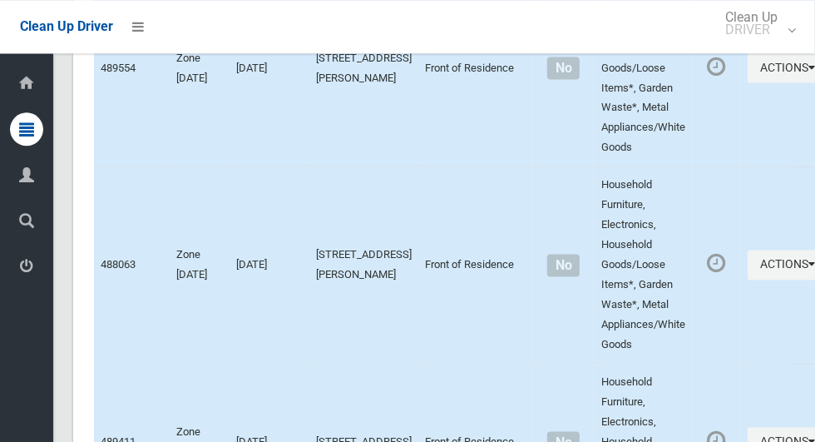
scroll to position [12975, 0]
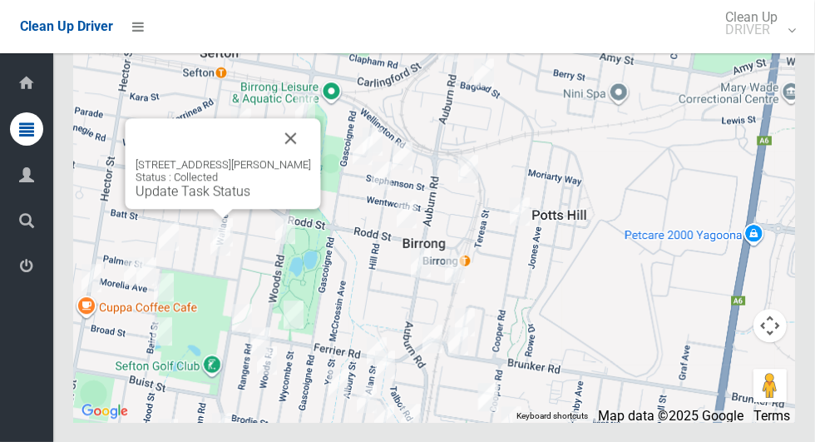
click at [303, 158] on button "Close" at bounding box center [291, 138] width 40 height 40
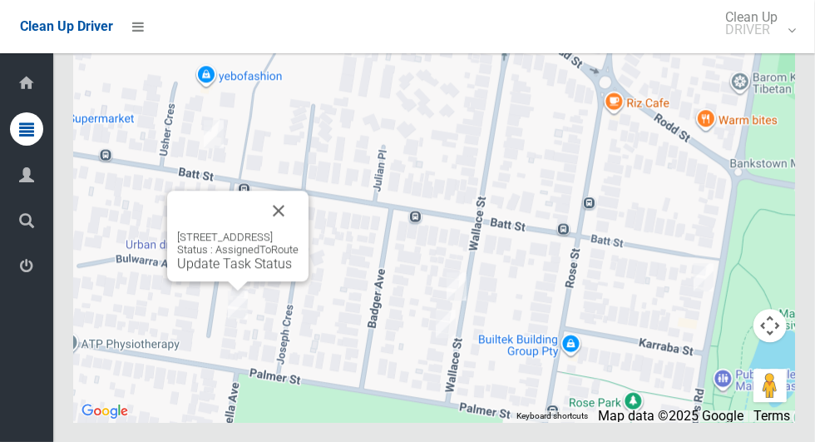
click at [245, 281] on div "23 Allawah Avenue, SEFTON NSW 2162 Status : AssignedToRoute Update Task Status" at bounding box center [237, 235] width 141 height 91
click at [247, 271] on link "Update Task Status" at bounding box center [234, 263] width 115 height 16
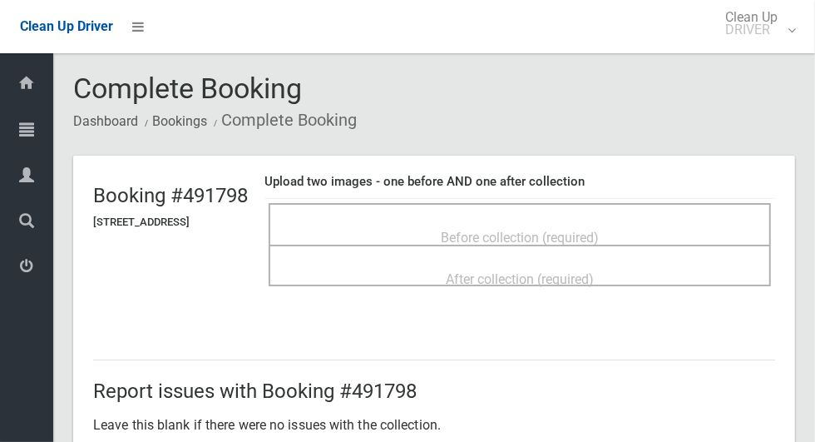
click at [578, 230] on span "Before collection (required)" at bounding box center [520, 238] width 158 height 16
click at [599, 230] on span "Before collection (required)" at bounding box center [520, 238] width 158 height 16
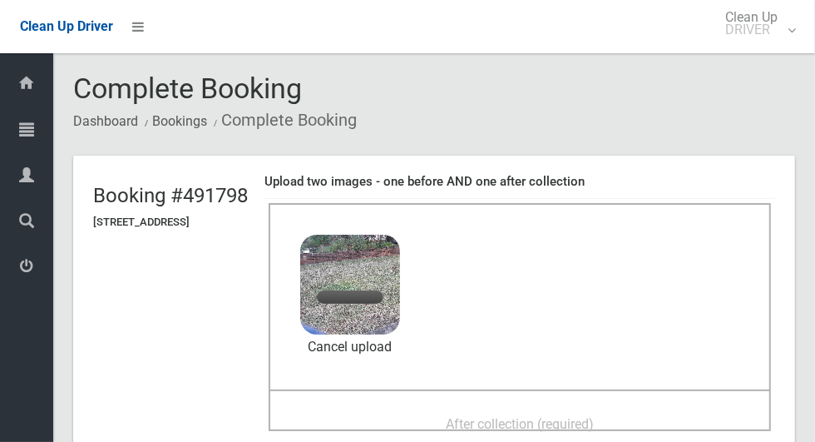
click at [506, 416] on span "After collection (required)" at bounding box center [520, 424] width 148 height 16
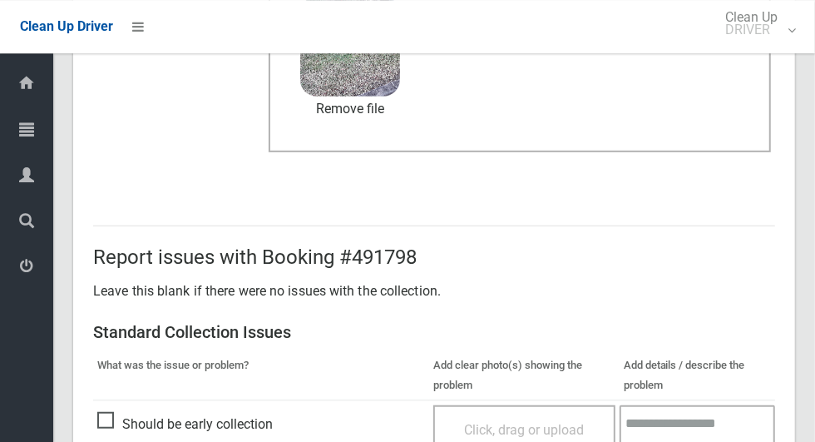
scroll to position [1361, 0]
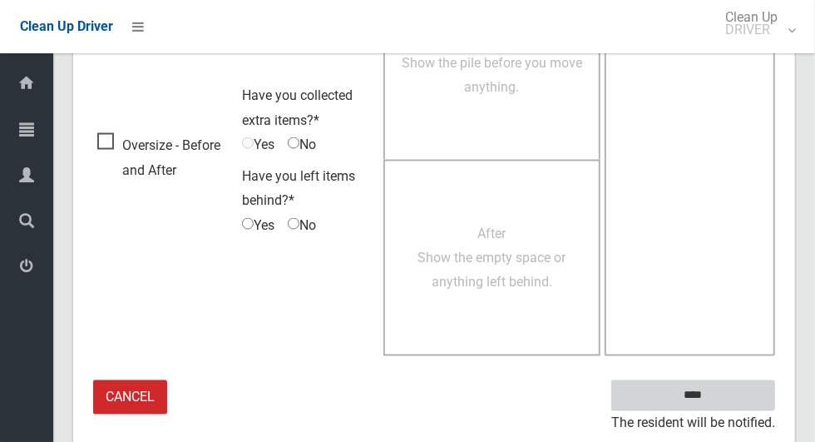
click at [722, 404] on input "****" at bounding box center [693, 395] width 164 height 31
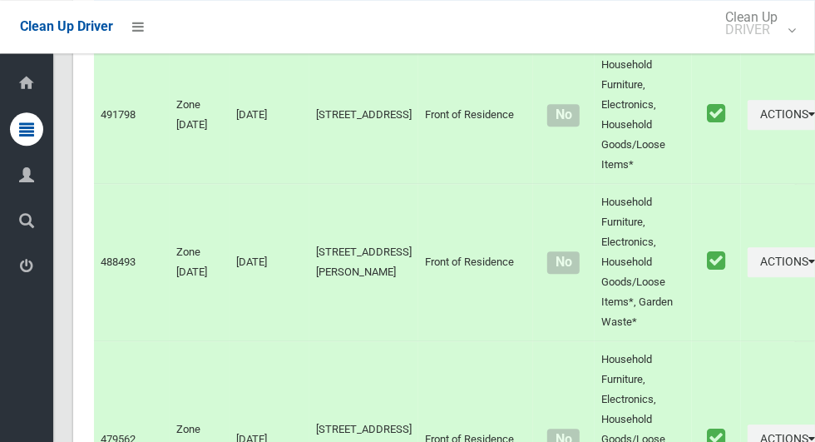
scroll to position [12975, 0]
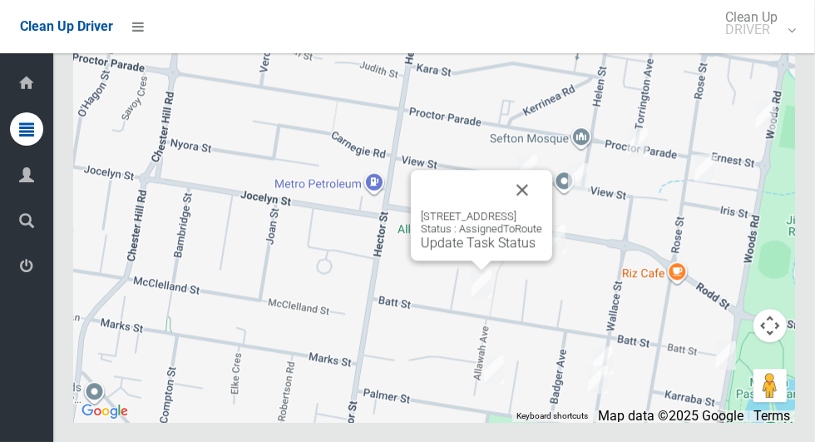
click at [482, 250] on link "Update Task Status" at bounding box center [478, 243] width 115 height 16
click at [483, 260] on div "60 Batt Street, SEFTON NSW 2162 Status : AssignedToRoute Update Task Status" at bounding box center [481, 215] width 141 height 91
click at [497, 250] on link "Update Task Status" at bounding box center [478, 243] width 115 height 16
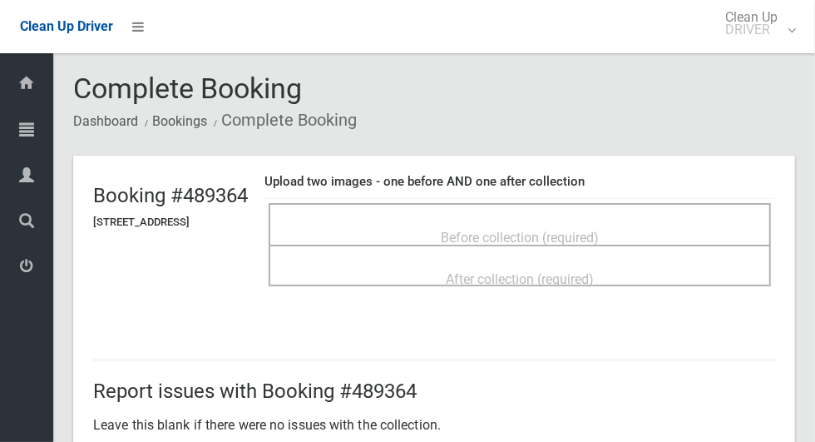
click at [540, 230] on span "Before collection (required)" at bounding box center [520, 238] width 158 height 16
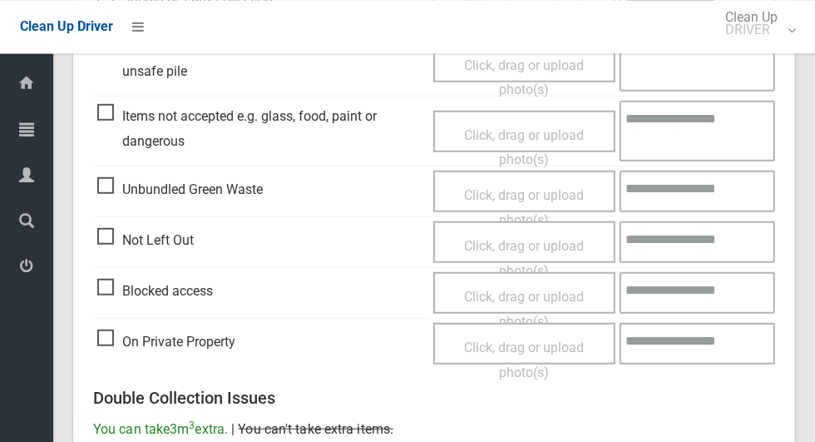
scroll to position [556, 0]
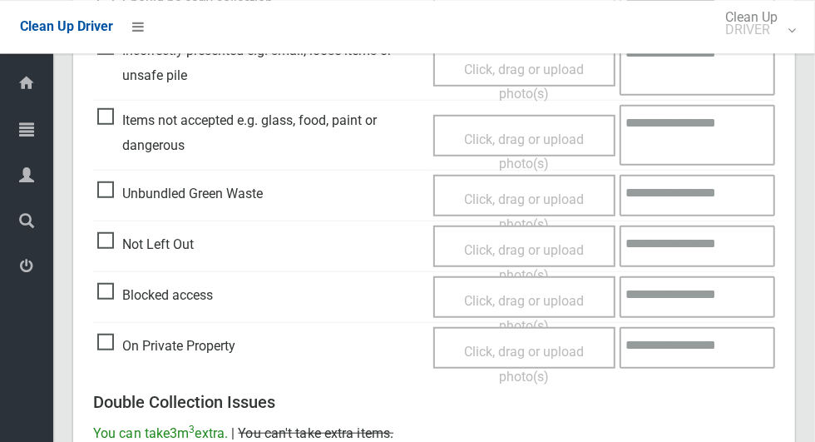
click at [106, 243] on span "Not Left Out" at bounding box center [145, 243] width 96 height 25
click at [485, 254] on span "Click, drag or upload photo(s)" at bounding box center [524, 261] width 120 height 41
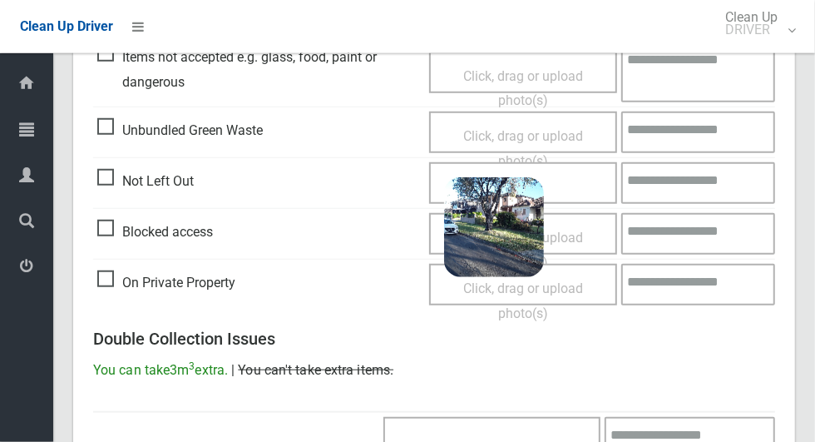
scroll to position [1071, 0]
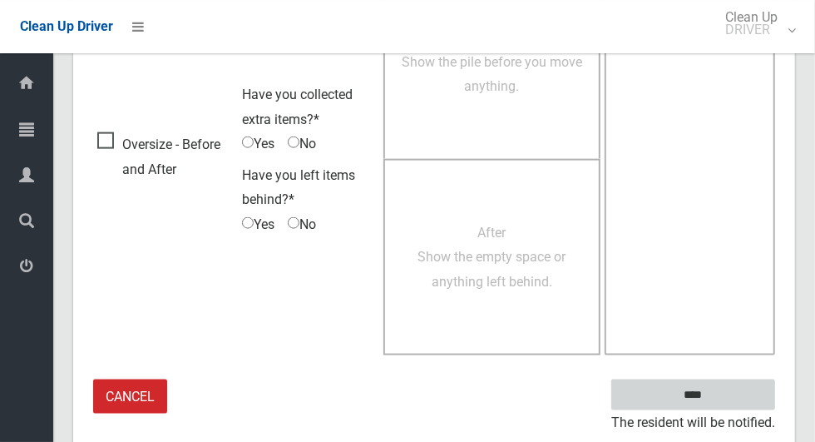
click at [729, 390] on input "****" at bounding box center [693, 394] width 164 height 31
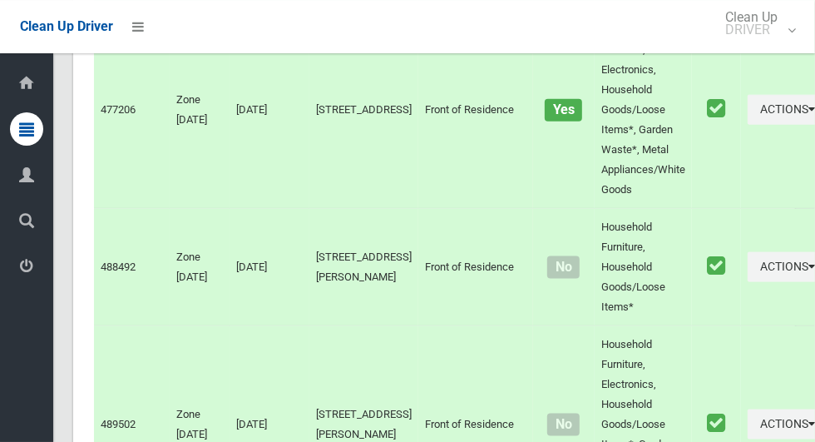
scroll to position [12975, 0]
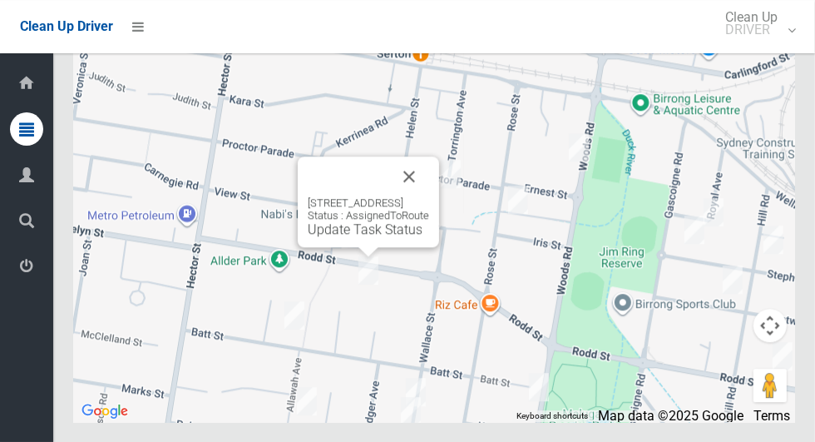
click at [429, 196] on button "Close" at bounding box center [409, 176] width 40 height 40
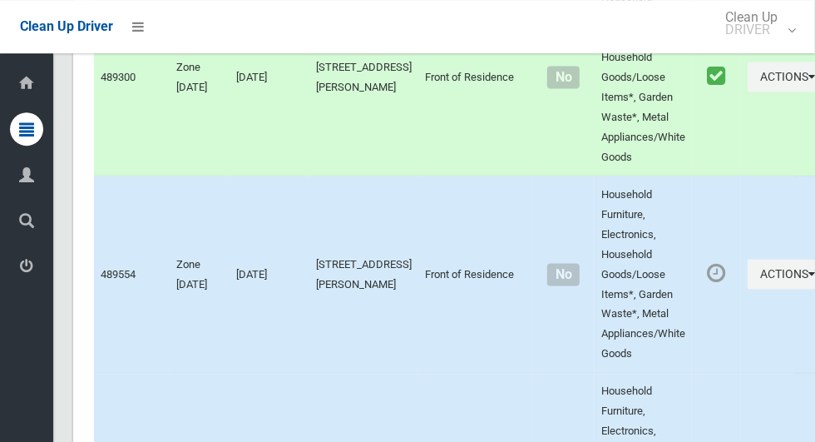
scroll to position [7838, 0]
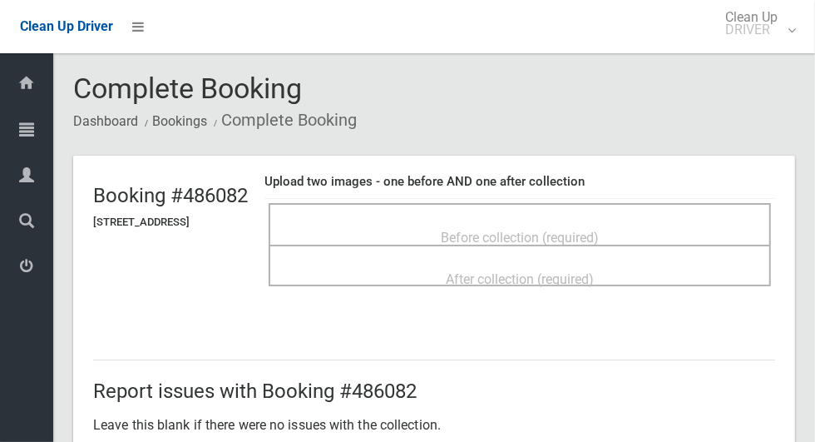
click at [595, 230] on span "Before collection (required)" at bounding box center [520, 238] width 158 height 16
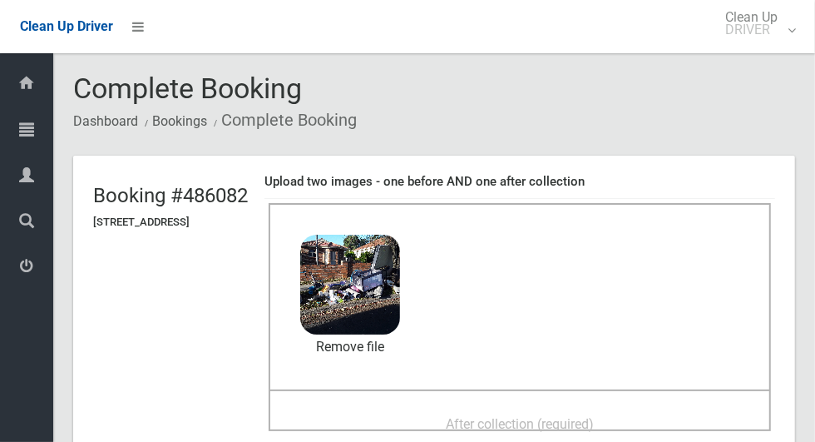
click at [576, 408] on div "After collection (required)" at bounding box center [520, 423] width 466 height 31
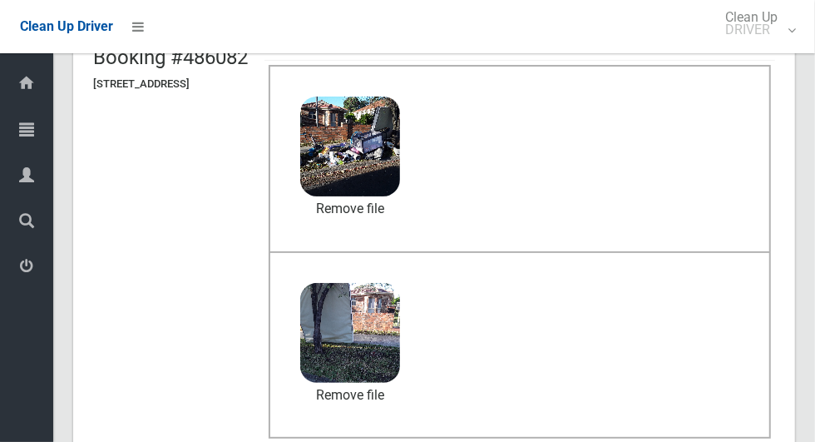
scroll to position [859, 0]
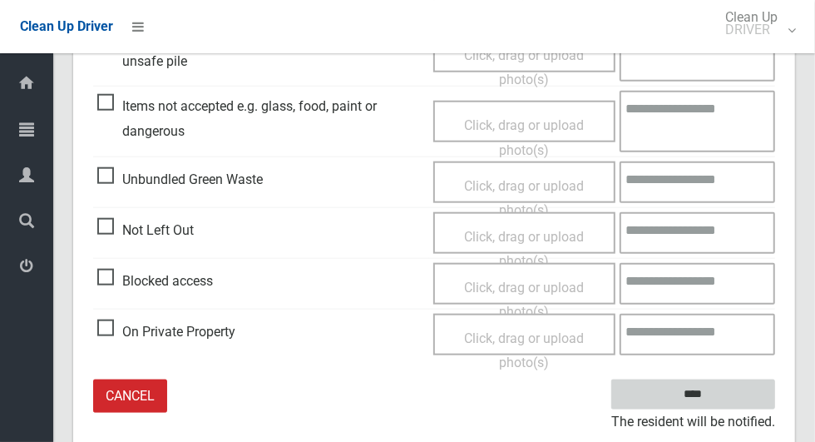
click at [703, 393] on input "****" at bounding box center [693, 394] width 164 height 31
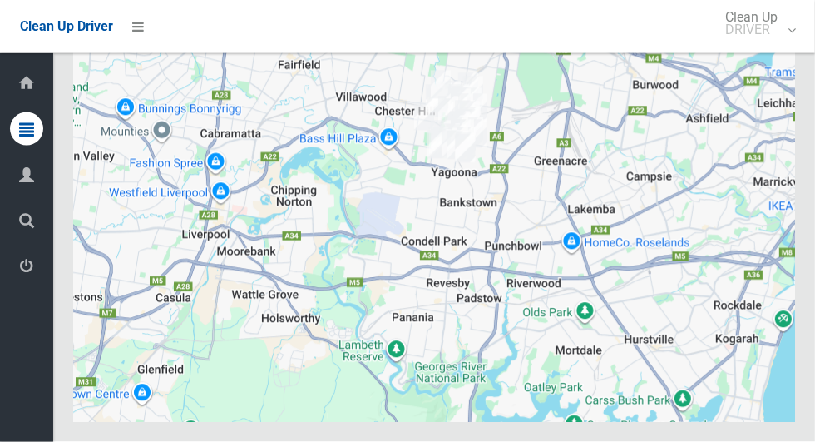
scroll to position [12975, 0]
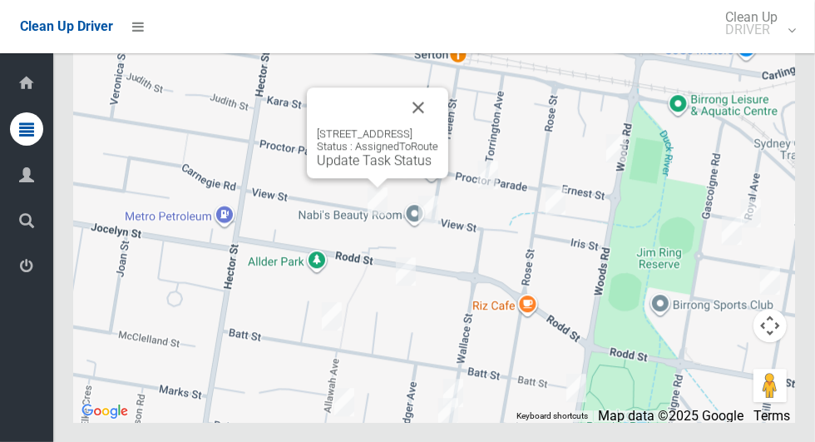
click at [438, 127] on button "Close" at bounding box center [418, 107] width 40 height 40
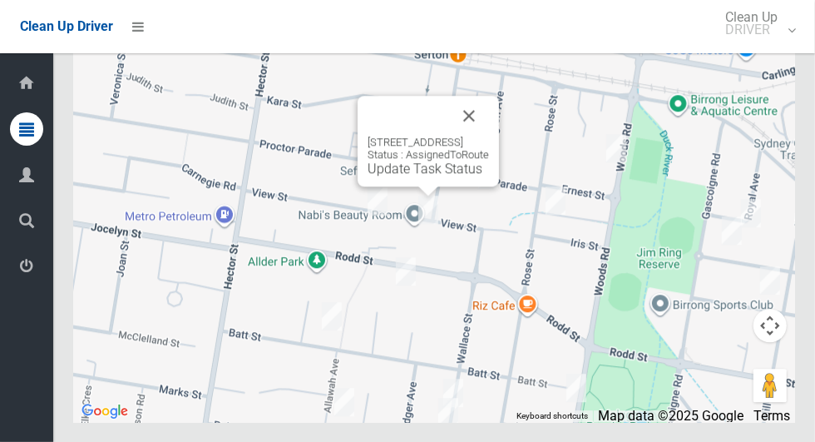
click at [442, 186] on div "21 View Street, SEFTON NSW 2162 Status : AssignedToRoute Update Task Status" at bounding box center [428, 141] width 141 height 91
click at [442, 176] on link "Update Task Status" at bounding box center [425, 169] width 115 height 16
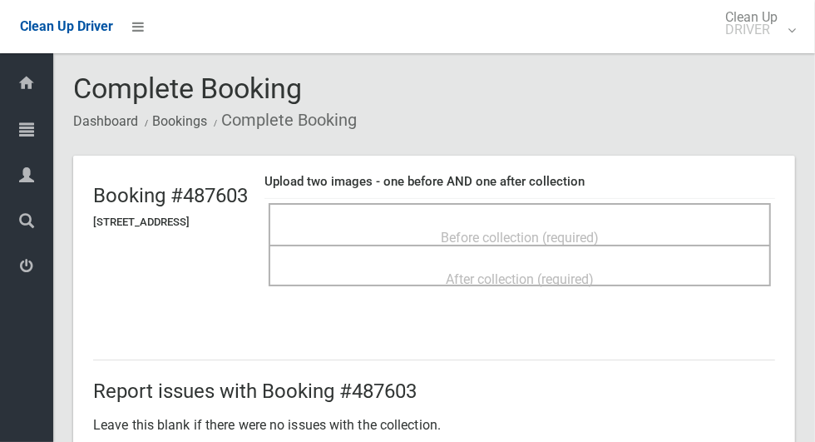
click at [576, 232] on span "Before collection (required)" at bounding box center [520, 238] width 158 height 16
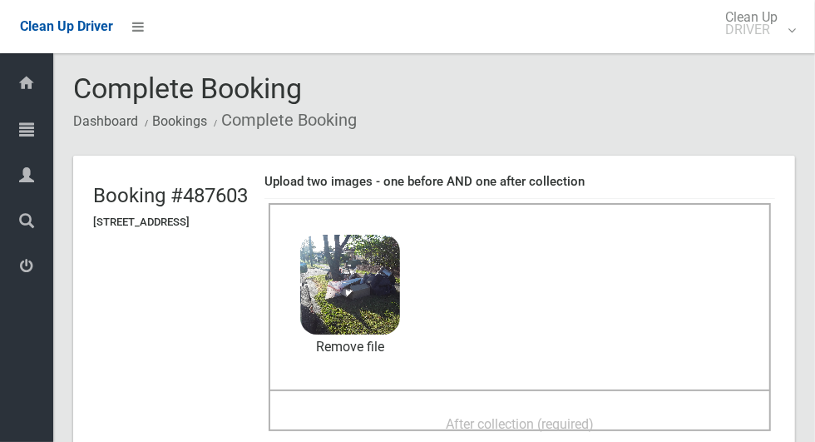
click at [484, 416] on span "After collection (required)" at bounding box center [520, 424] width 148 height 16
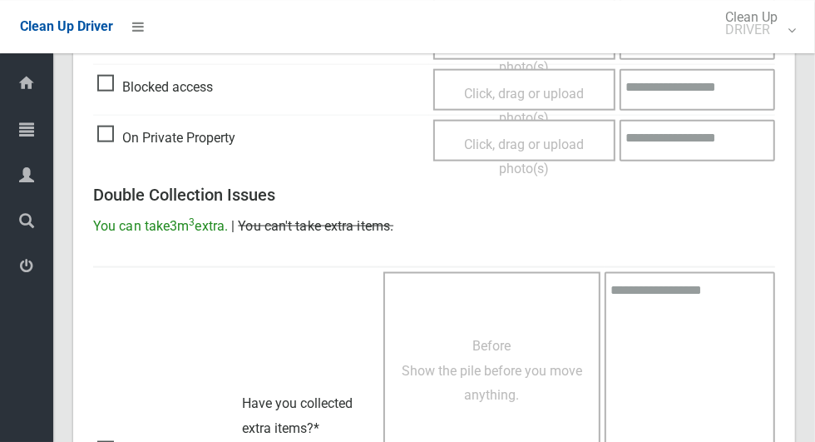
scroll to position [1361, 0]
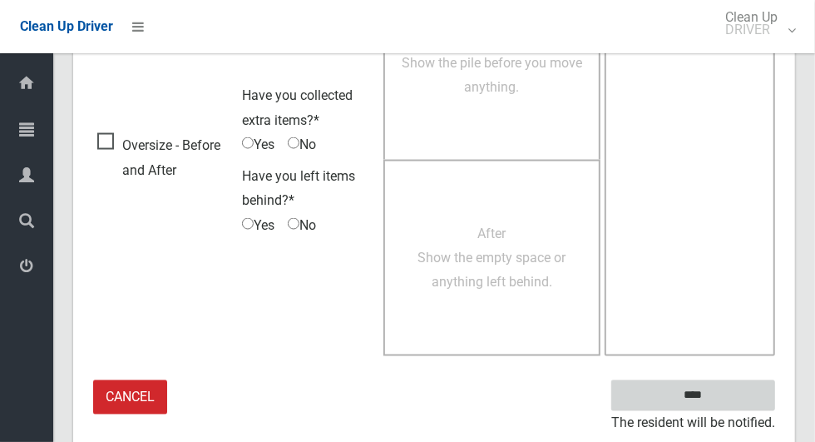
click at [704, 391] on input "****" at bounding box center [693, 395] width 164 height 31
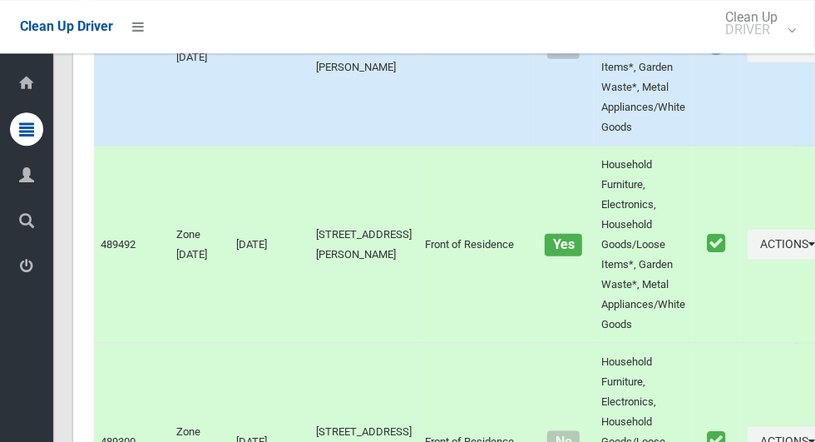
scroll to position [7476, 0]
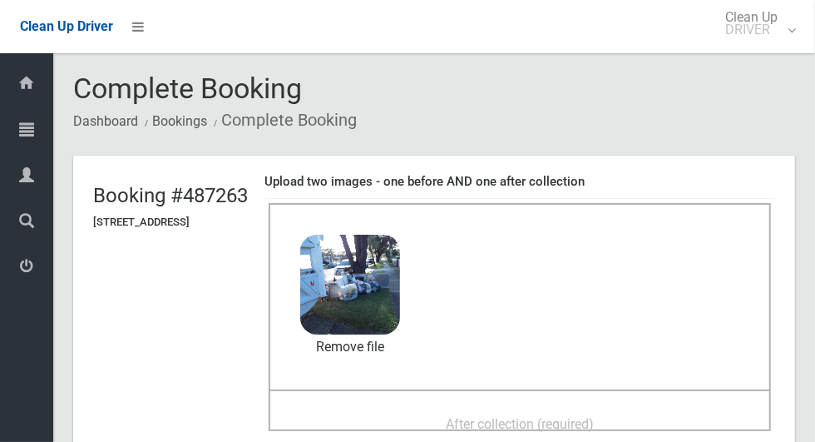
click at [594, 419] on span "After collection (required)" at bounding box center [520, 424] width 148 height 16
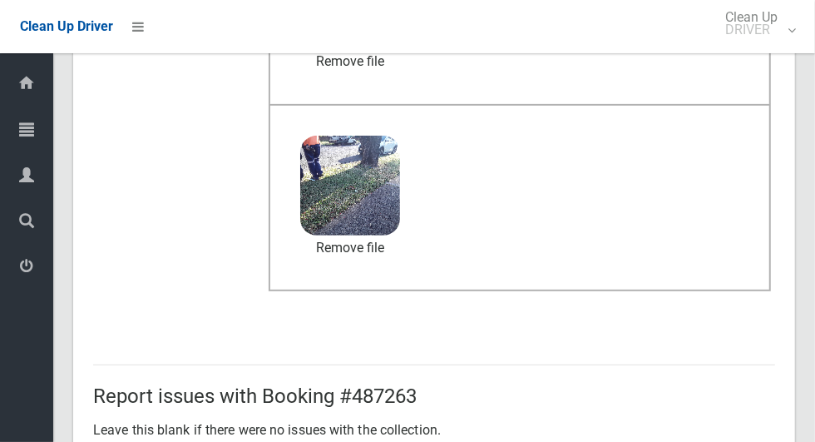
scroll to position [1361, 0]
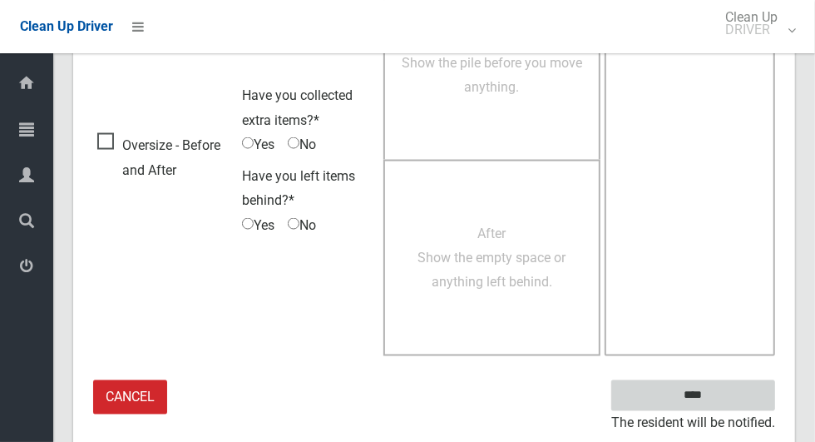
click at [722, 405] on input "****" at bounding box center [693, 395] width 164 height 31
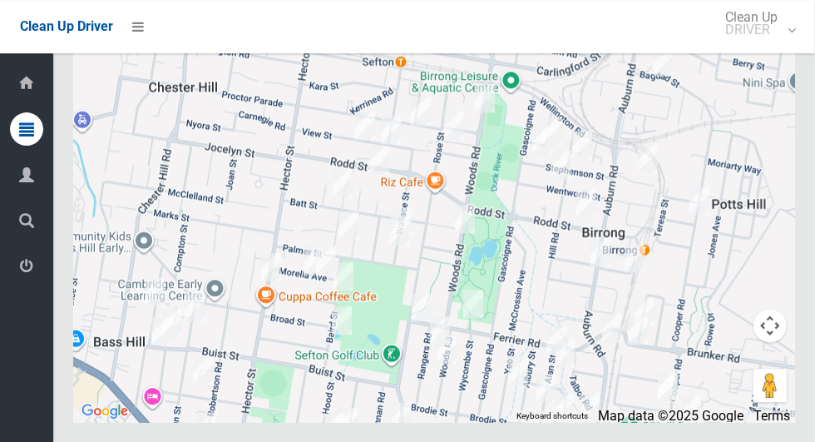
scroll to position [12975, 0]
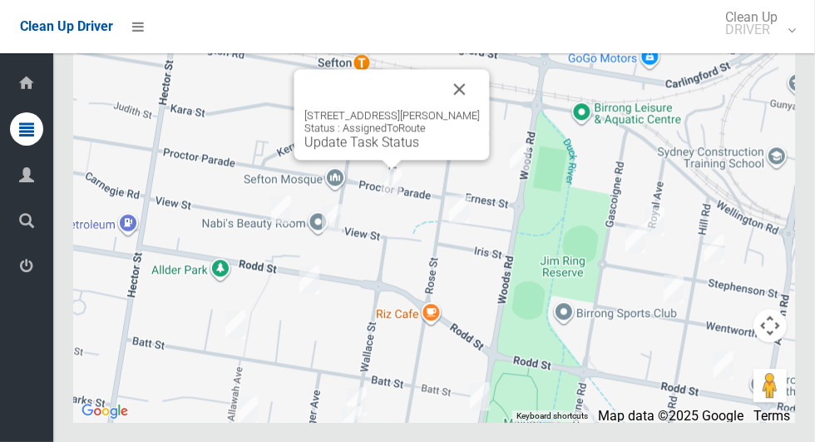
click at [456, 109] on button "Close" at bounding box center [460, 89] width 40 height 40
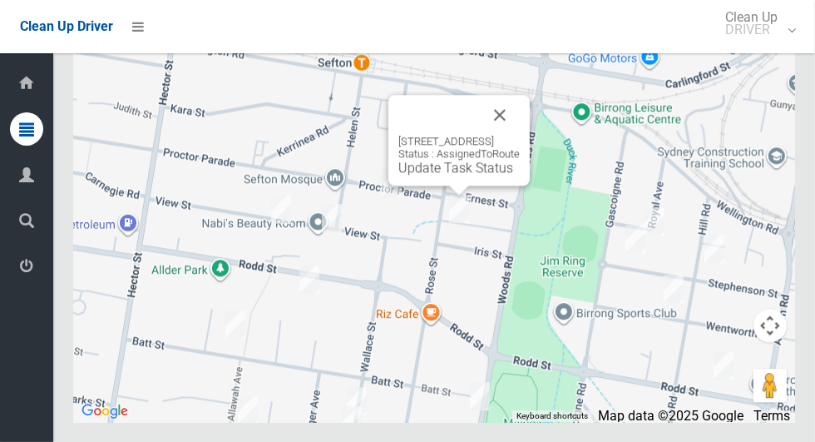
click at [520, 135] on button "Close" at bounding box center [500, 115] width 40 height 40
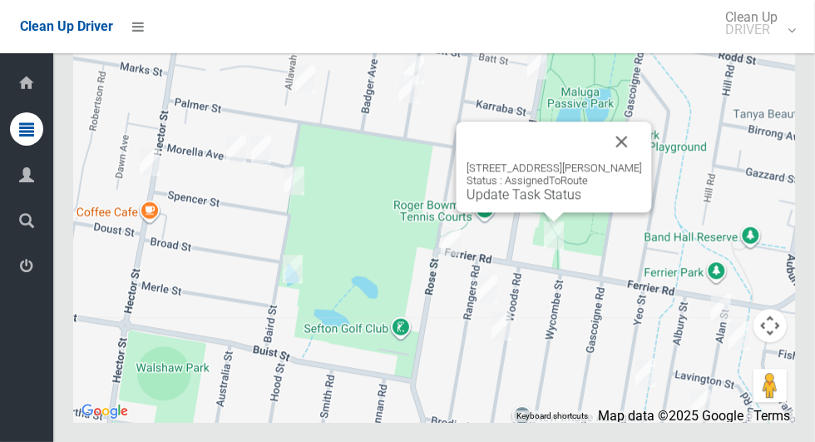
click at [625, 161] on button "Close" at bounding box center [622, 141] width 40 height 40
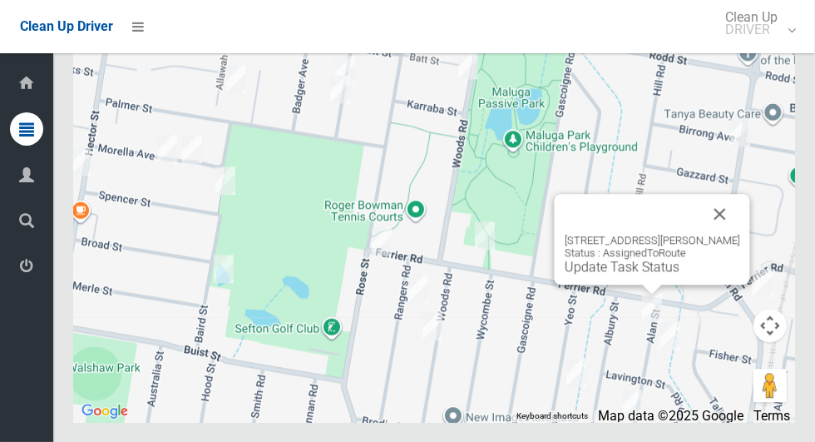
click at [718, 234] on button "Close" at bounding box center [720, 214] width 40 height 40
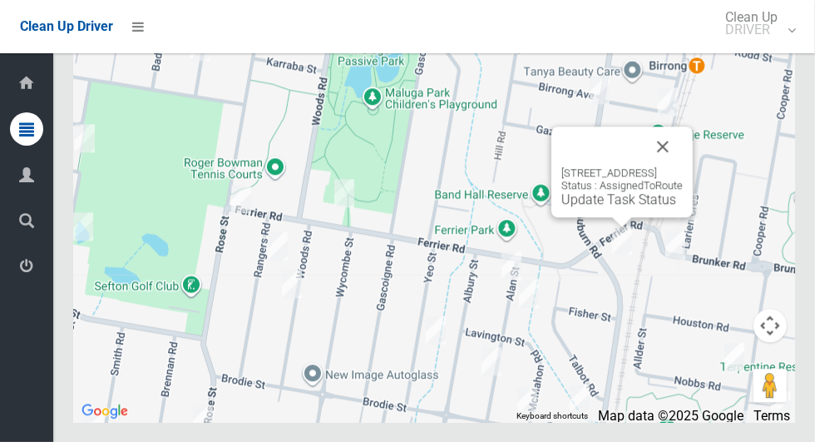
click at [683, 166] on button "Close" at bounding box center [663, 146] width 40 height 40
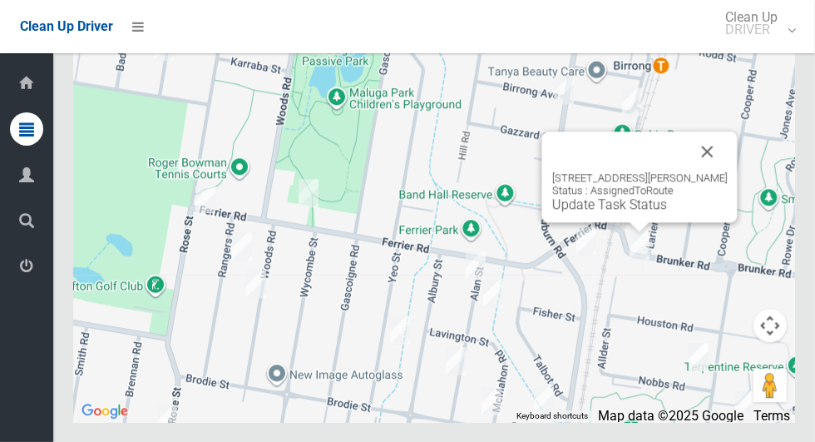
click at [728, 171] on button "Close" at bounding box center [708, 151] width 40 height 40
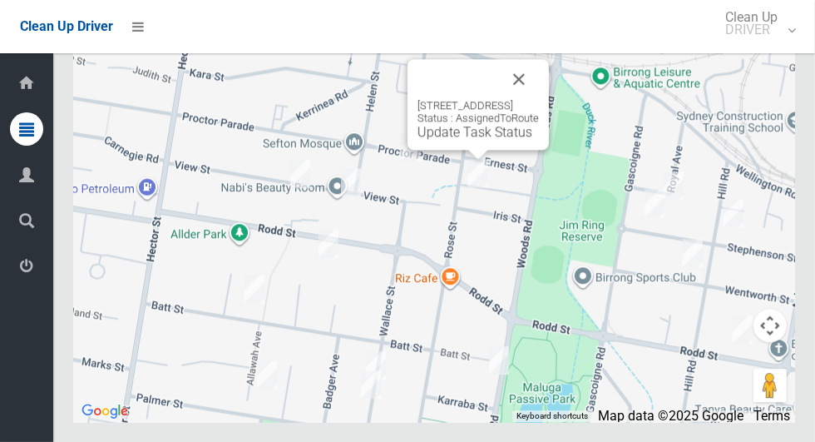
click at [539, 99] on button "Close" at bounding box center [519, 79] width 40 height 40
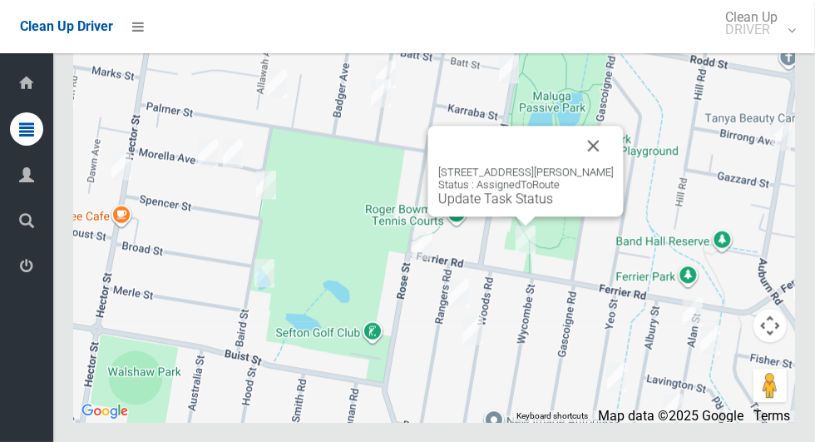
click at [597, 166] on button "Close" at bounding box center [594, 146] width 40 height 40
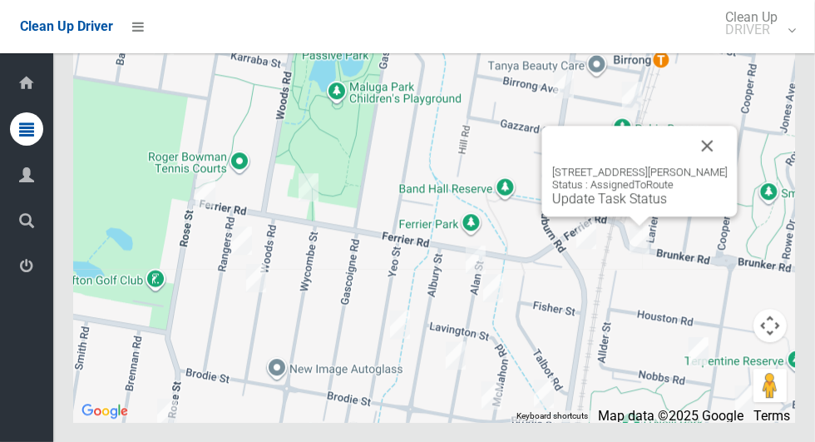
click at [724, 166] on button "Close" at bounding box center [708, 146] width 40 height 40
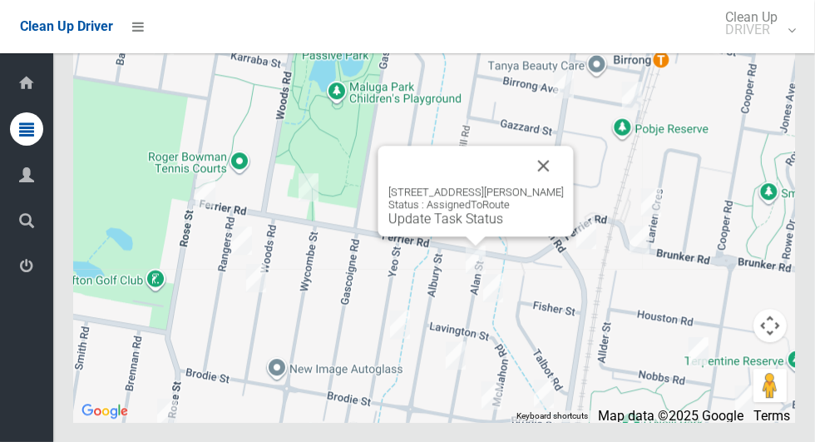
click at [537, 185] on button "Close" at bounding box center [544, 166] width 40 height 40
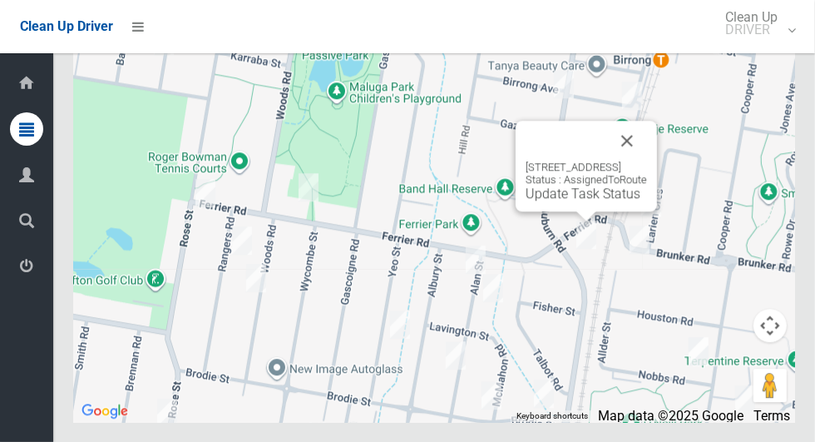
click at [647, 161] on button "Close" at bounding box center [627, 141] width 40 height 40
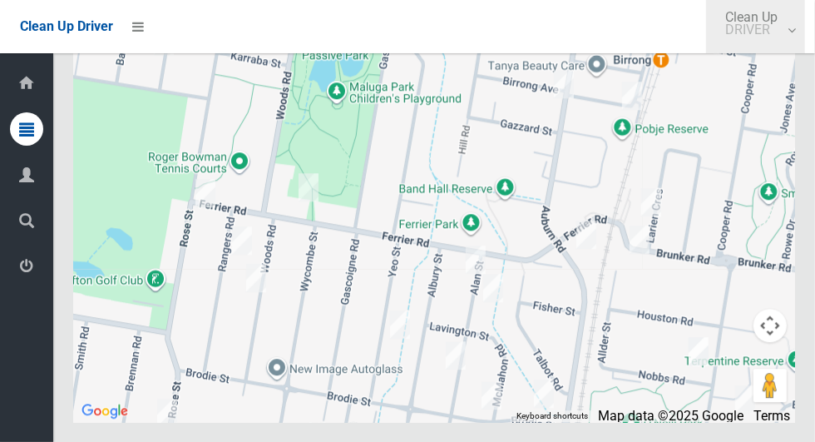
click at [805, 33] on link "Clean Up DRIVER" at bounding box center [755, 26] width 99 height 53
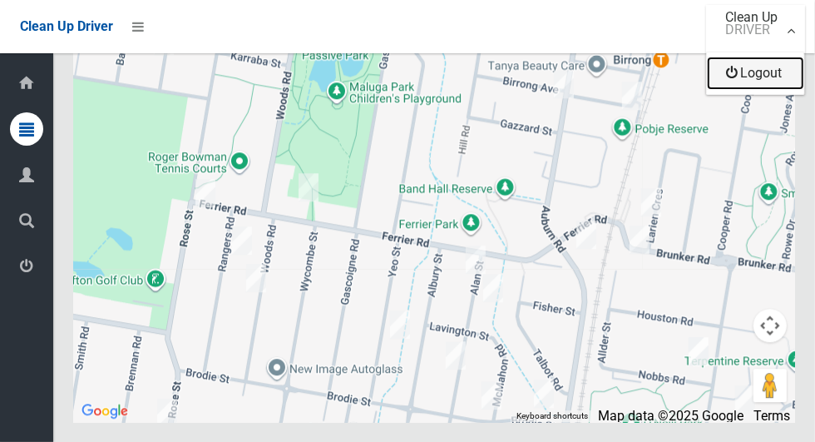
click at [781, 80] on link "Logout" at bounding box center [755, 73] width 97 height 33
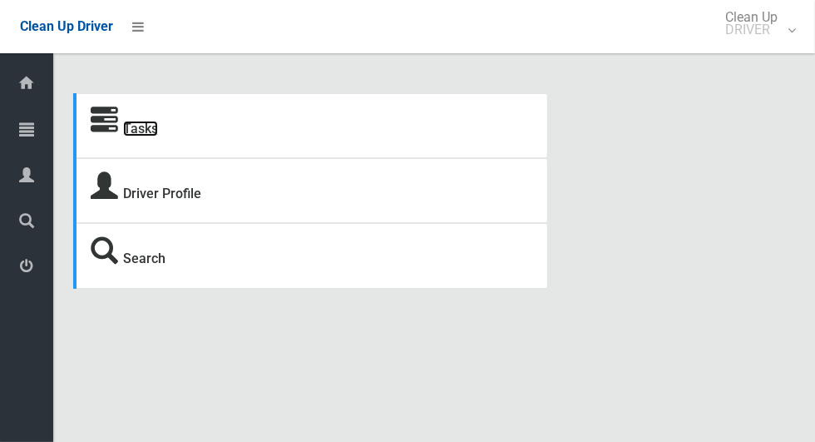
click at [140, 134] on link "Tasks" at bounding box center [140, 129] width 35 height 16
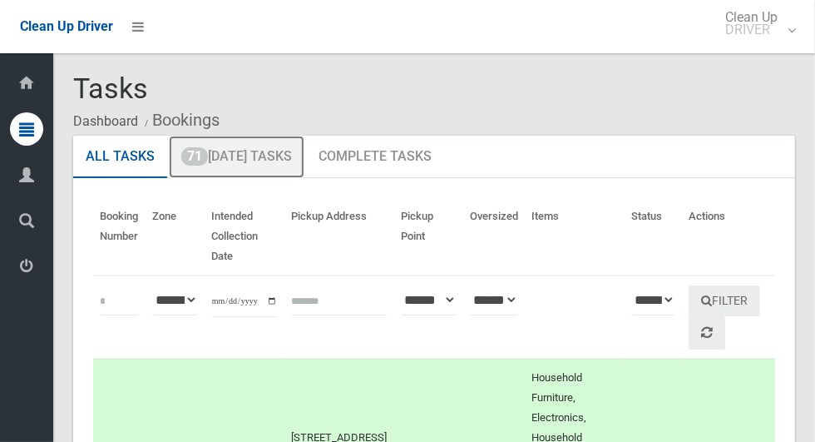
click at [222, 157] on link "71 Today's Tasks" at bounding box center [237, 157] width 136 height 43
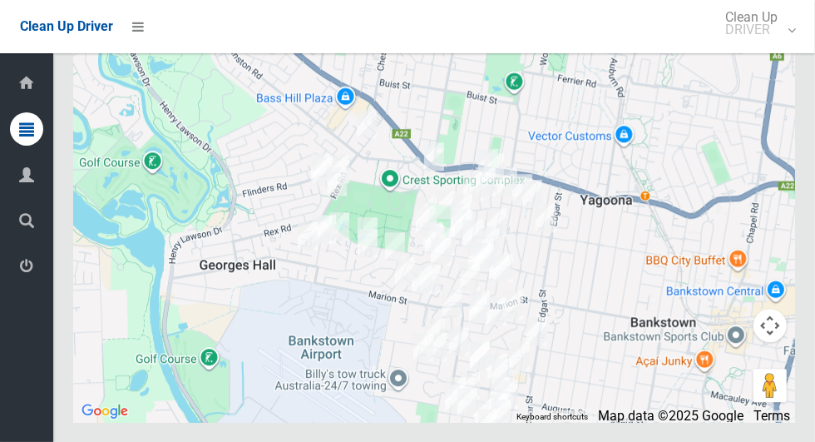
scroll to position [12146, 0]
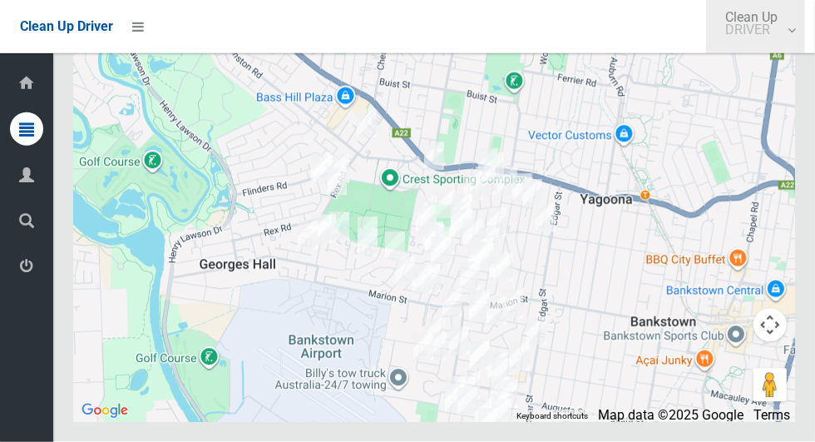
click at [805, 39] on link "Clean Up DRIVER" at bounding box center [755, 26] width 99 height 53
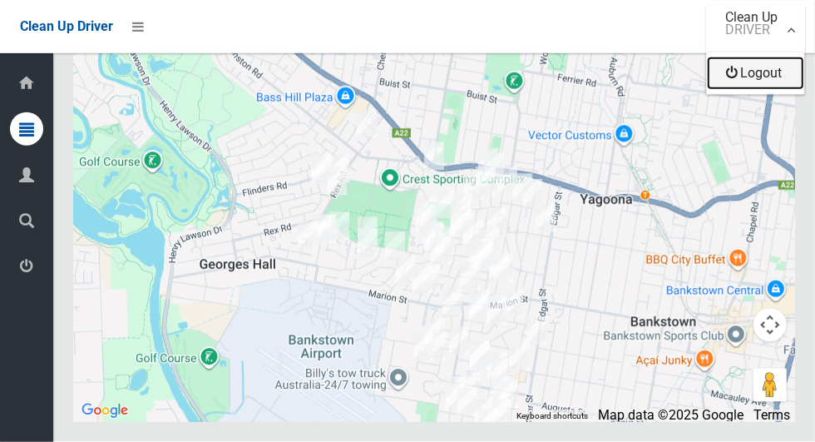
click at [791, 83] on link "Logout" at bounding box center [755, 73] width 97 height 33
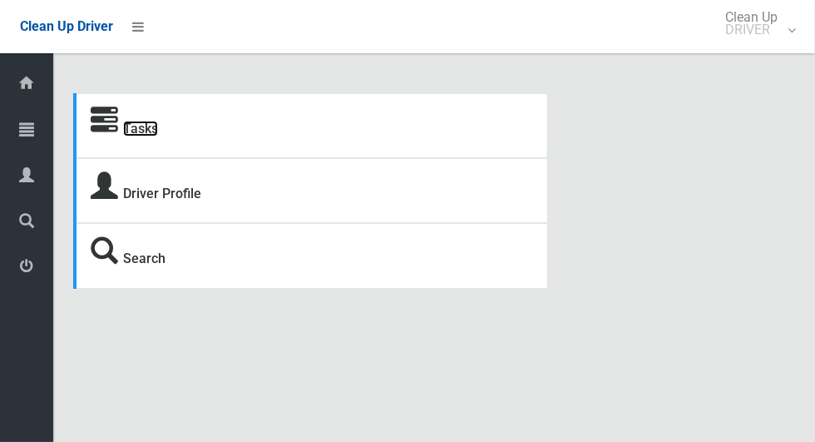
click at [131, 136] on link "Tasks" at bounding box center [140, 129] width 35 height 16
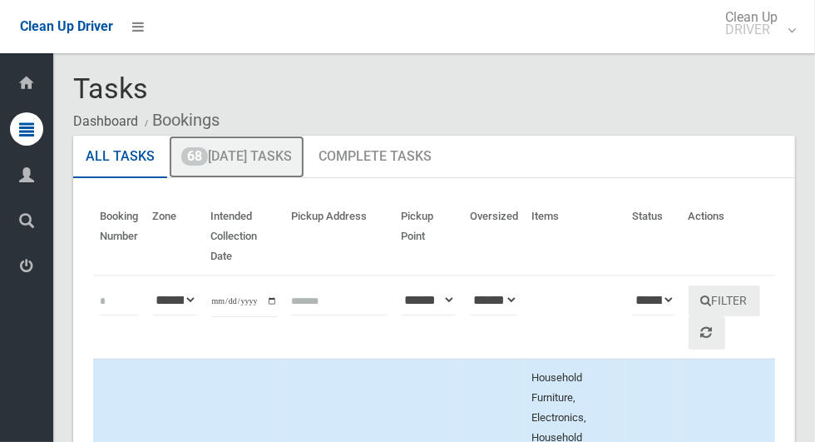
click at [236, 163] on link "68 [DATE] Tasks" at bounding box center [237, 157] width 136 height 43
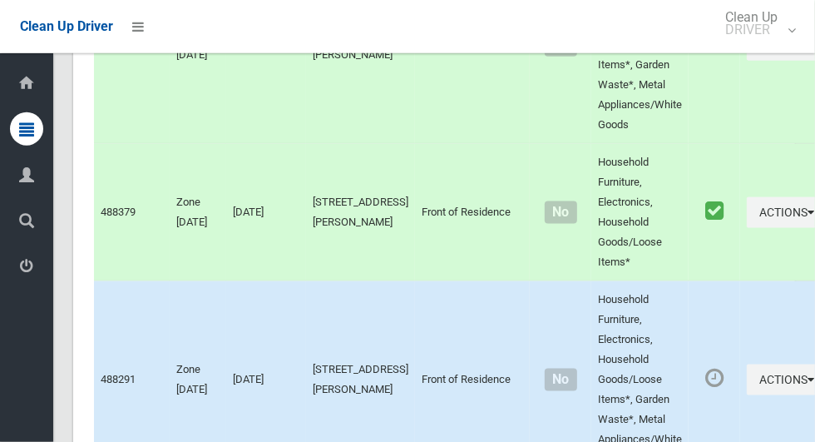
scroll to position [11338, 0]
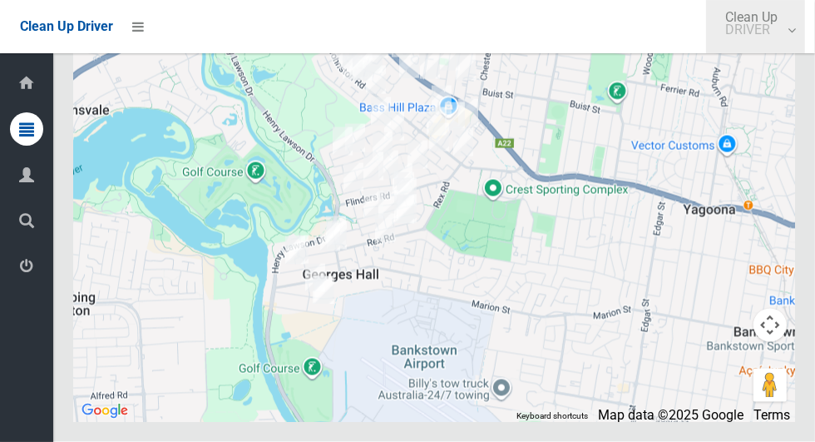
click at [805, 39] on link "Clean Up DRIVER" at bounding box center [755, 26] width 99 height 53
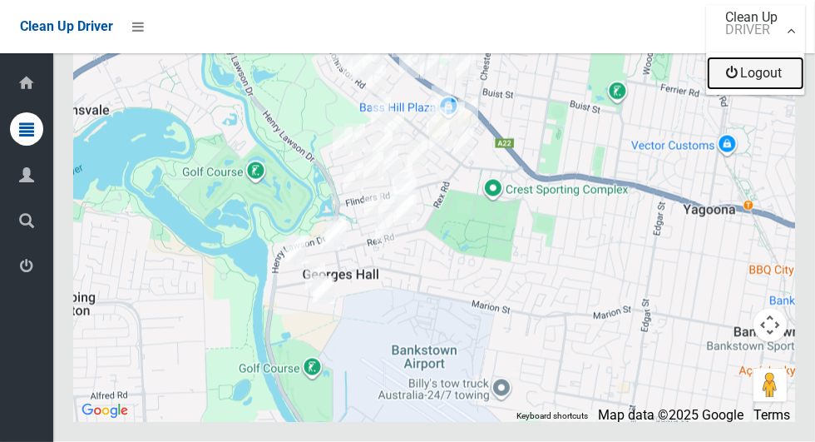
click at [793, 83] on link "Logout" at bounding box center [755, 73] width 97 height 33
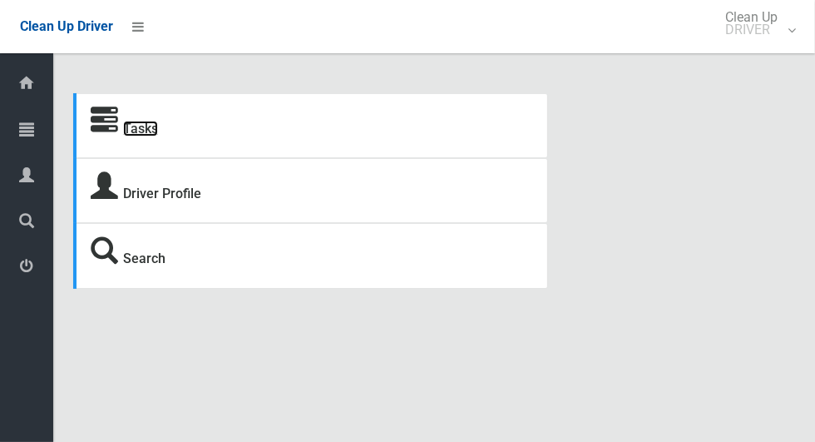
click at [141, 135] on link "Tasks" at bounding box center [140, 129] width 35 height 16
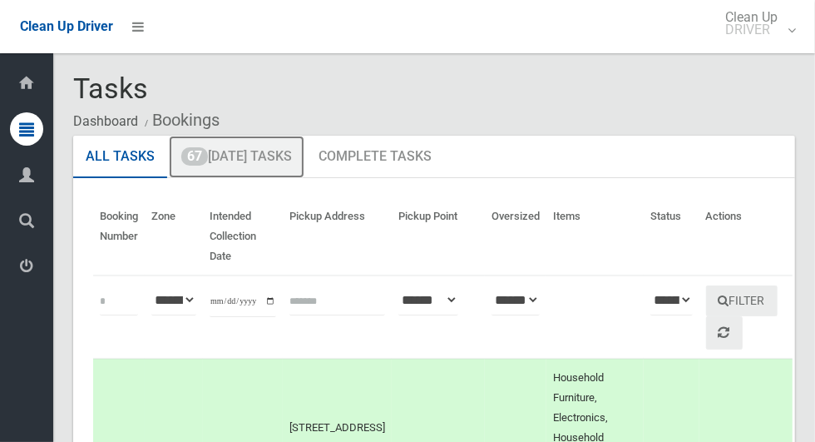
click at [275, 161] on link "67 [DATE] Tasks" at bounding box center [237, 157] width 136 height 43
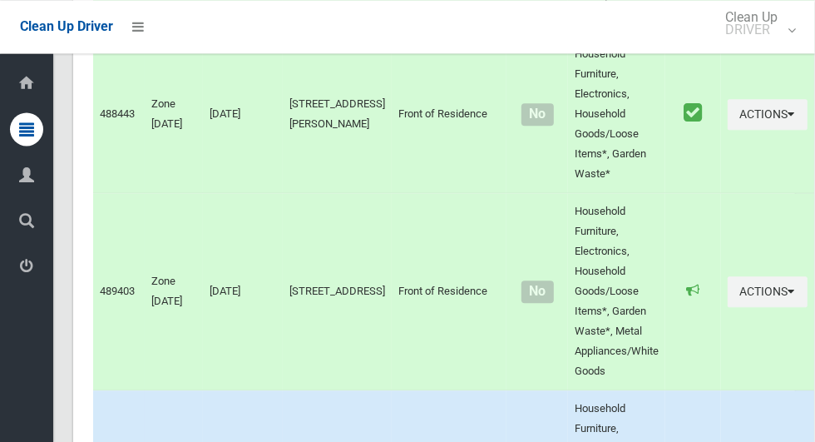
scroll to position [8659, 0]
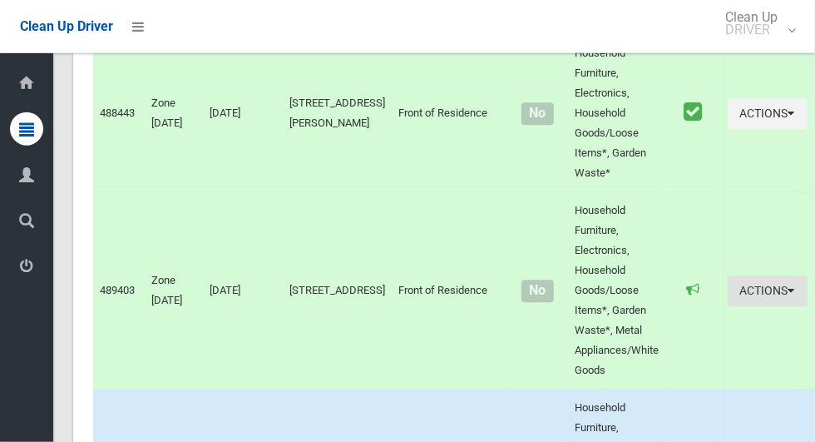
click at [788, 297] on icon "button" at bounding box center [791, 291] width 7 height 12
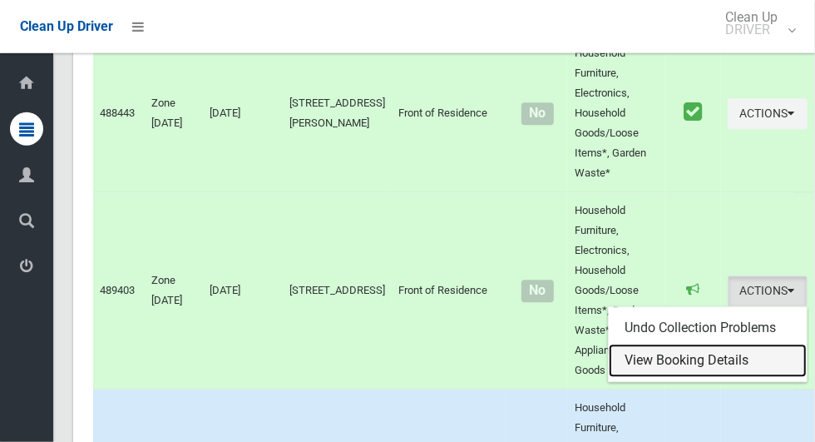
click at [703, 378] on link "View Booking Details" at bounding box center [708, 360] width 198 height 33
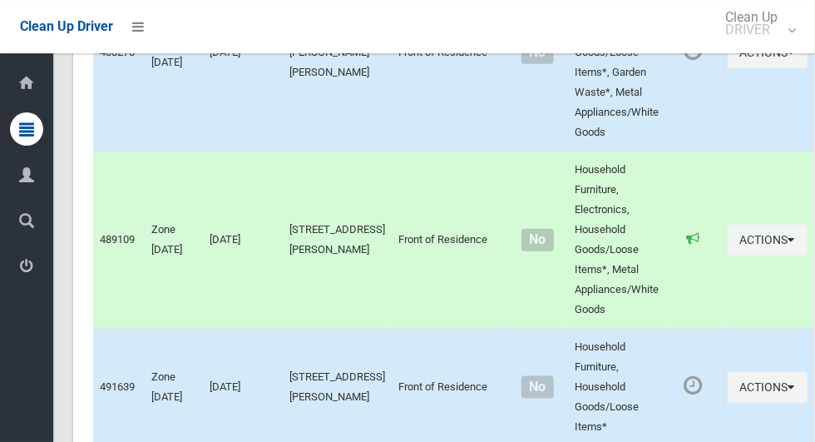
scroll to position [7439, 0]
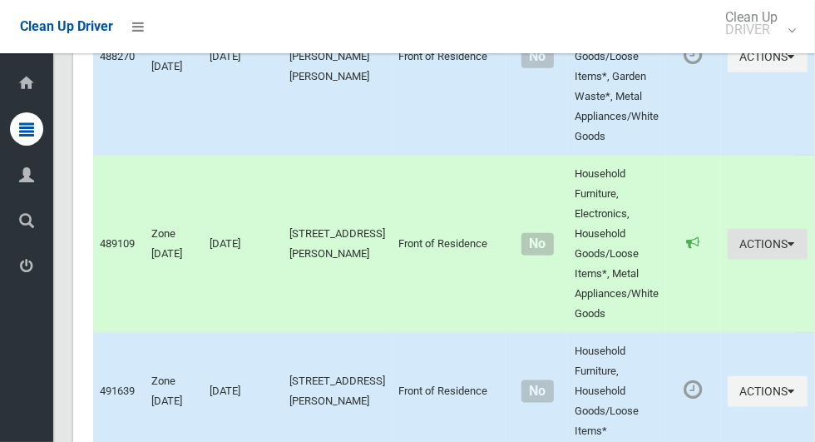
click at [788, 249] on icon "button" at bounding box center [791, 244] width 7 height 12
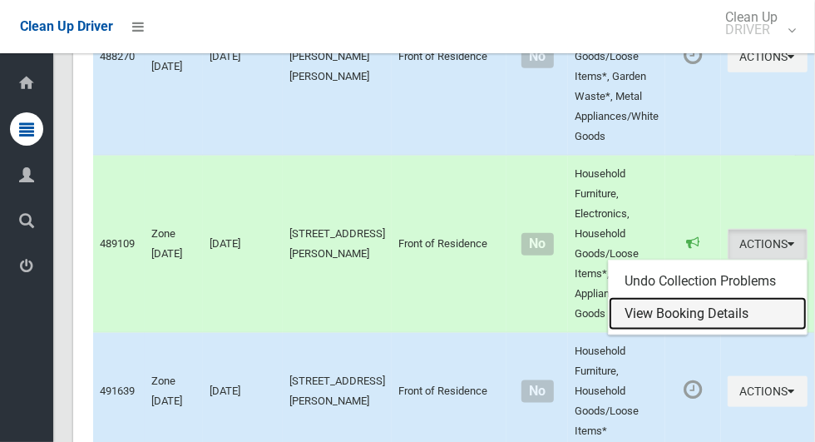
click at [703, 330] on link "View Booking Details" at bounding box center [708, 313] width 198 height 33
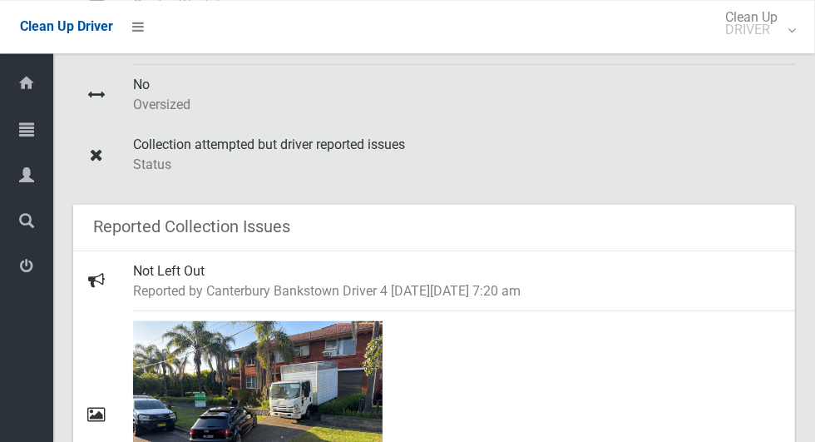
scroll to position [711, 0]
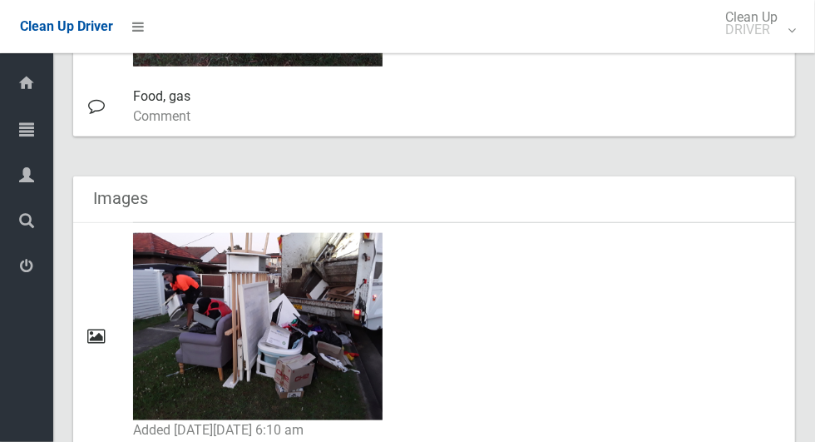
scroll to position [937, 0]
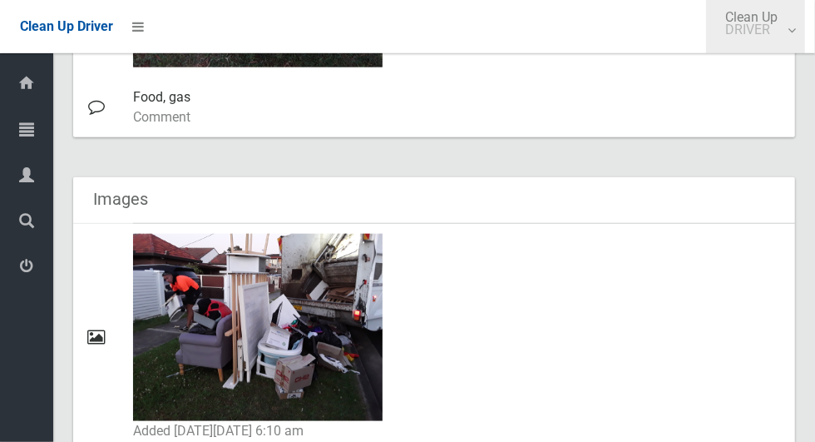
click at [805, 35] on link "Clean Up DRIVER" at bounding box center [755, 26] width 99 height 53
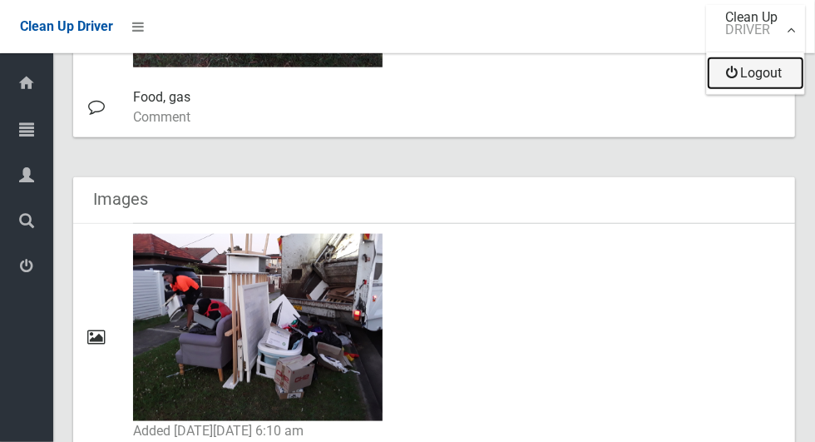
click at [763, 80] on link "Logout" at bounding box center [755, 73] width 97 height 33
